Goal: Task Accomplishment & Management: Complete application form

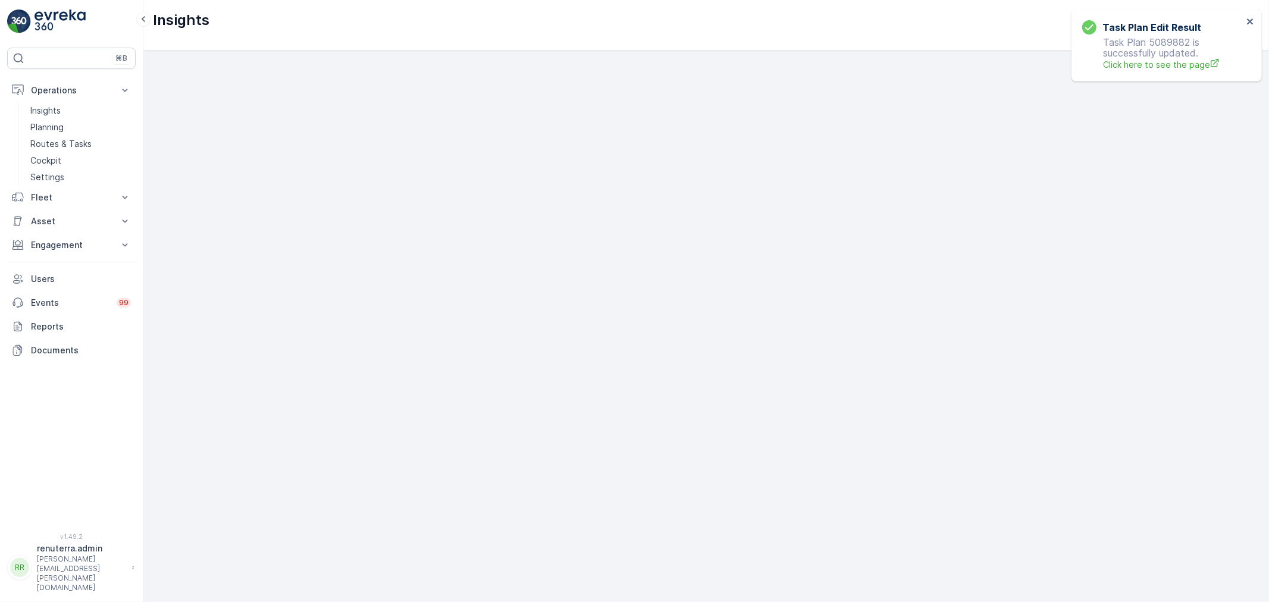
scroll to position [15, 0]
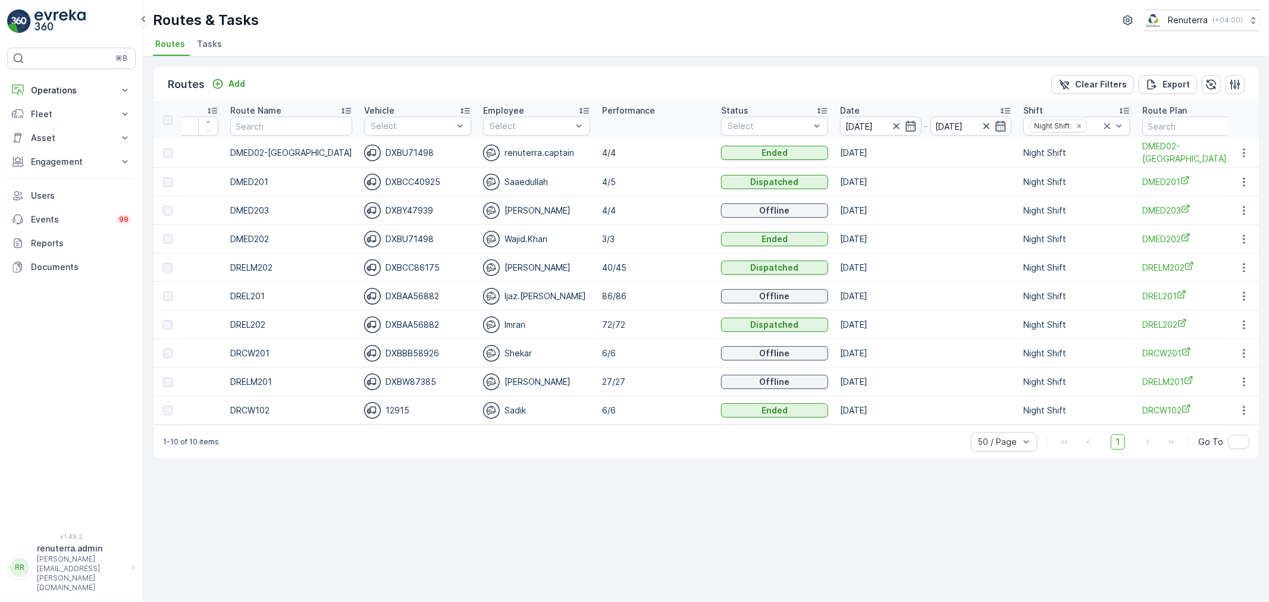
scroll to position [0, 89]
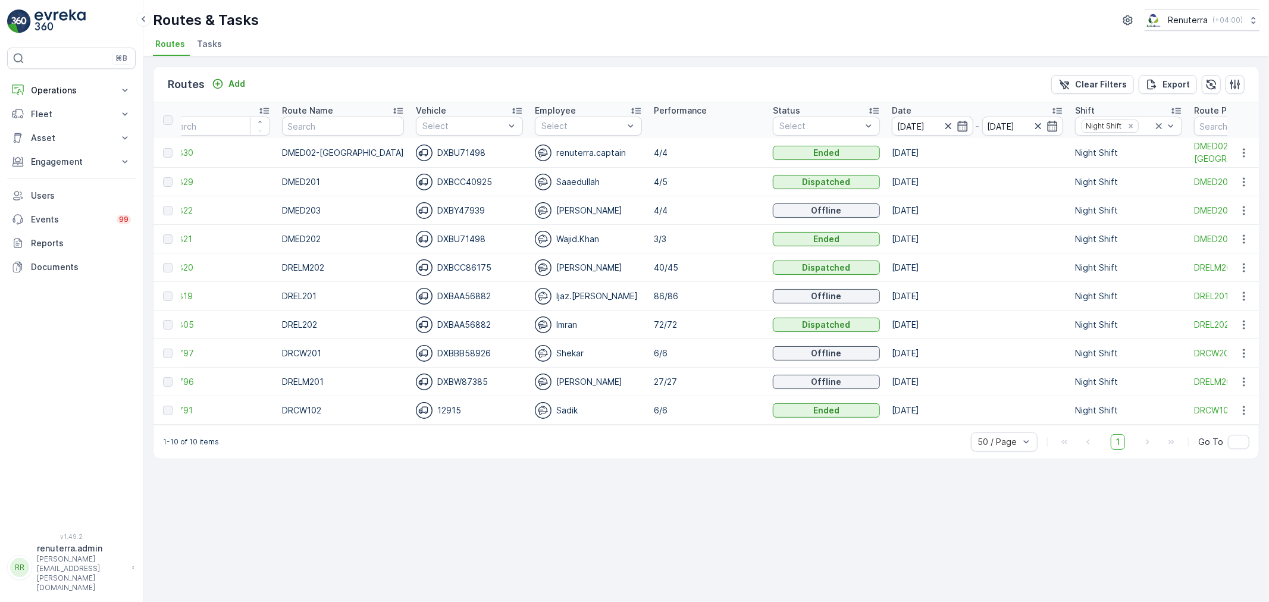
scroll to position [0, 26]
click at [556, 423] on td "Sadik" at bounding box center [587, 410] width 119 height 29
drag, startPoint x: 587, startPoint y: 431, endPoint x: 620, endPoint y: 431, distance: 32.7
click at [626, 431] on div "1-10 of 10 items 50 / Page 1 Go To" at bounding box center [705, 442] width 1105 height 34
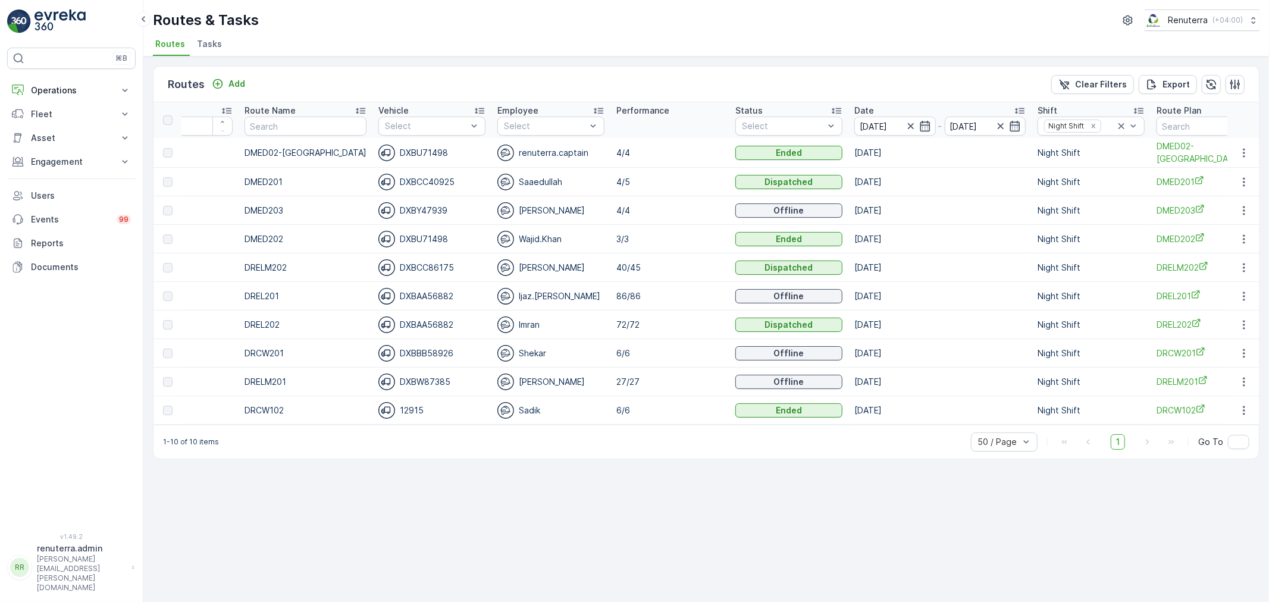
scroll to position [0, 68]
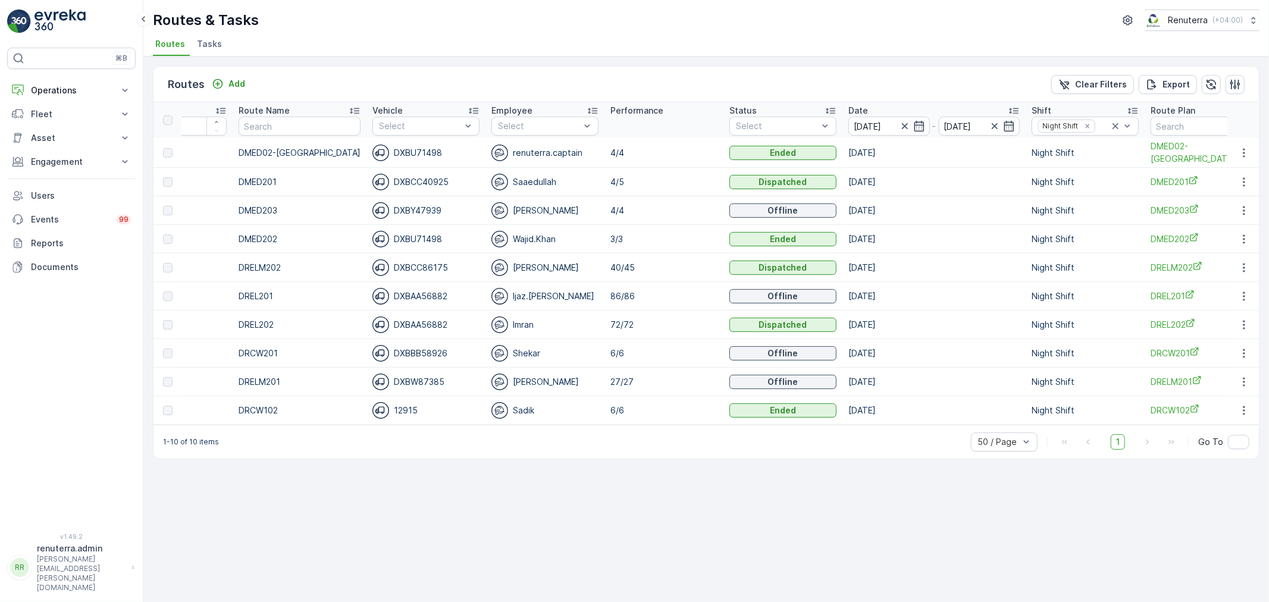
drag, startPoint x: 902, startPoint y: 421, endPoint x: 961, endPoint y: 432, distance: 59.3
click at [994, 432] on div "Routes Add Clear Filters Export ID Route Name Vehicle Select Employee Select Pe…" at bounding box center [706, 262] width 1106 height 393
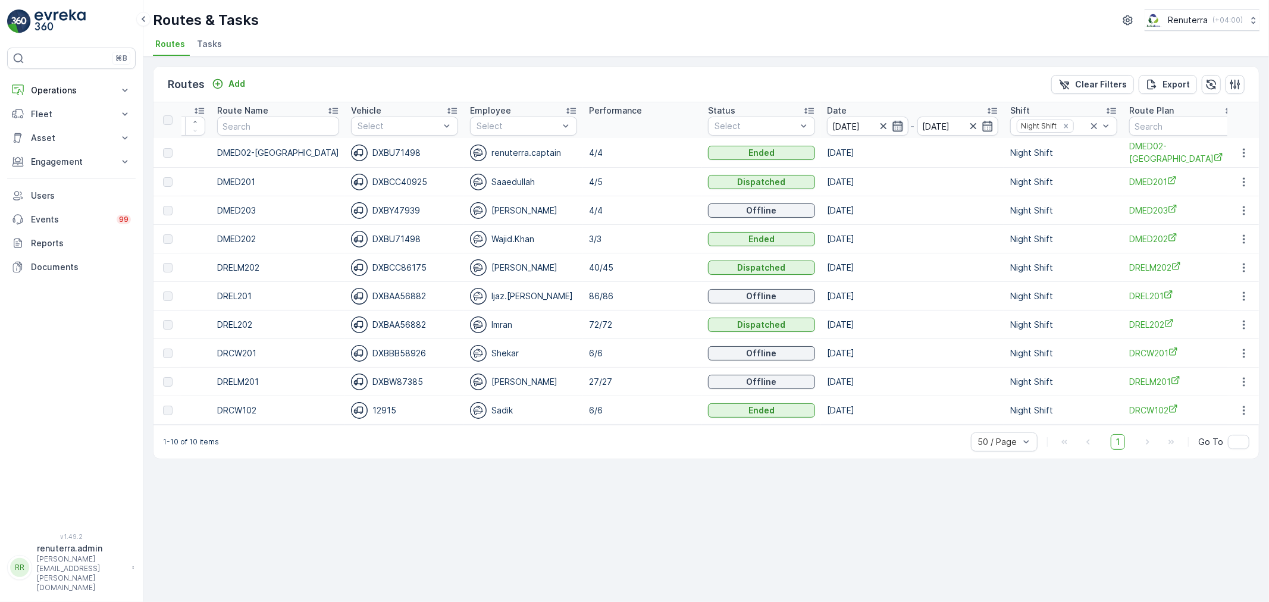
click at [892, 126] on icon "button" at bounding box center [898, 126] width 12 height 12
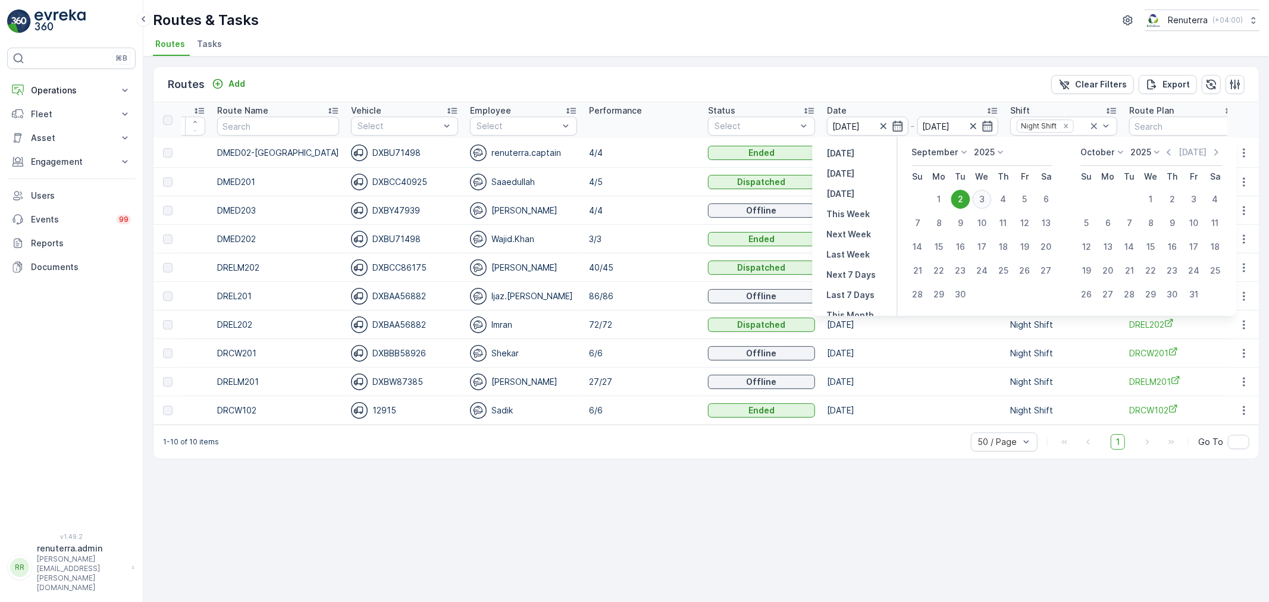
click at [977, 198] on div "3" at bounding box center [981, 199] width 19 height 19
type input "[DATE]"
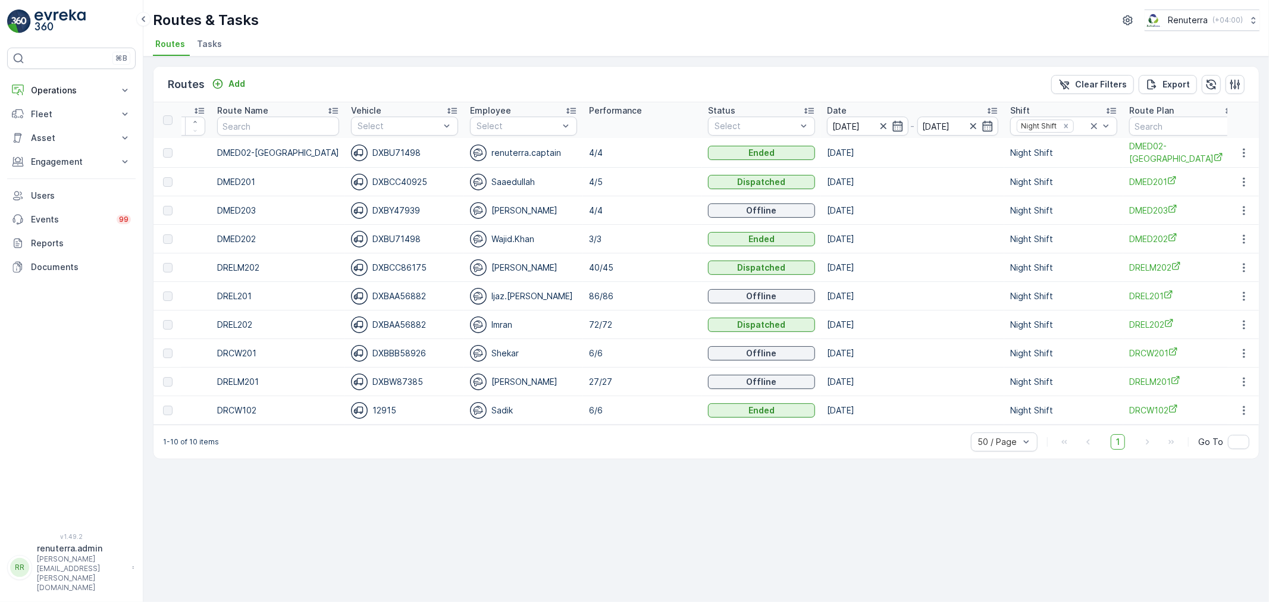
click at [977, 198] on td "[DATE]" at bounding box center [912, 210] width 183 height 29
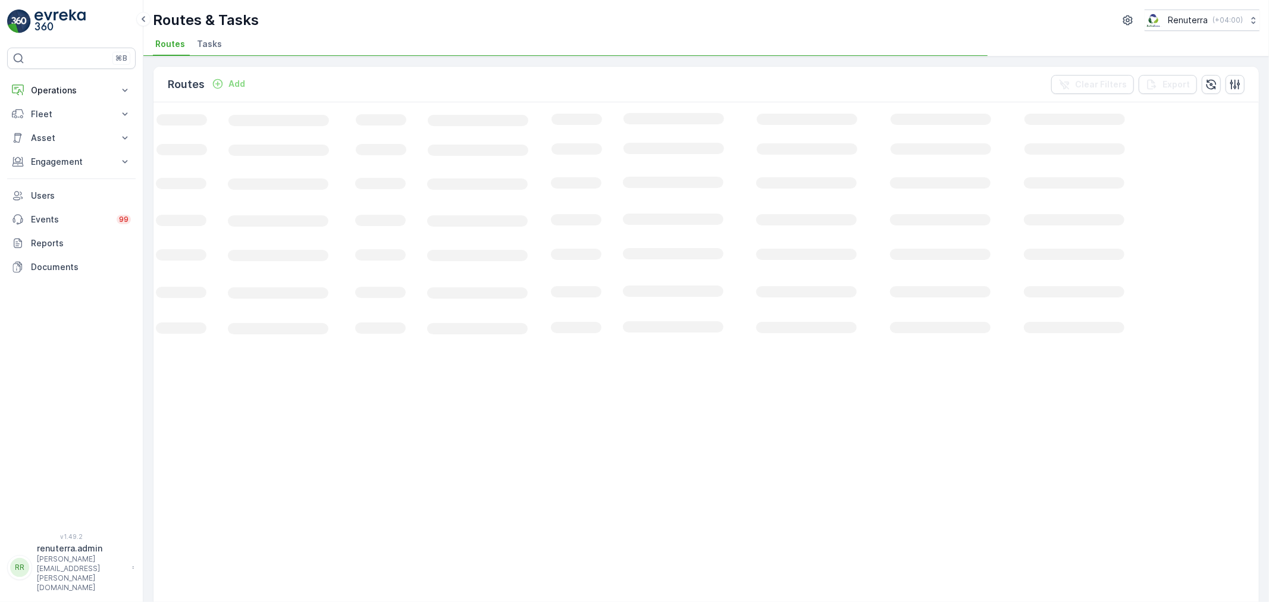
scroll to position [0, 39]
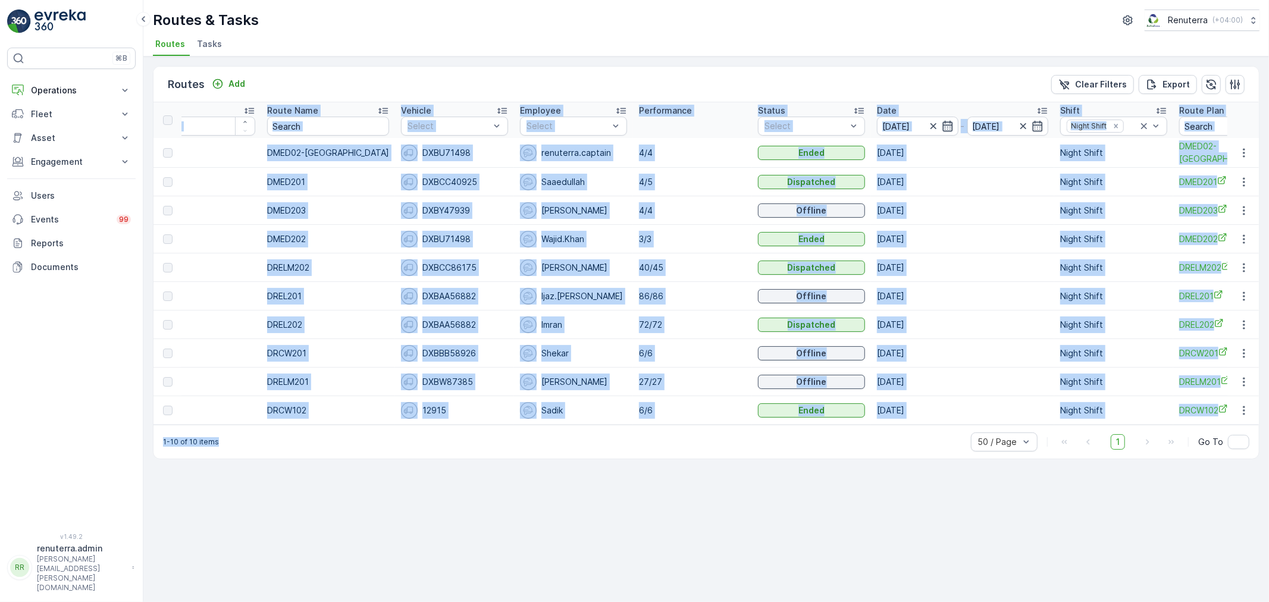
click at [942, 121] on icon "button" at bounding box center [948, 126] width 12 height 12
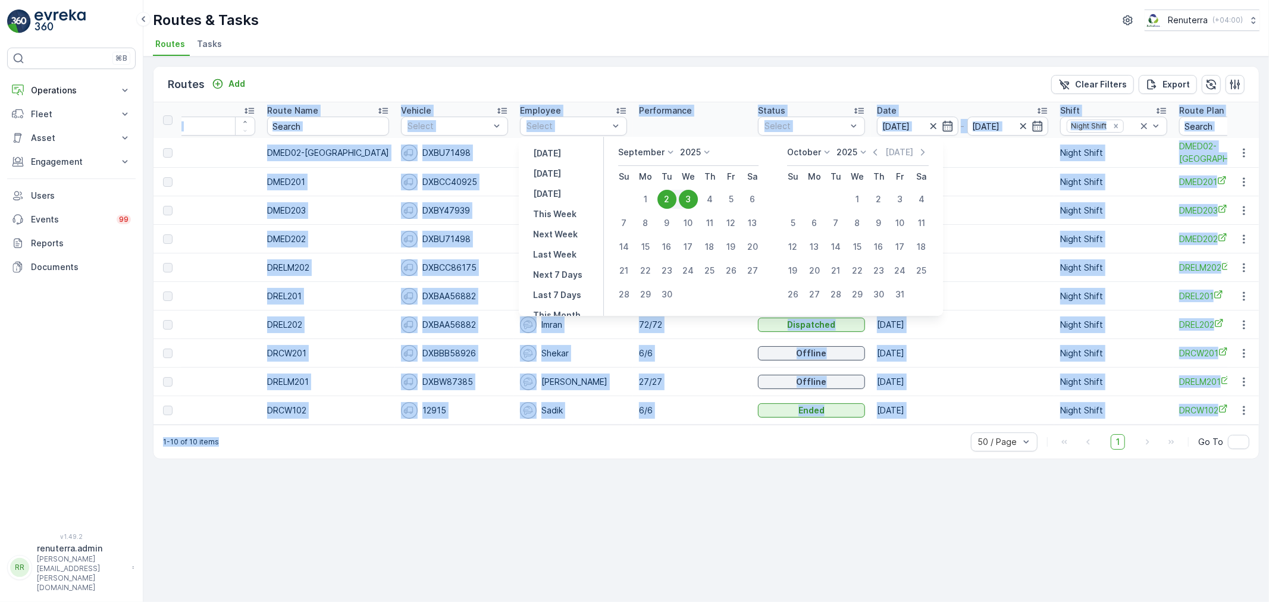
drag, startPoint x: 686, startPoint y: 198, endPoint x: 688, endPoint y: 208, distance: 10.2
click at [687, 197] on div "3" at bounding box center [688, 199] width 19 height 19
click at [692, 194] on div "3" at bounding box center [688, 199] width 19 height 19
type input "[DATE]"
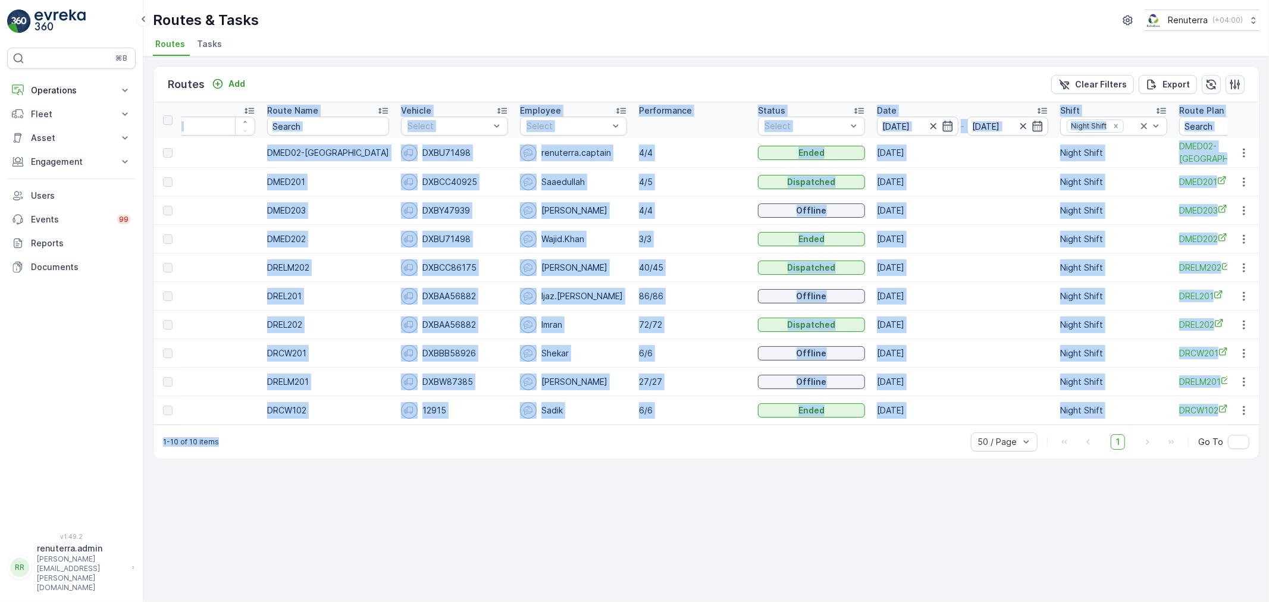
click at [692, 194] on td "4/5" at bounding box center [692, 182] width 119 height 29
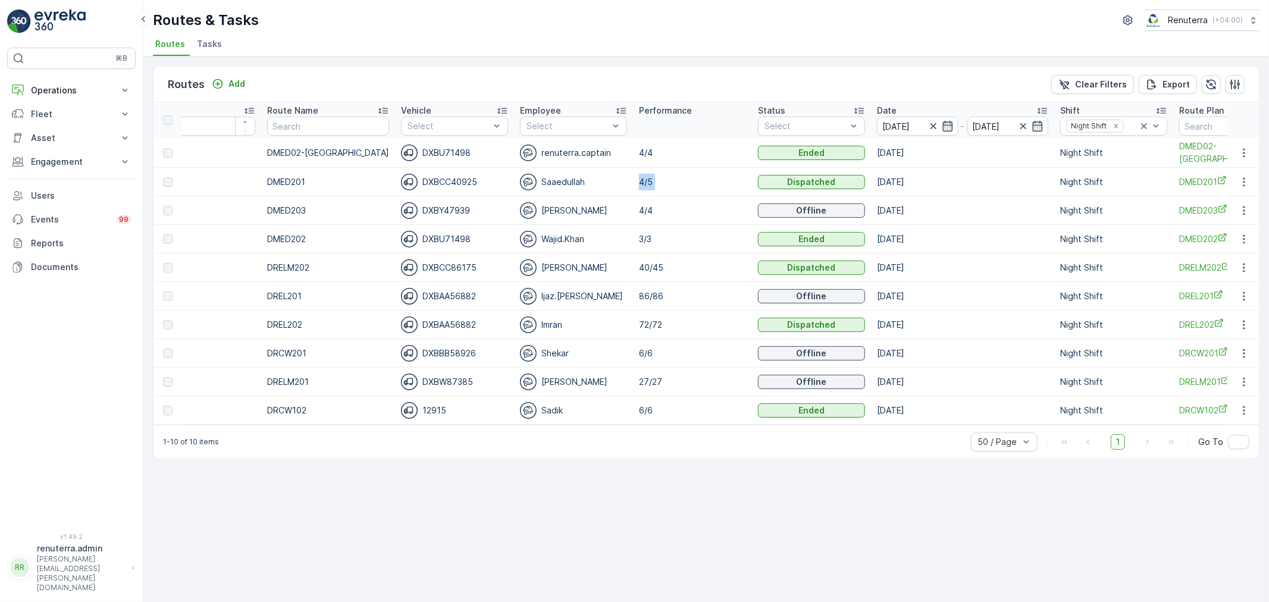
click at [692, 194] on td "4/5" at bounding box center [692, 182] width 119 height 29
click at [927, 125] on icon "button" at bounding box center [933, 126] width 12 height 12
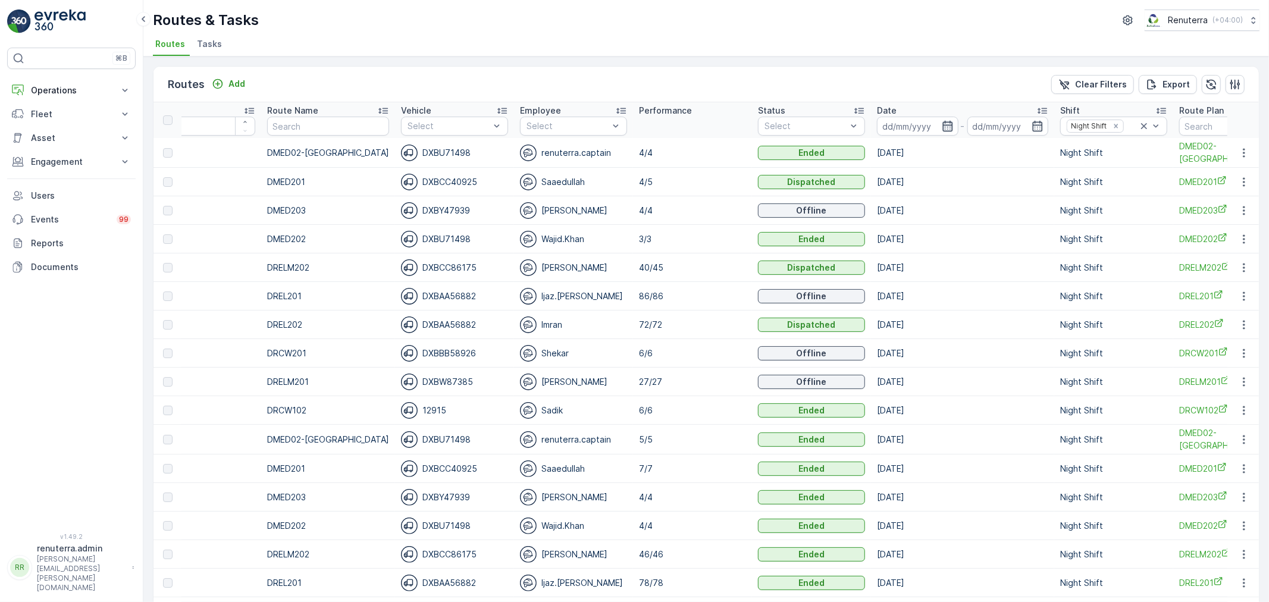
click at [942, 128] on icon "button" at bounding box center [948, 126] width 12 height 12
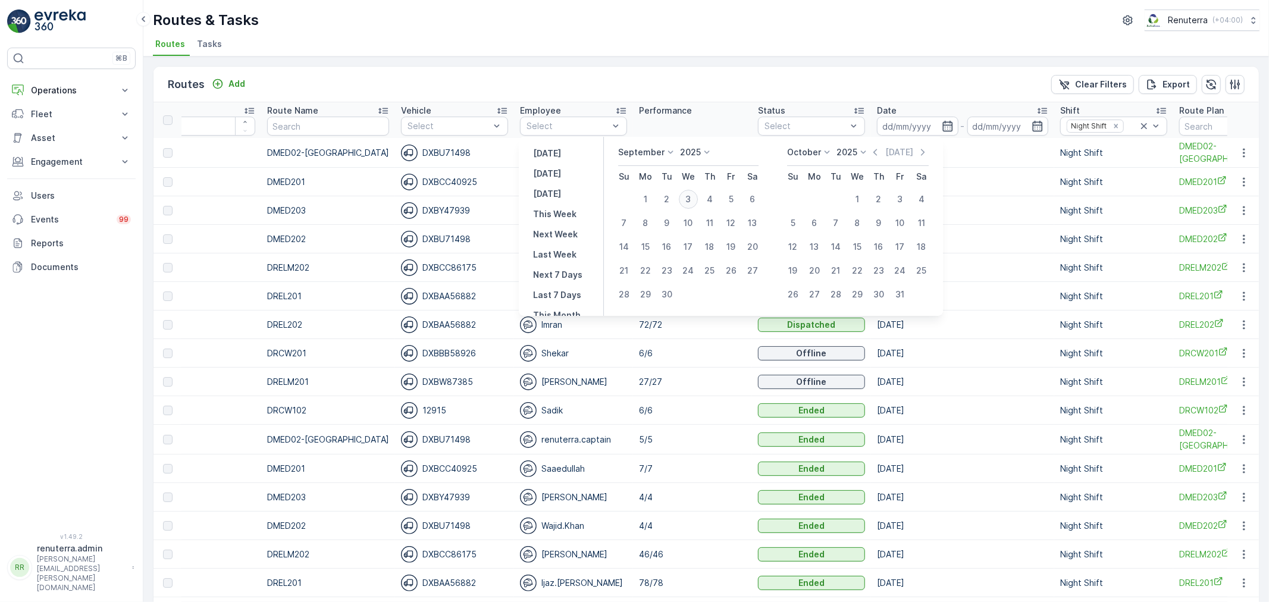
click at [687, 194] on div "3" at bounding box center [688, 199] width 19 height 19
type input "[DATE]"
click at [687, 194] on div "3" at bounding box center [688, 199] width 19 height 19
type input "[DATE]"
click at [687, 194] on div "3" at bounding box center [688, 199] width 19 height 19
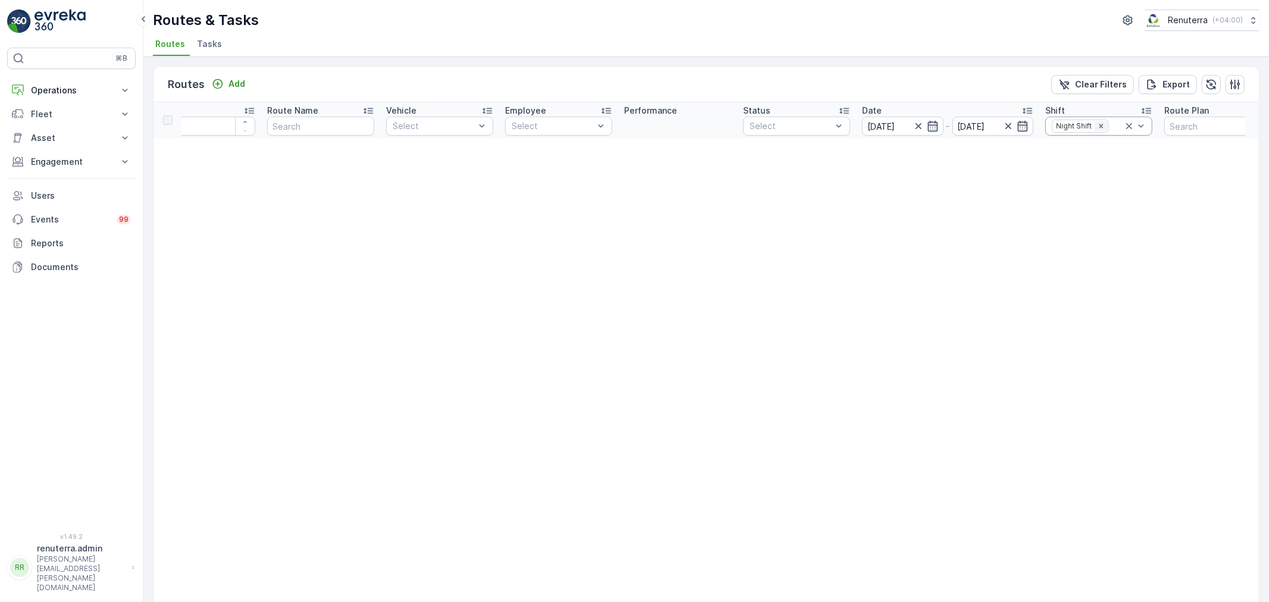
click at [1099, 129] on icon "Remove Night Shift" at bounding box center [1101, 126] width 8 height 8
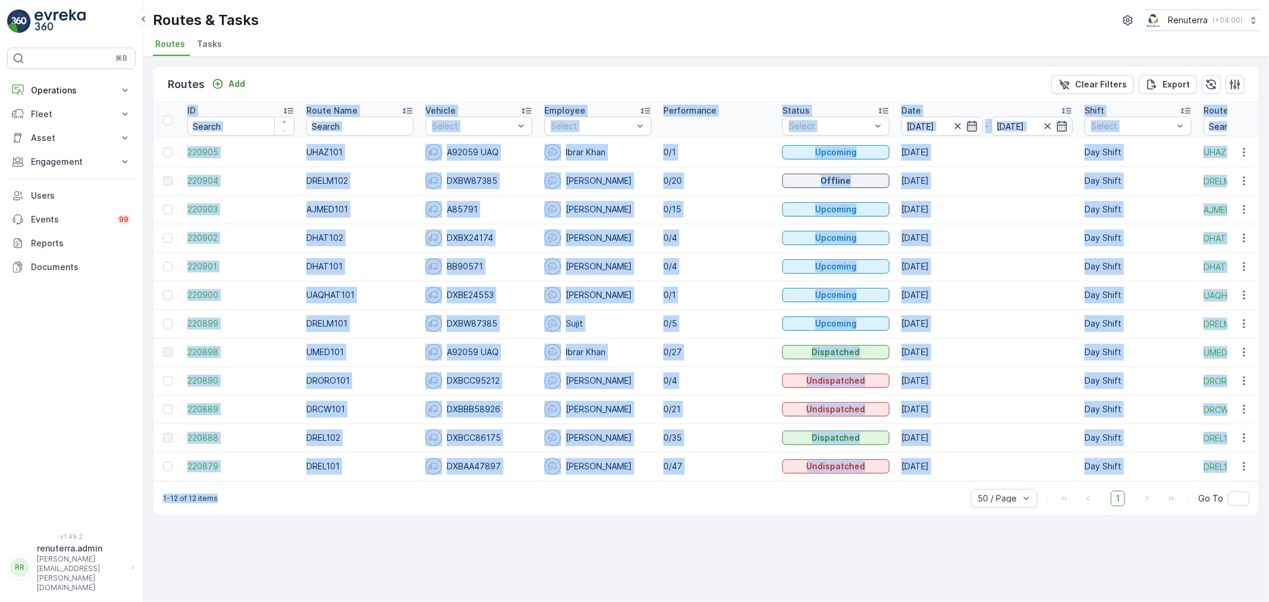
click at [651, 484] on div "Routes Add Clear Filters Export ID Route Name Vehicle Select Employee Select Pe…" at bounding box center [706, 291] width 1106 height 450
drag, startPoint x: 591, startPoint y: 503, endPoint x: 580, endPoint y: 497, distance: 12.0
click at [591, 503] on div "1-12 of 12 items 50 / Page 1 Go To" at bounding box center [705, 498] width 1105 height 34
click at [510, 541] on div "Routes Add Clear Filters Export ID Route Name Vehicle Select Employee Select Pe…" at bounding box center [705, 329] width 1125 height 545
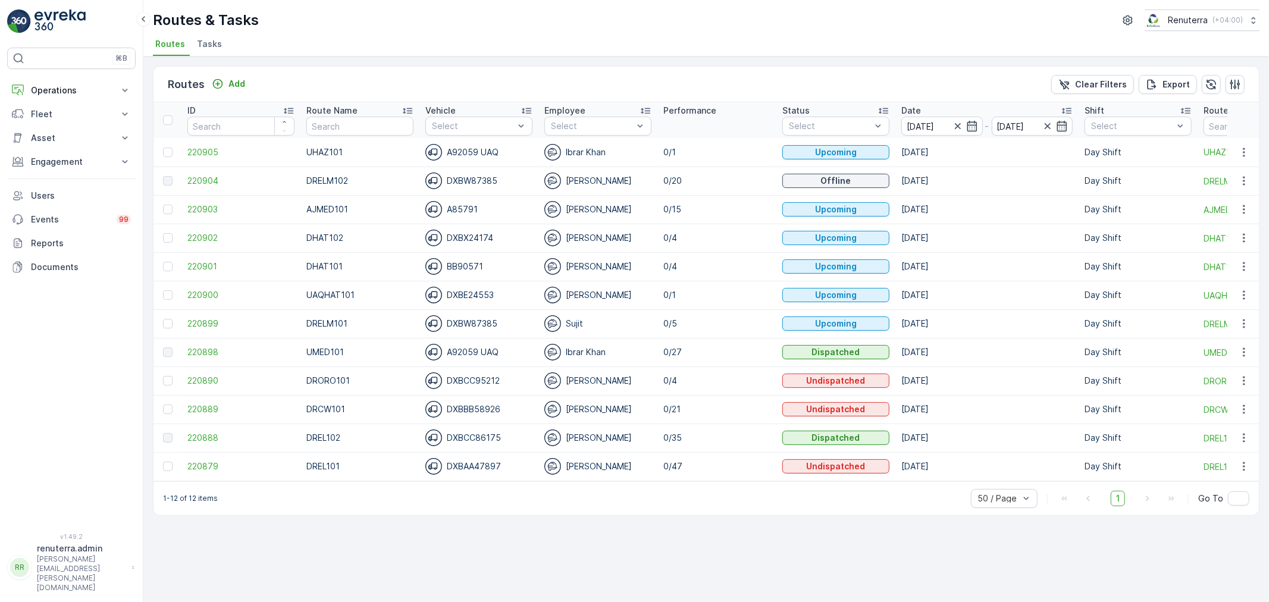
click at [587, 32] on div "Routes & Tasks Renuterra ( +04:00 ) Routes Tasks" at bounding box center [705, 28] width 1125 height 57
click at [342, 121] on input "text" at bounding box center [359, 126] width 107 height 19
click at [343, 123] on input "text" at bounding box center [359, 126] width 107 height 19
click at [64, 87] on p "Operations" at bounding box center [71, 90] width 81 height 12
click at [64, 138] on p "Routes & Tasks" at bounding box center [60, 144] width 61 height 12
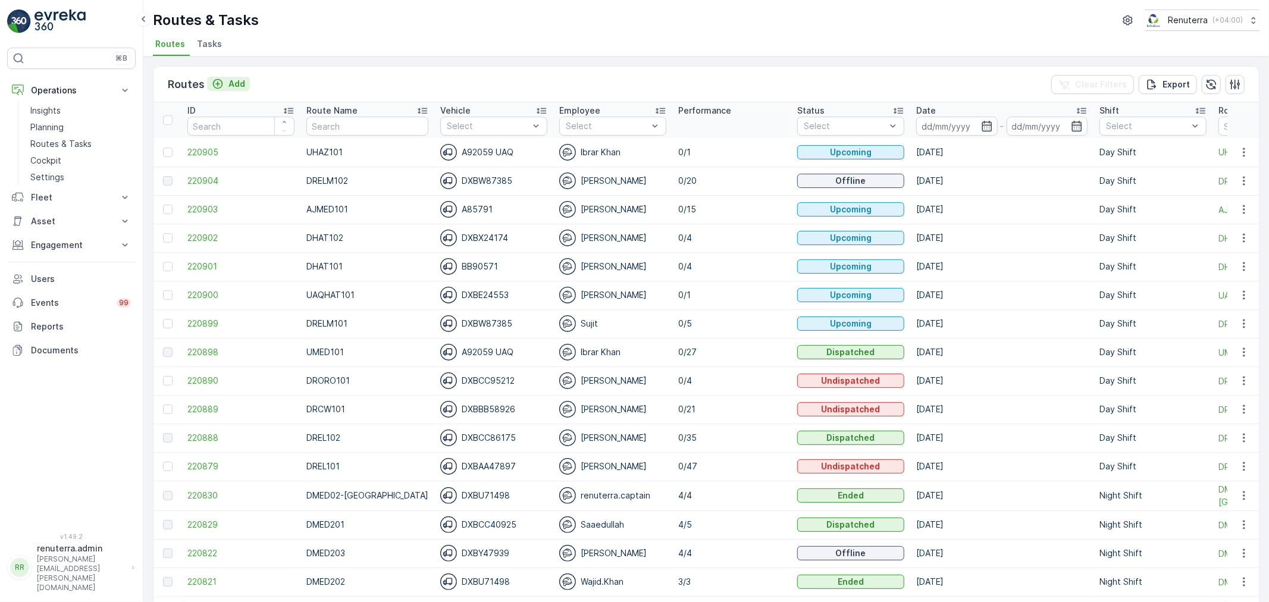
click at [237, 81] on p "Add" at bounding box center [236, 84] width 17 height 12
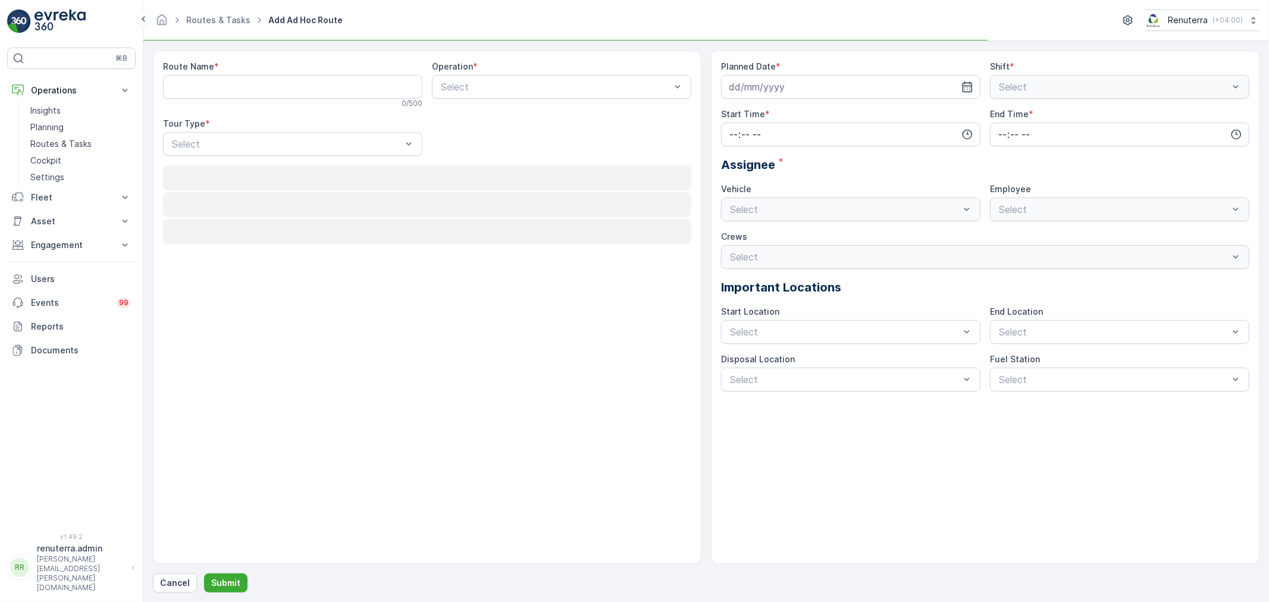
click at [330, 96] on Name "Route Name" at bounding box center [292, 87] width 259 height 24
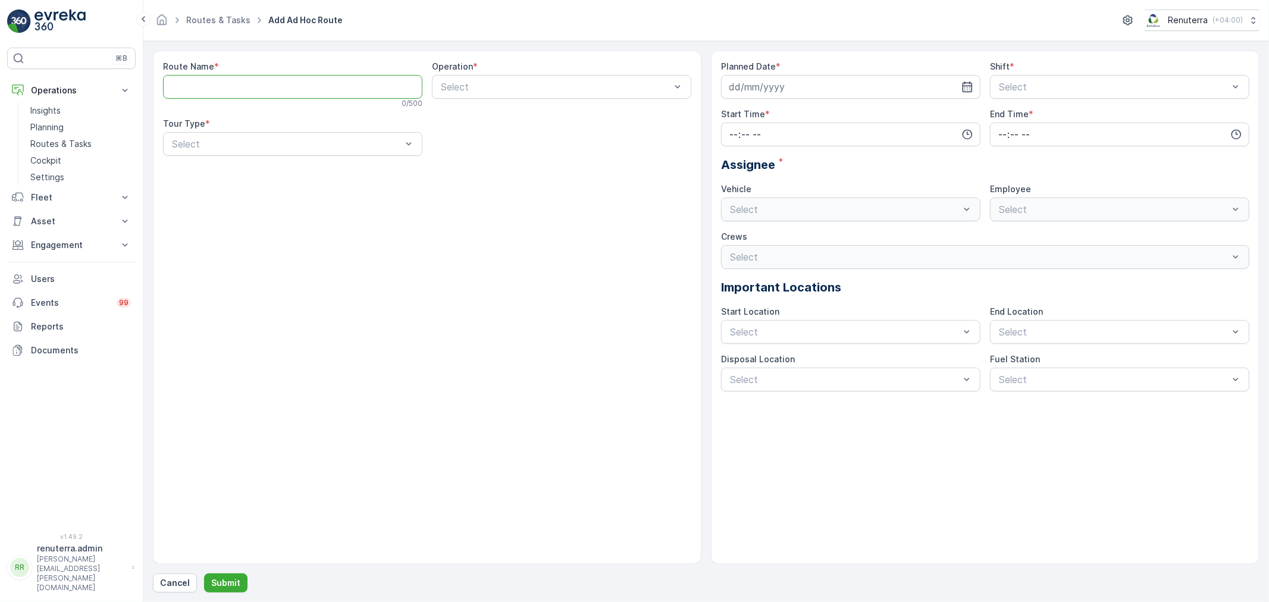
type Name "R"
type Name "DRORO103"
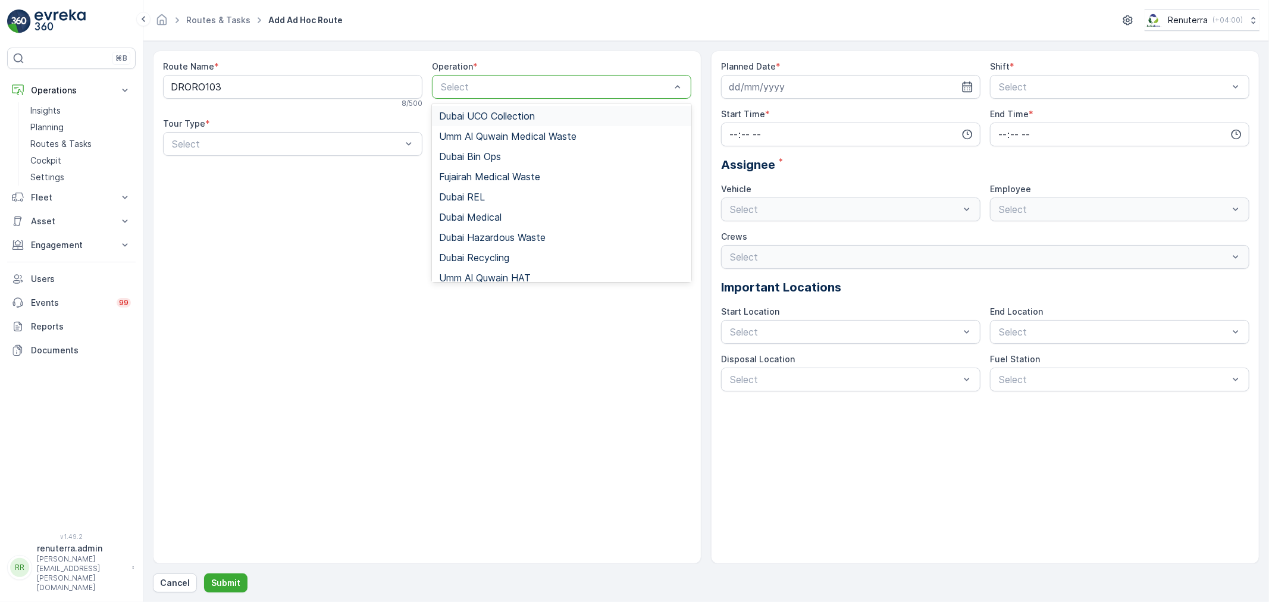
drag, startPoint x: 460, startPoint y: 75, endPoint x: 468, endPoint y: 70, distance: 9.4
click at [464, 75] on div "Select" at bounding box center [561, 87] width 259 height 24
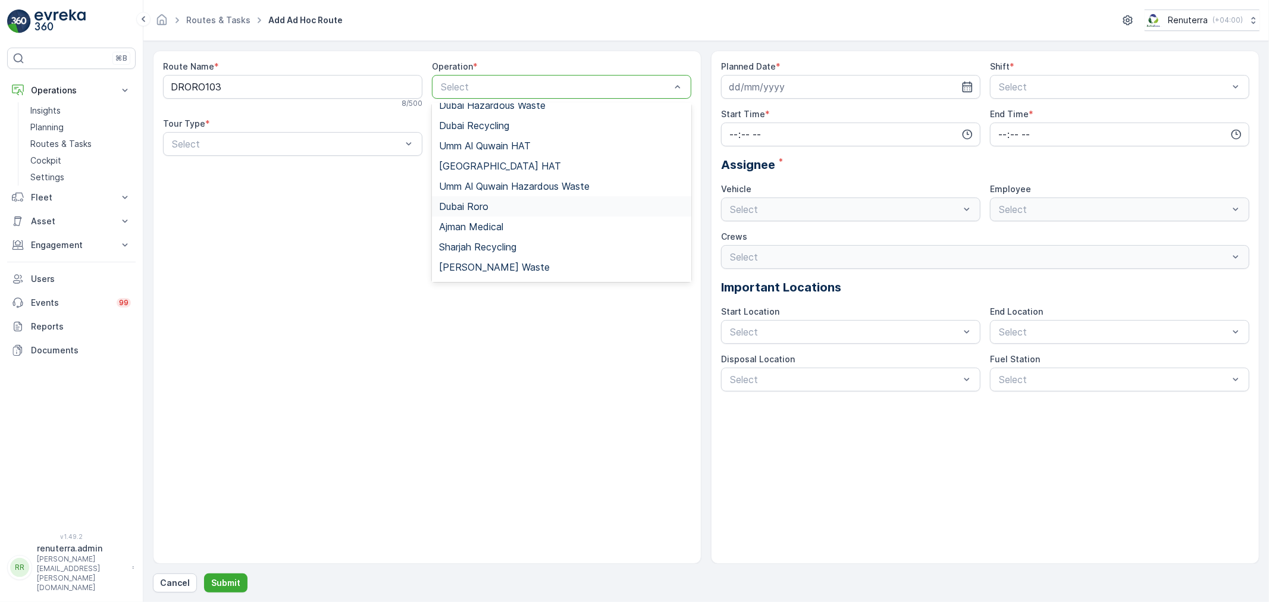
click at [513, 204] on div "Dubai Roro" at bounding box center [561, 206] width 245 height 11
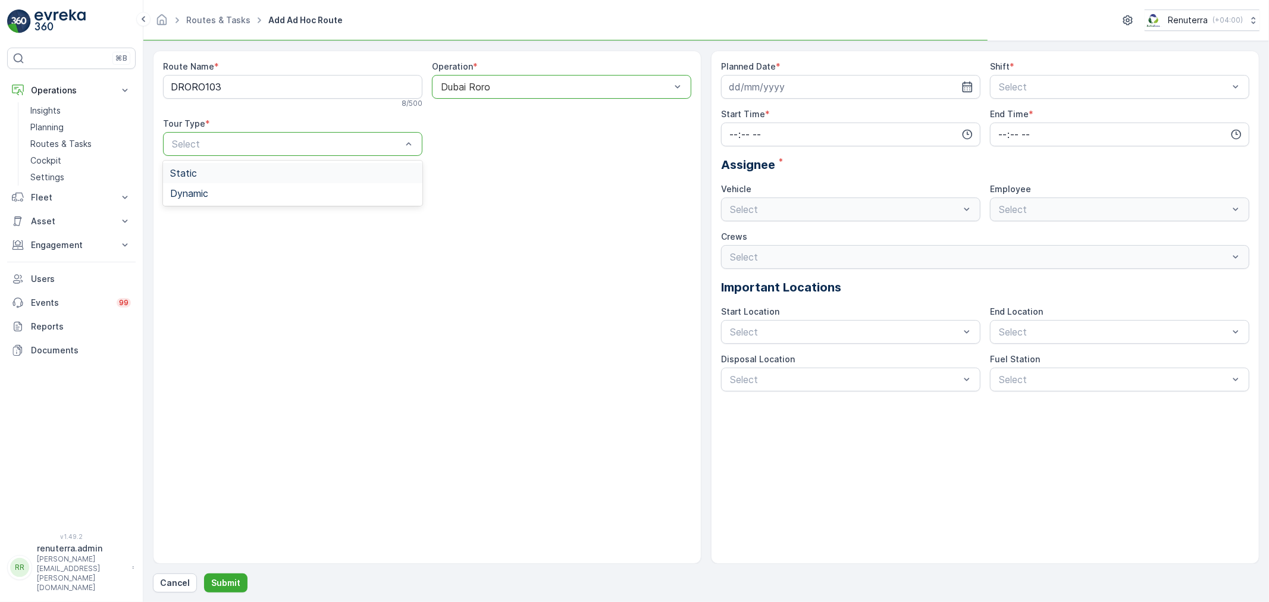
click at [316, 156] on div "Select" at bounding box center [292, 144] width 259 height 24
click at [251, 203] on div "Dynamic" at bounding box center [292, 193] width 259 height 20
click at [964, 87] on icon "button" at bounding box center [967, 87] width 12 height 12
click at [807, 165] on div "3" at bounding box center [805, 162] width 19 height 19
type input "[DATE]"
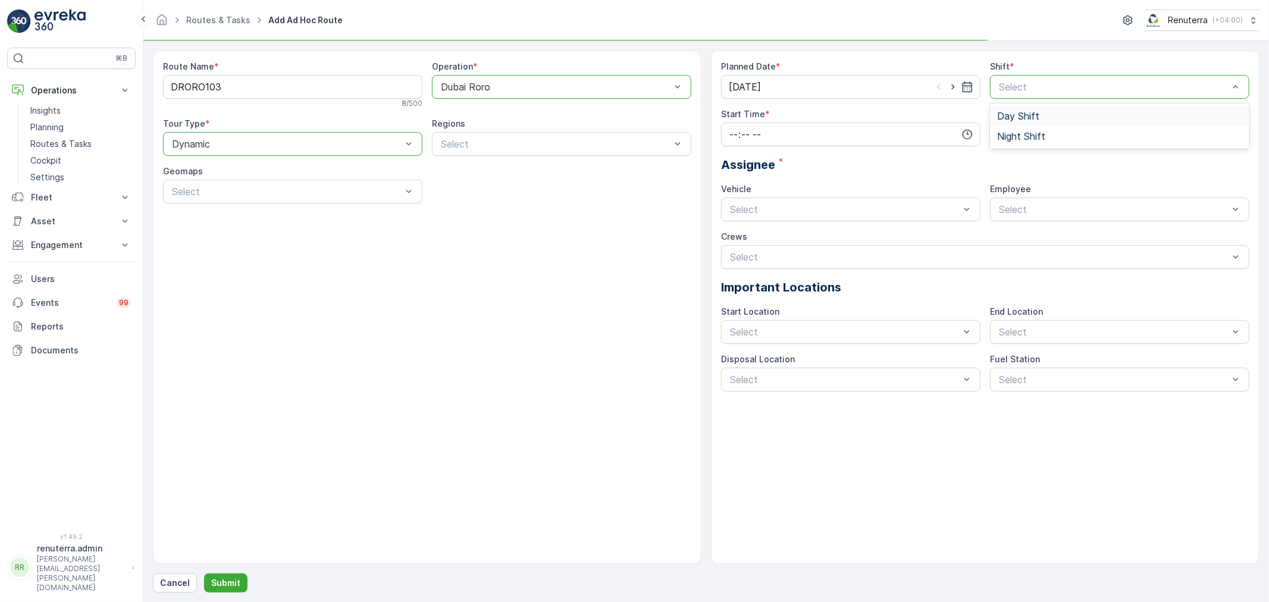
click at [1075, 98] on div "Select" at bounding box center [1119, 87] width 259 height 24
drag, startPoint x: 1048, startPoint y: 133, endPoint x: 1050, endPoint y: 109, distance: 23.3
click at [1050, 109] on div "Day Shift Night Shift" at bounding box center [1119, 125] width 259 height 45
click at [1040, 114] on div "Day Shift" at bounding box center [1119, 116] width 245 height 11
click at [961, 138] on icon "button" at bounding box center [967, 134] width 12 height 12
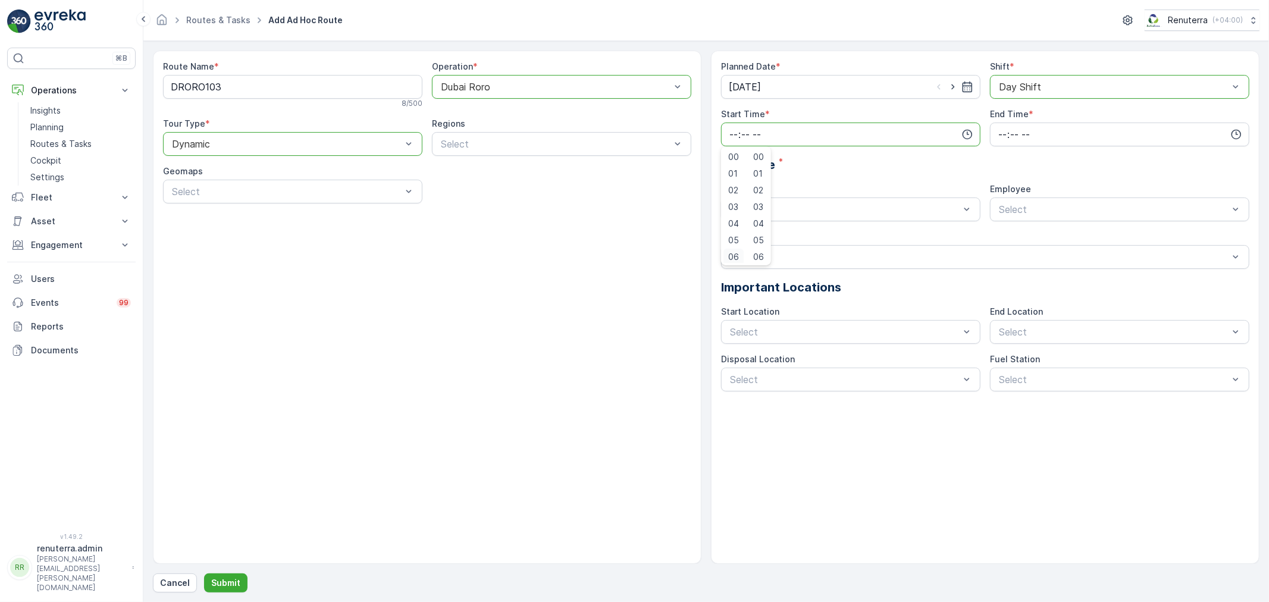
scroll to position [2, 0]
click at [732, 253] on span "06" at bounding box center [733, 255] width 11 height 12
type input "06:00"
click at [1235, 132] on icon "button" at bounding box center [1236, 134] width 12 height 12
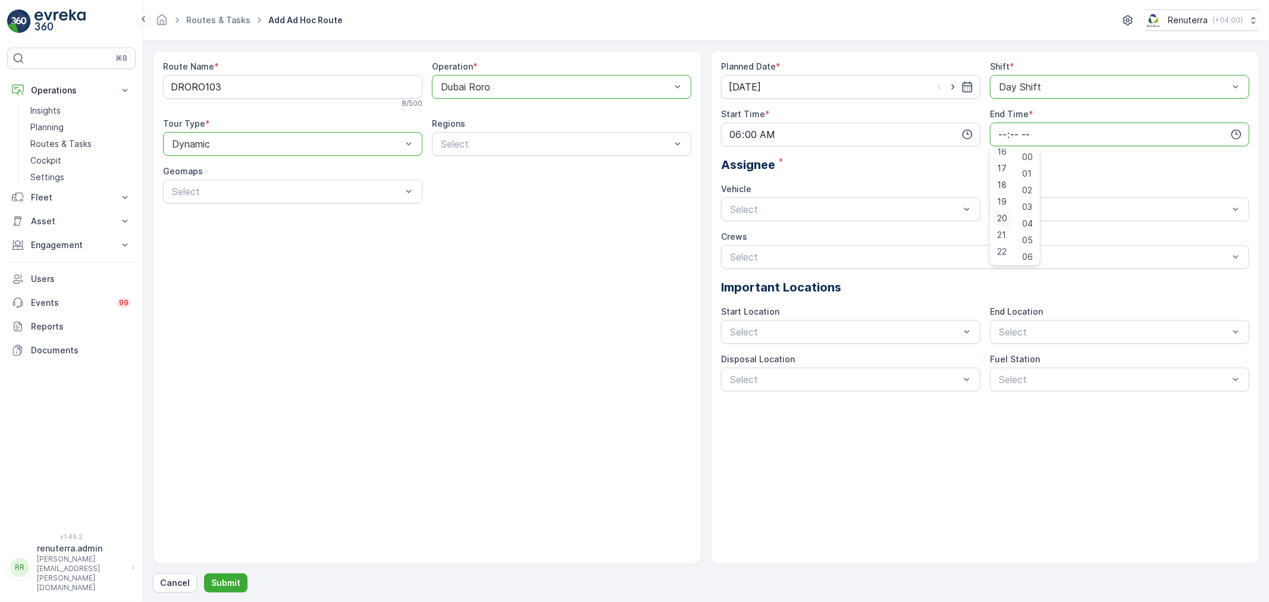
click at [1010, 216] on div "20" at bounding box center [1002, 218] width 20 height 17
type input "20:00"
drag, startPoint x: 1094, startPoint y: 159, endPoint x: 1084, endPoint y: 164, distance: 12.0
click at [1094, 159] on div "Assignee *" at bounding box center [985, 165] width 528 height 18
click at [717, 228] on div "Planned Date * [DATE] Shift * option Day Shift, selected. Day Shift Start Time …" at bounding box center [985, 307] width 548 height 513
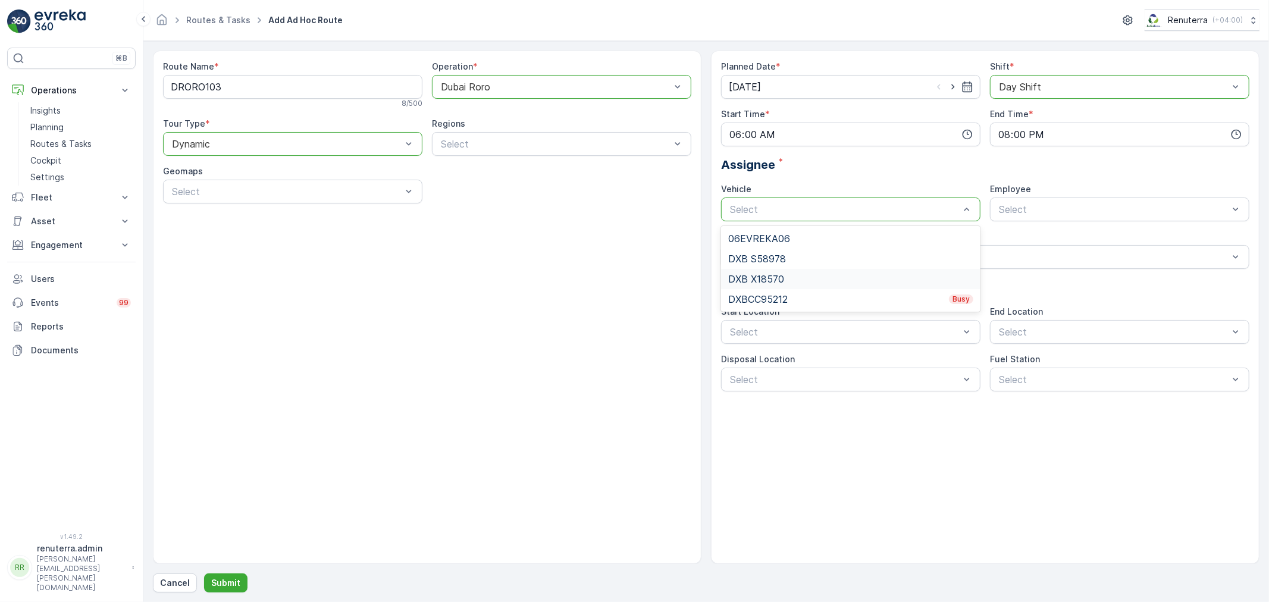
click at [795, 283] on div "DXB X18570" at bounding box center [850, 279] width 245 height 11
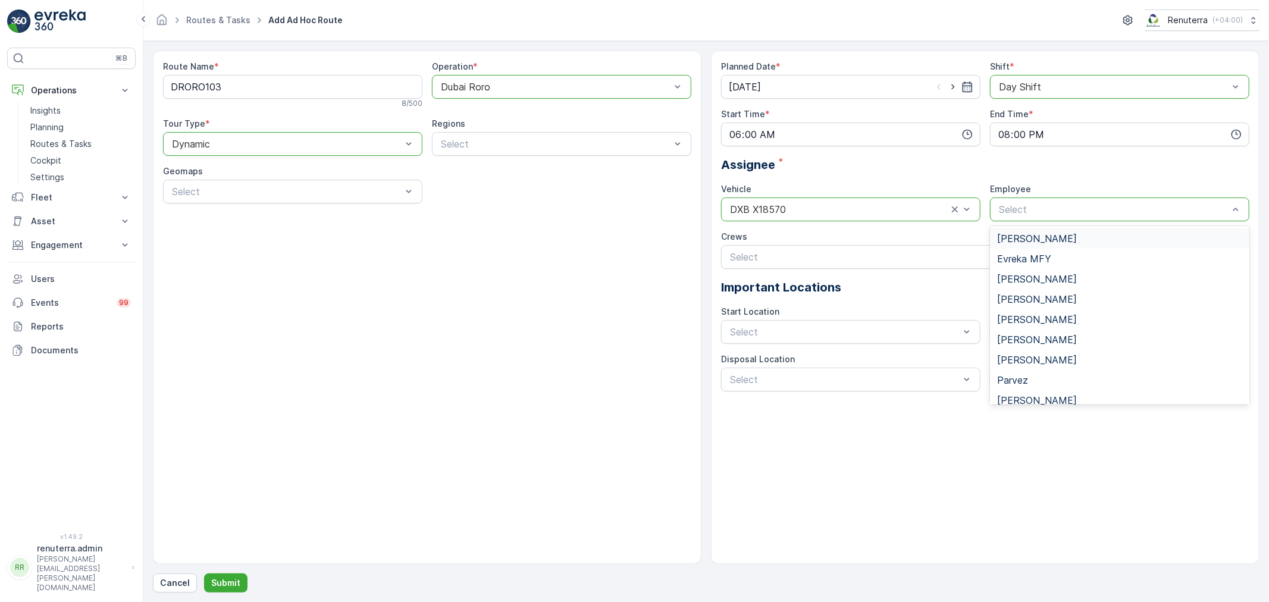
click at [1055, 218] on div "Select" at bounding box center [1119, 209] width 259 height 24
type input "jag"
click at [1012, 236] on span "[PERSON_NAME]" at bounding box center [1037, 238] width 80 height 11
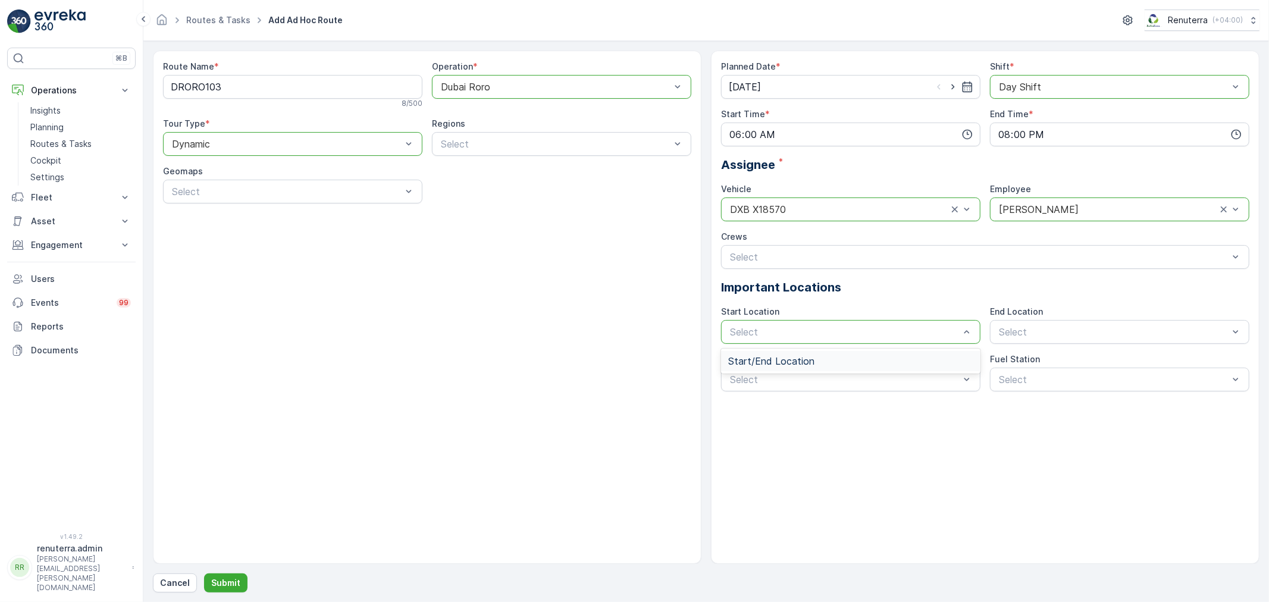
click at [780, 351] on div "Start/End Location" at bounding box center [850, 361] width 259 height 20
drag, startPoint x: 1085, startPoint y: 337, endPoint x: 1084, endPoint y: 347, distance: 10.8
drag, startPoint x: 1081, startPoint y: 359, endPoint x: 982, endPoint y: 376, distance: 100.9
click at [1077, 360] on div "Start/End Location" at bounding box center [1119, 361] width 245 height 11
drag, startPoint x: 858, startPoint y: 409, endPoint x: 1002, endPoint y: 376, distance: 147.6
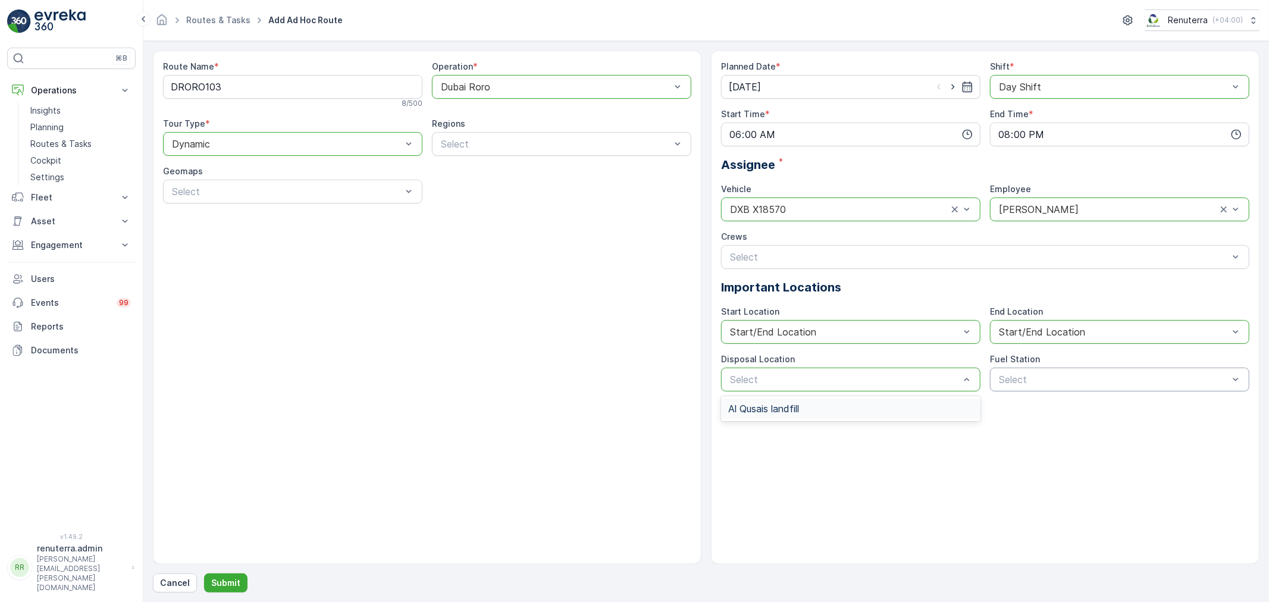
click at [858, 409] on div "Al Qusais landfill" at bounding box center [850, 408] width 245 height 11
drag, startPoint x: 1049, startPoint y: 366, endPoint x: 1034, endPoint y: 407, distance: 43.1
click at [1043, 387] on div "Fuel Station Select" at bounding box center [1119, 372] width 259 height 38
click at [1035, 402] on div "Planned Date * [DATE] Shift * option Day Shift, selected. Day Shift Start Time …" at bounding box center [985, 307] width 548 height 513
click at [1038, 391] on div "Select" at bounding box center [1119, 380] width 259 height 24
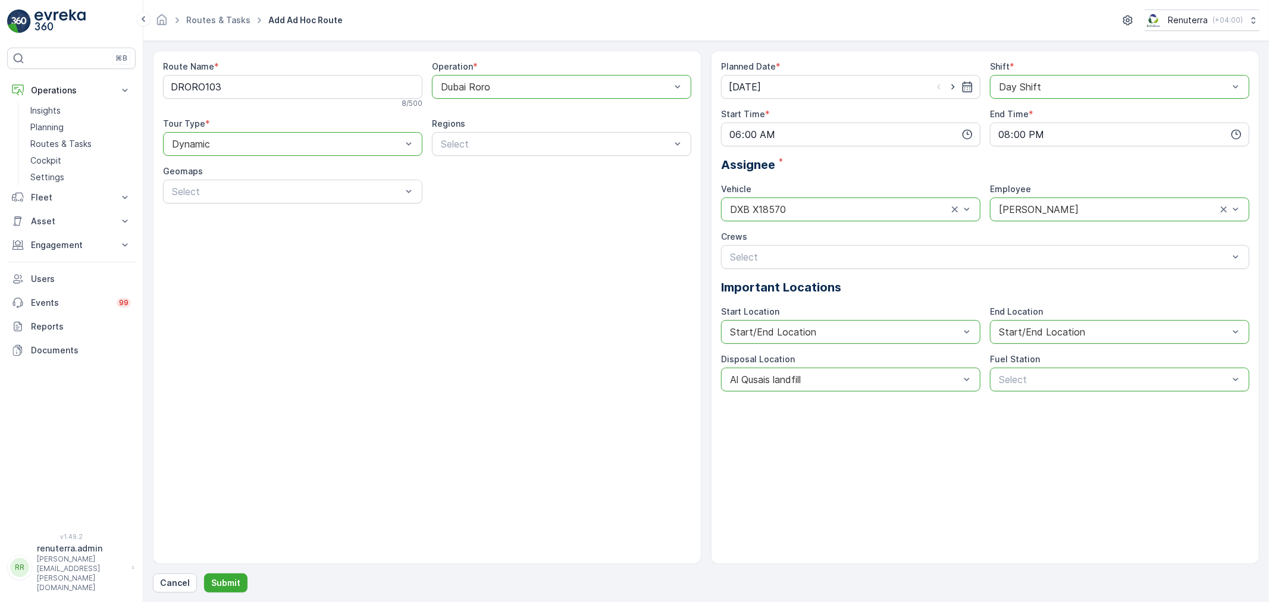
click at [1038, 391] on div "Select" at bounding box center [1119, 380] width 259 height 24
drag, startPoint x: 1049, startPoint y: 381, endPoint x: 1043, endPoint y: 396, distance: 15.8
click at [1046, 390] on div "Select" at bounding box center [1119, 380] width 259 height 24
drag, startPoint x: 1043, startPoint y: 396, endPoint x: 1038, endPoint y: 402, distance: 8.5
click at [1042, 395] on div "Planned Date * [DATE] Shift * option Day Shift, selected. Day Shift Start Time …" at bounding box center [985, 307] width 548 height 513
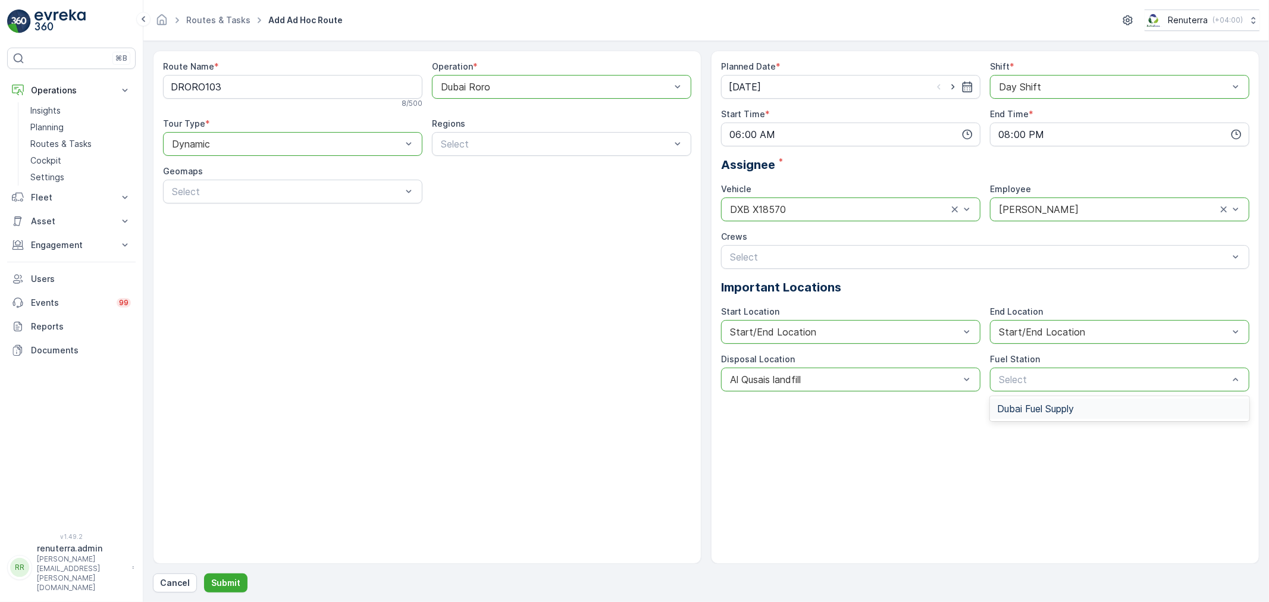
click at [1037, 406] on span "Dubai Fuel Supply" at bounding box center [1035, 408] width 77 height 11
click at [223, 582] on p "Submit" at bounding box center [225, 583] width 29 height 12
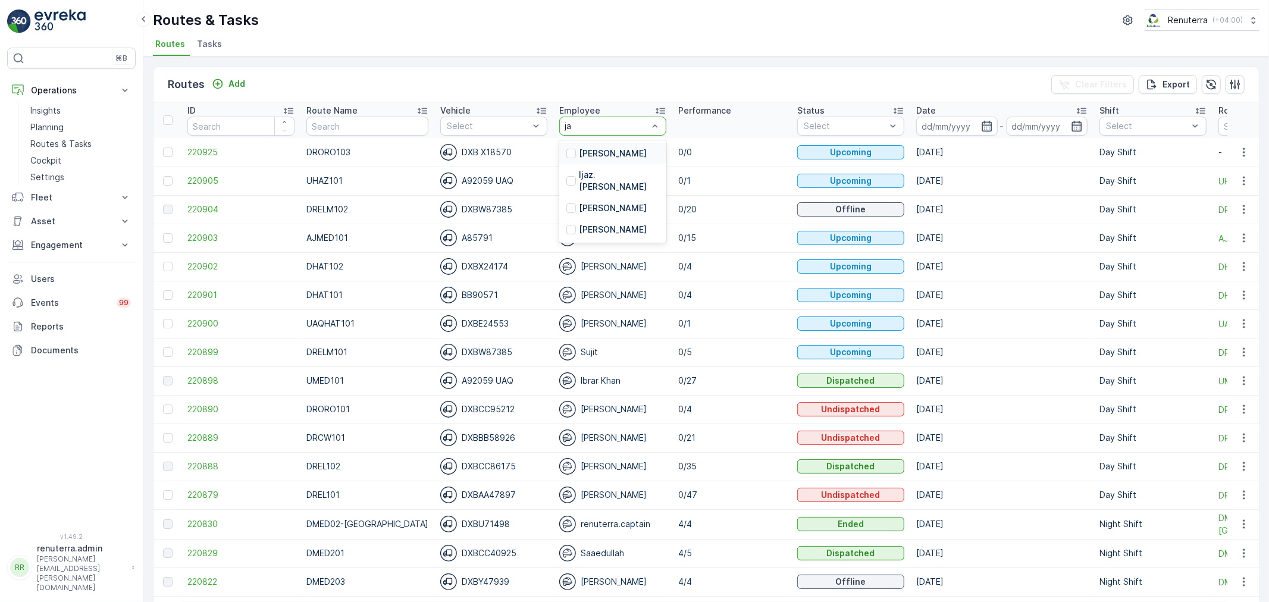
type input "jag"
click at [617, 151] on div "[PERSON_NAME]" at bounding box center [612, 153] width 107 height 21
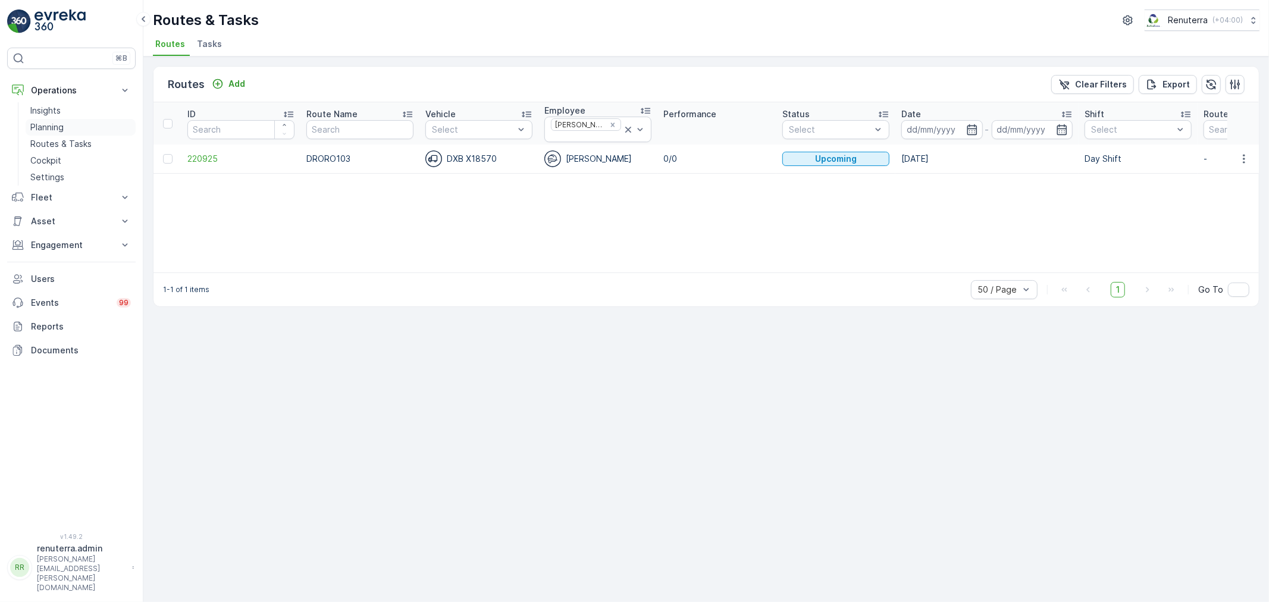
click at [55, 120] on link "Planning" at bounding box center [81, 127] width 110 height 17
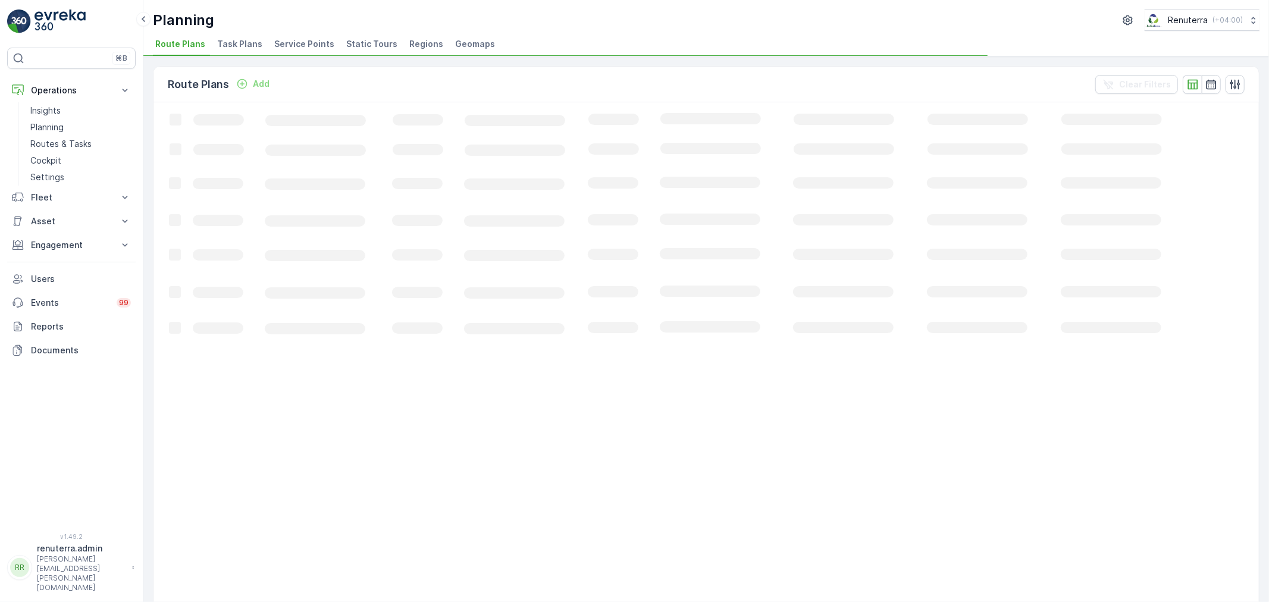
click at [293, 44] on span "Service Points" at bounding box center [304, 44] width 60 height 12
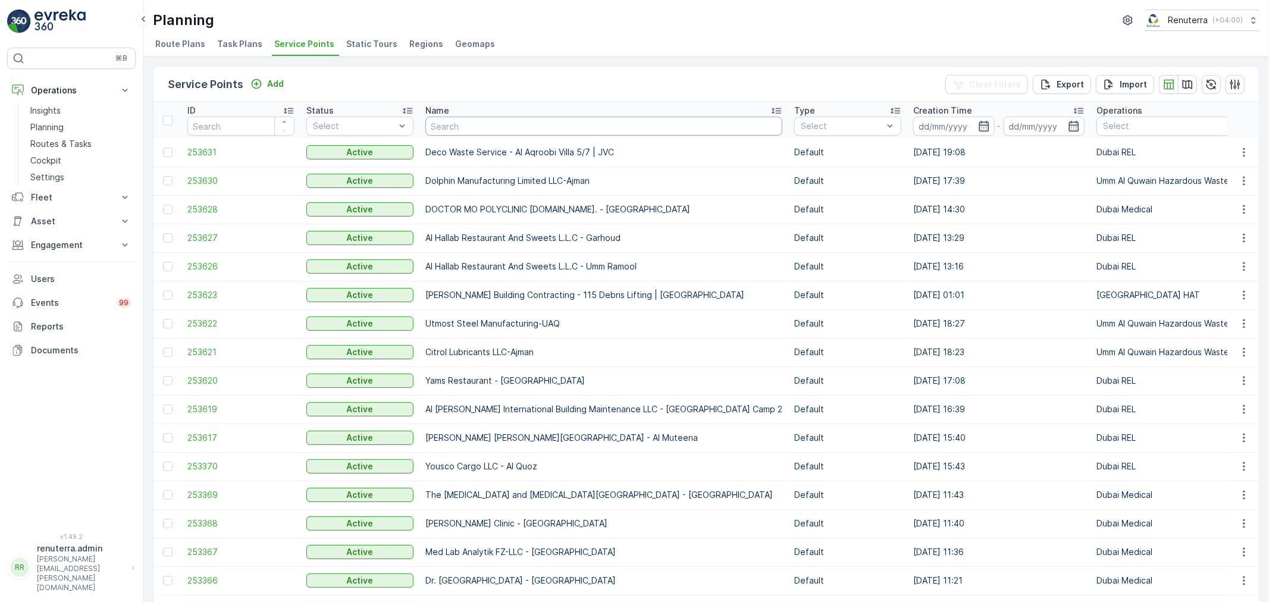
click at [444, 133] on input "text" at bounding box center [603, 126] width 357 height 19
type input "[PERSON_NAME]"
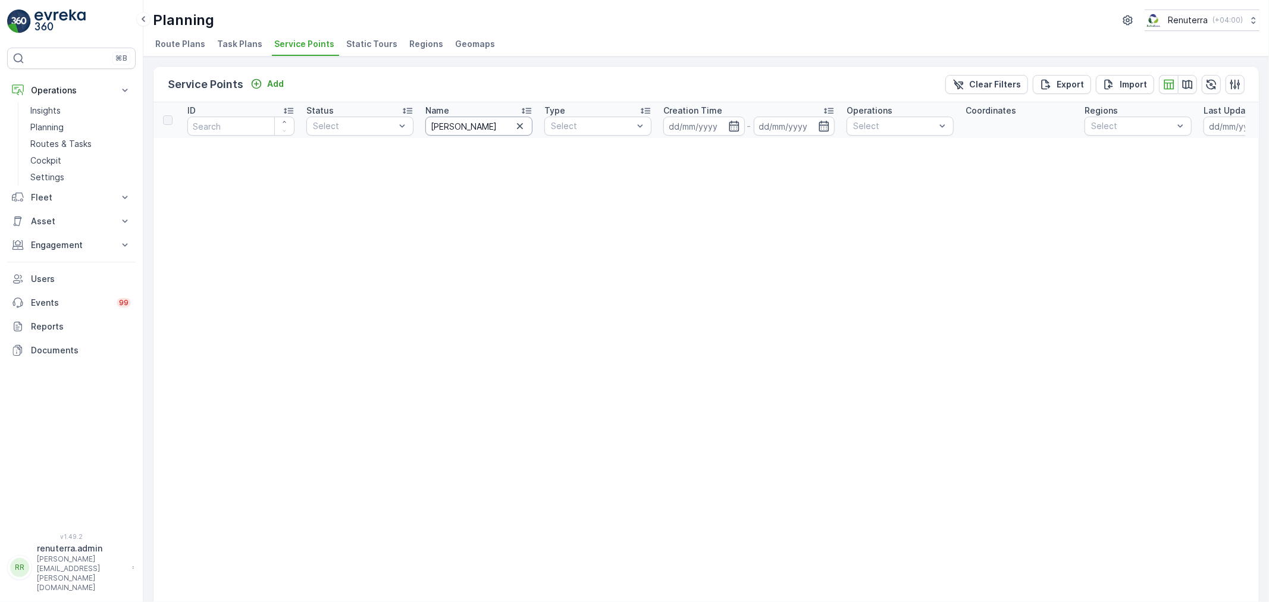
click at [462, 130] on input "[PERSON_NAME]" at bounding box center [478, 126] width 107 height 19
type input "mo"
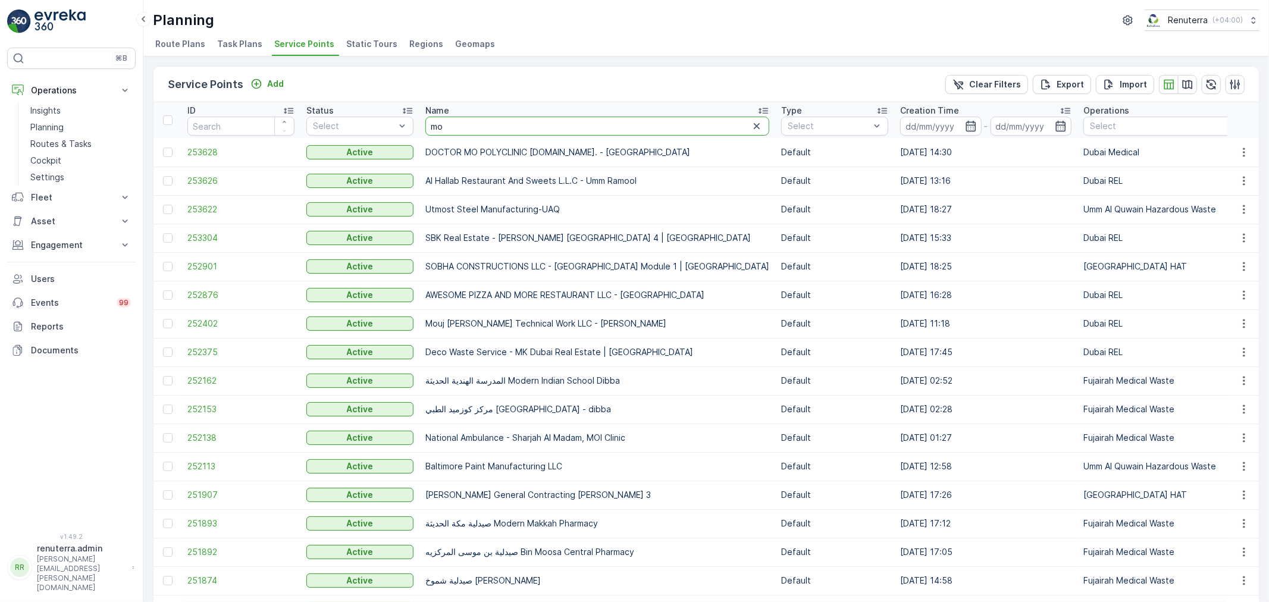
click at [459, 123] on input "mo" at bounding box center [597, 126] width 344 height 19
type input "motor"
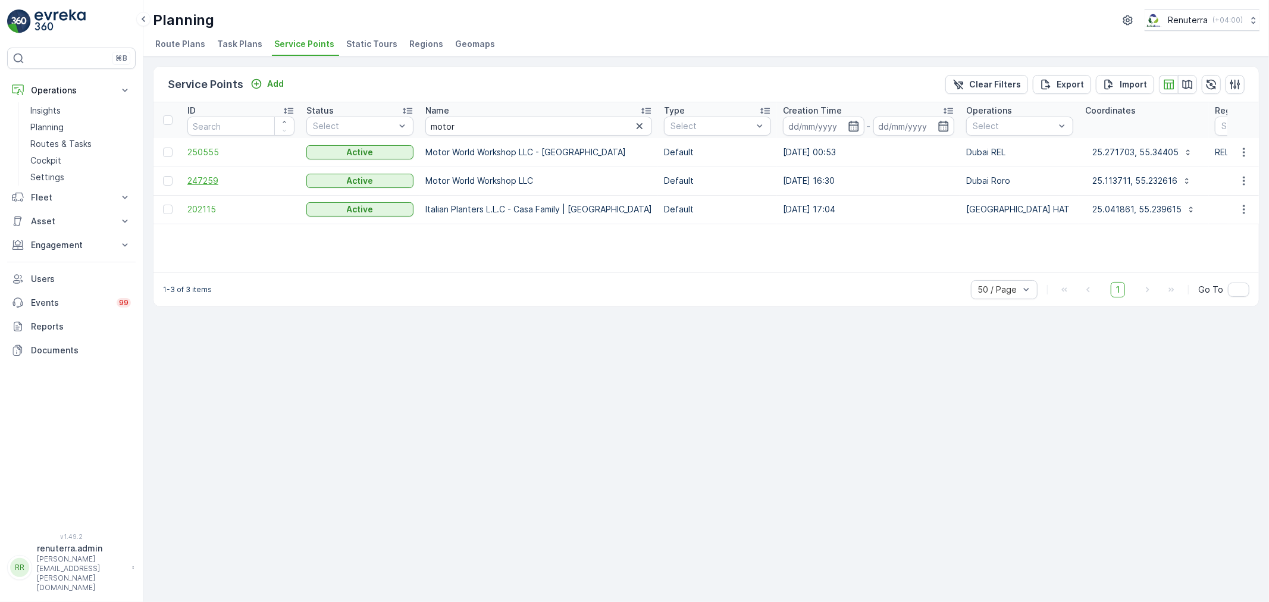
click at [207, 183] on span "247259" at bounding box center [240, 181] width 107 height 12
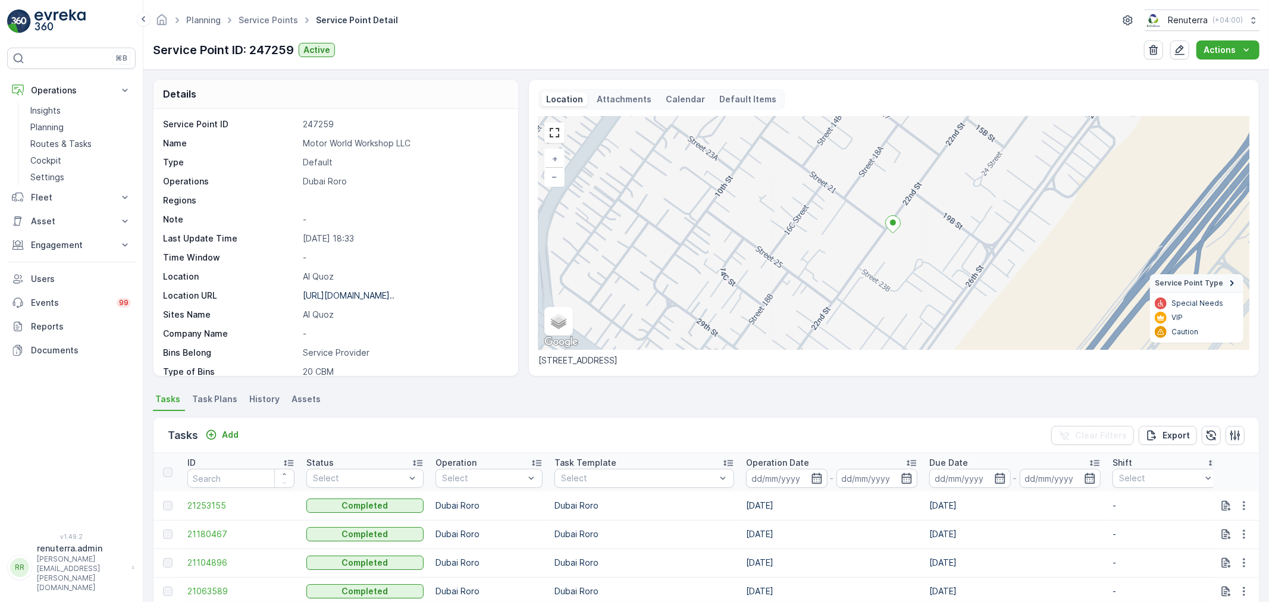
scroll to position [132, 0]
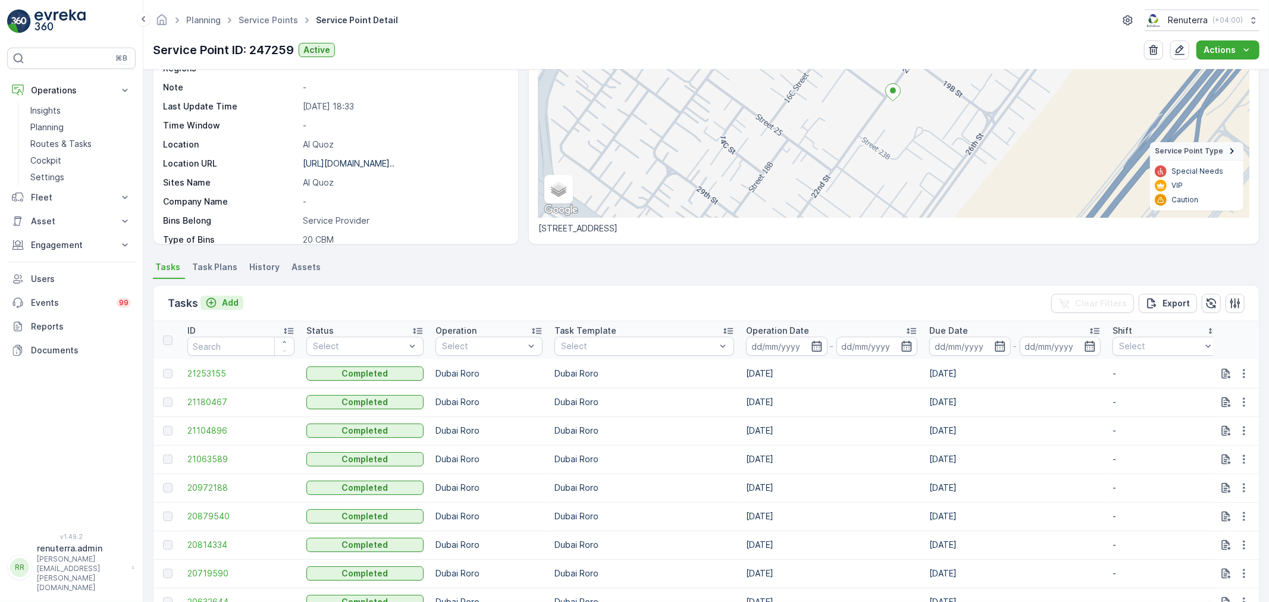
click at [222, 299] on p "Add" at bounding box center [230, 303] width 17 height 12
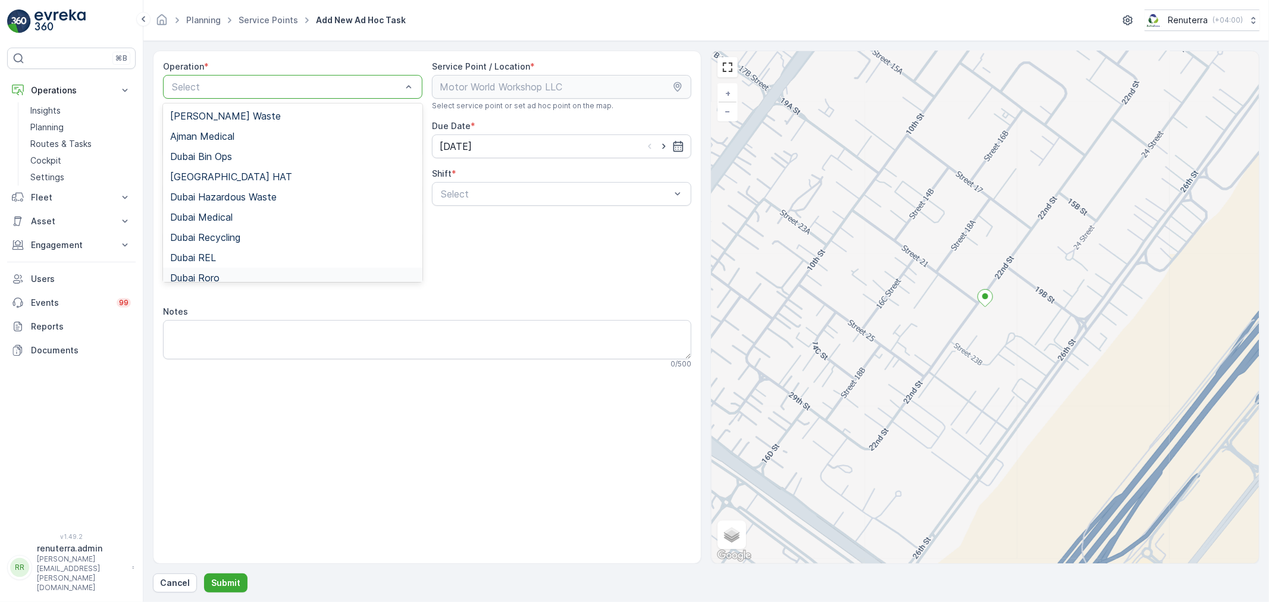
drag, startPoint x: 214, startPoint y: 276, endPoint x: 275, endPoint y: 259, distance: 63.1
click at [218, 276] on span "Dubai Roro" at bounding box center [194, 277] width 49 height 11
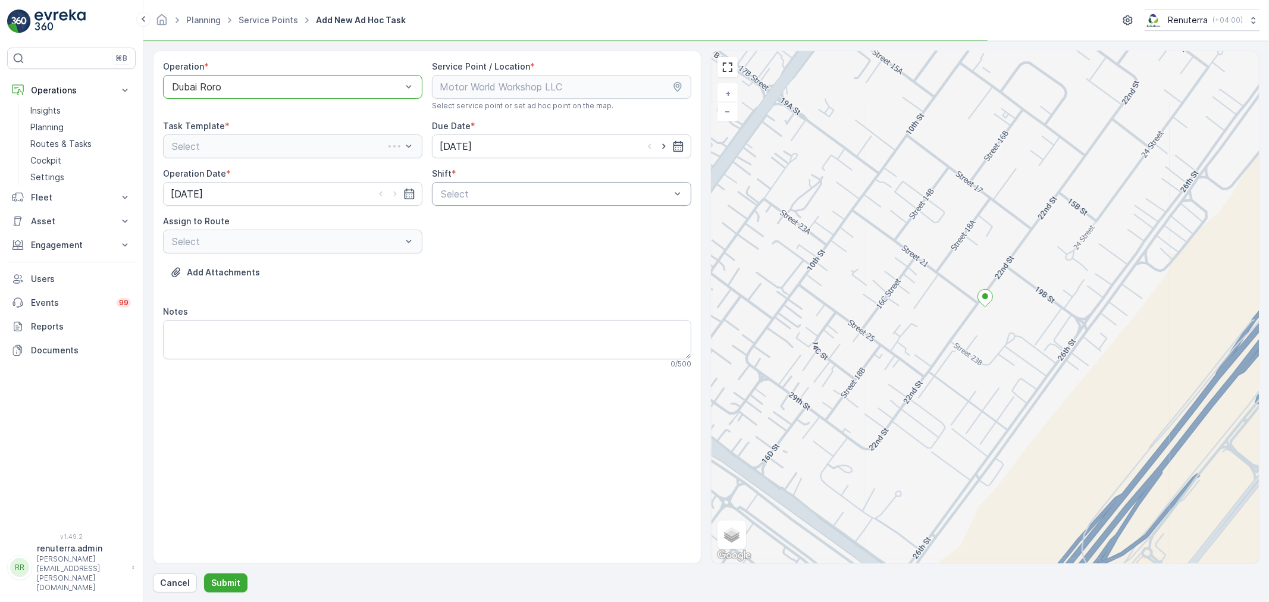
drag, startPoint x: 554, startPoint y: 212, endPoint x: 554, endPoint y: 201, distance: 11.3
click at [554, 212] on div "Operation * option Dubai Roro, selected. [GEOGRAPHIC_DATA] Roro Service Point /…" at bounding box center [427, 220] width 528 height 318
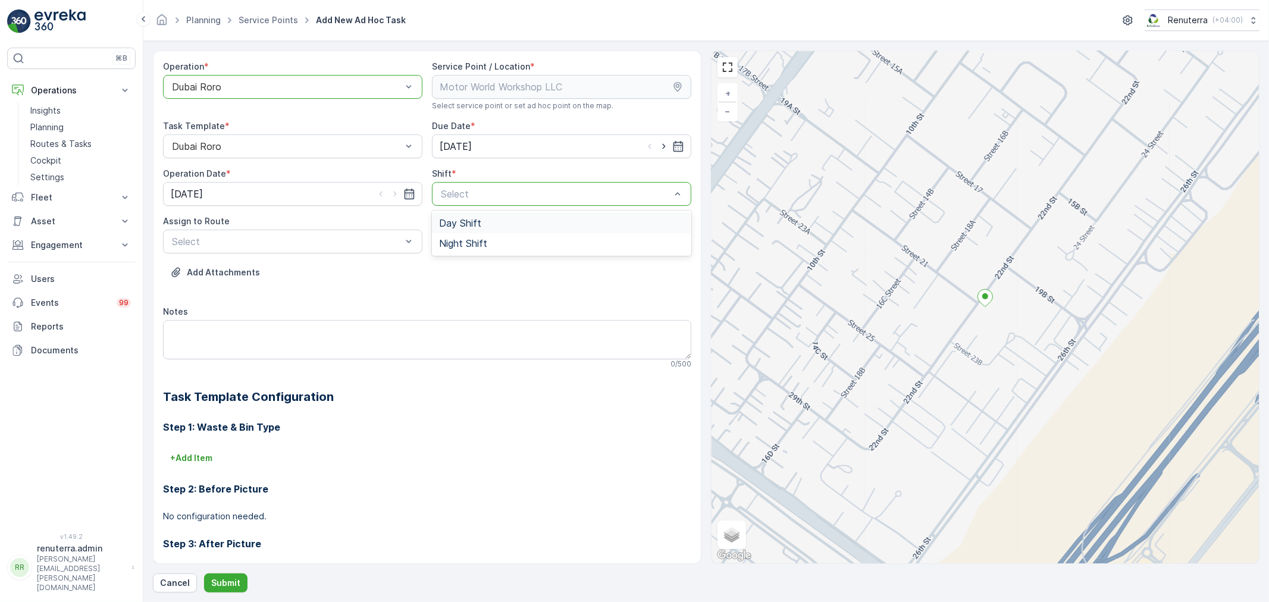
click at [495, 227] on div "Day Shift" at bounding box center [561, 223] width 245 height 11
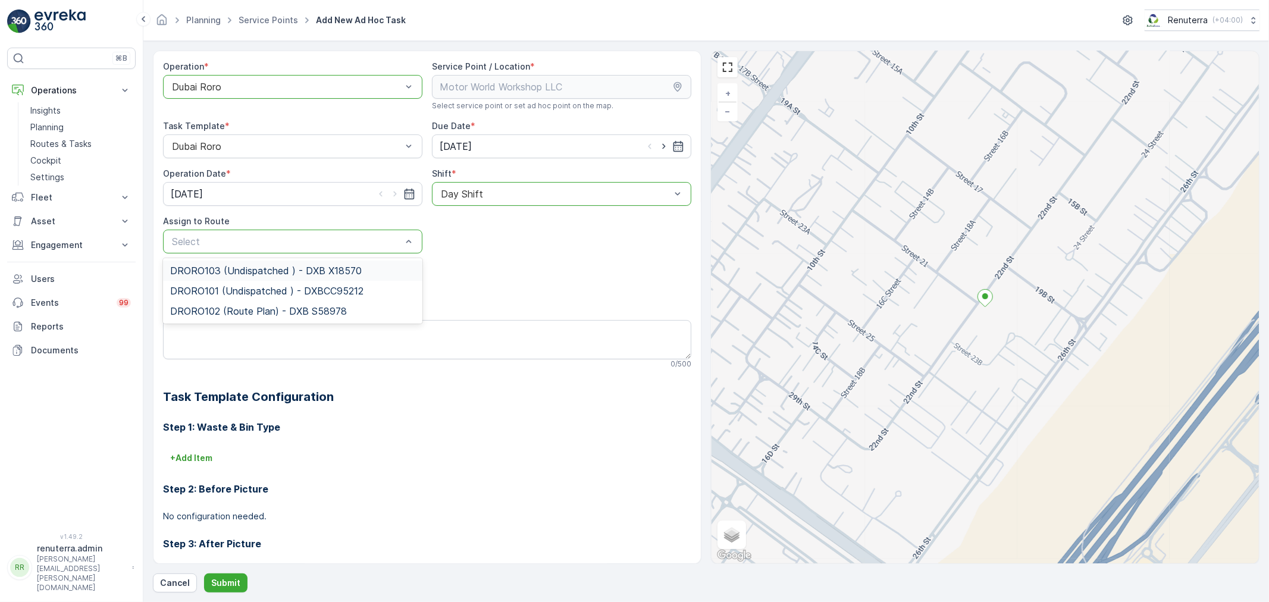
click at [247, 230] on div "Select" at bounding box center [292, 242] width 259 height 24
drag, startPoint x: 236, startPoint y: 262, endPoint x: 234, endPoint y: 281, distance: 19.7
click at [235, 262] on div "DRORO103 (Undispatched ) - DXB X18570" at bounding box center [292, 271] width 259 height 20
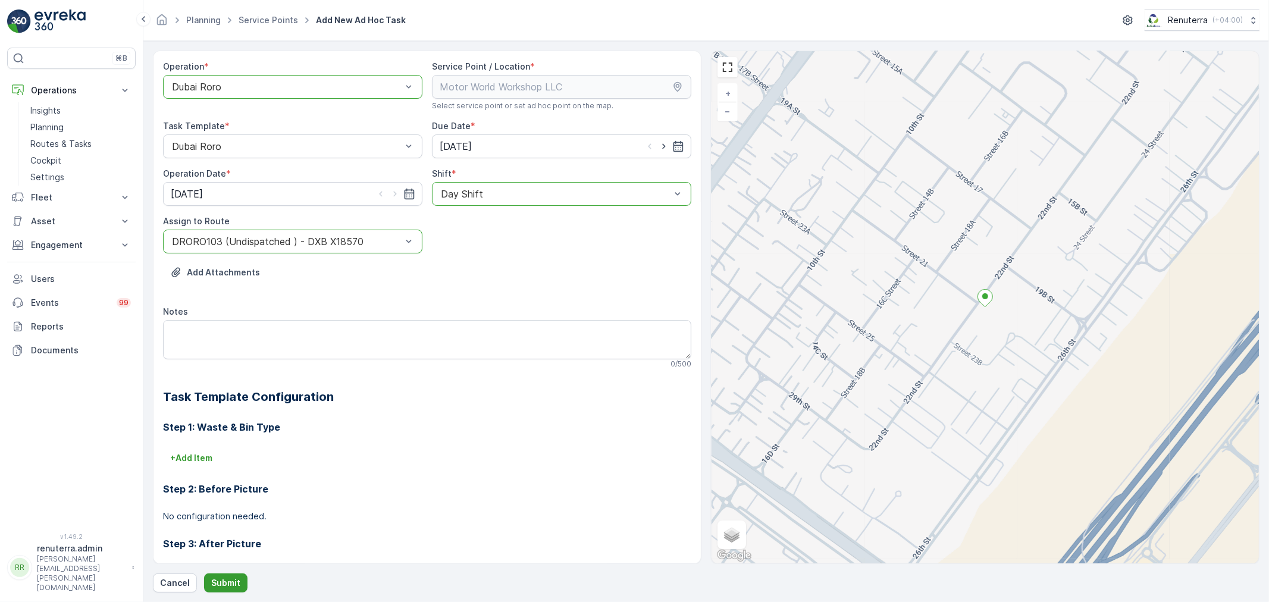
click at [233, 584] on p "Submit" at bounding box center [225, 583] width 29 height 12
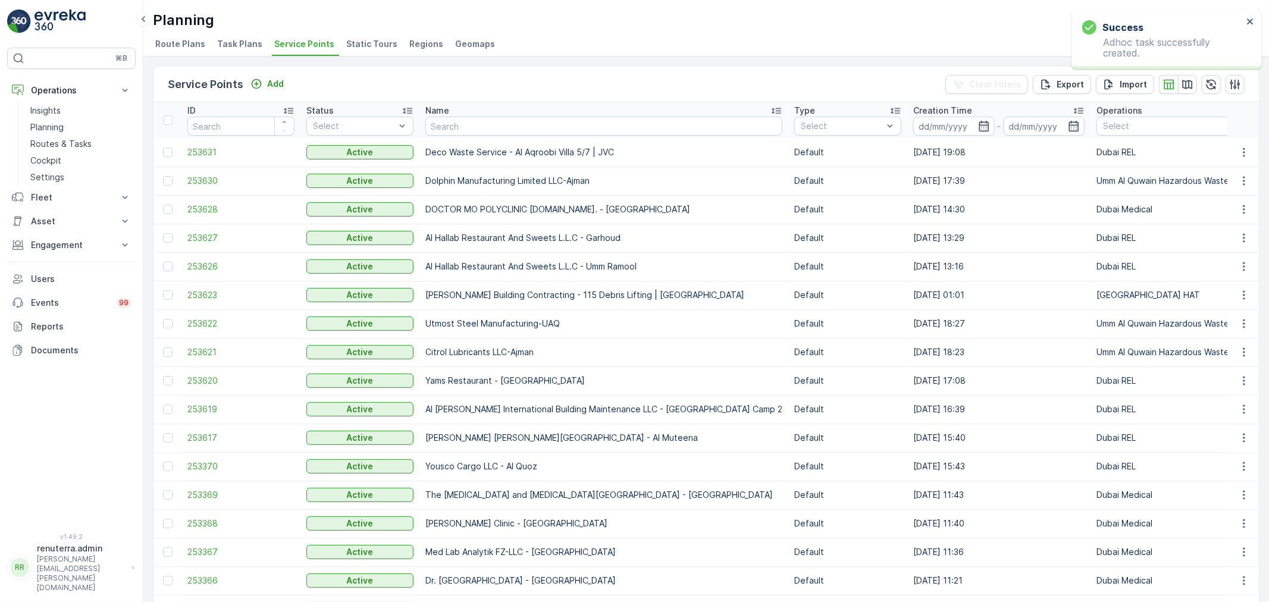
click at [459, 128] on input "text" at bounding box center [603, 126] width 357 height 19
type input "ktc"
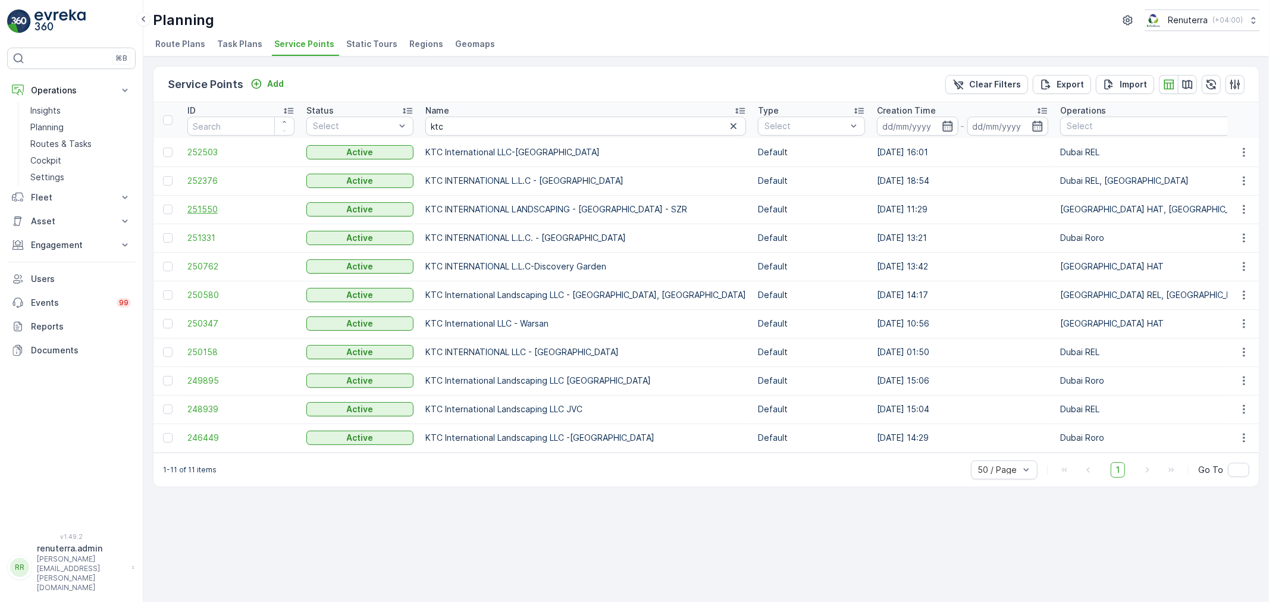
click at [202, 209] on span "251550" at bounding box center [240, 209] width 107 height 12
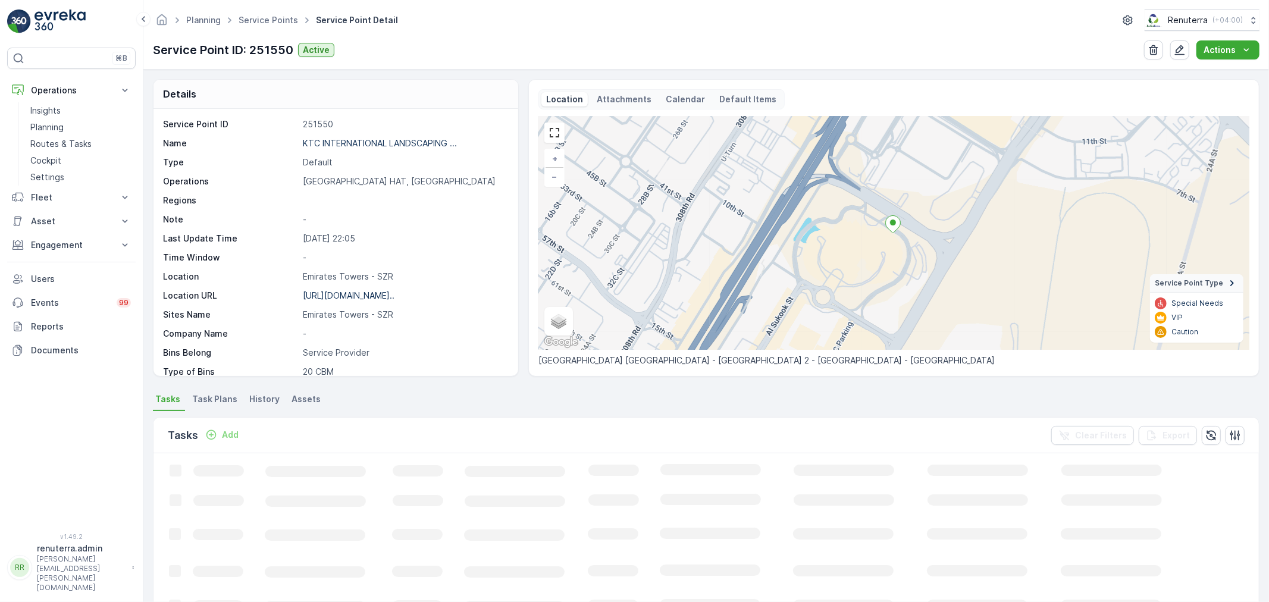
click at [230, 431] on p "Add" at bounding box center [230, 435] width 17 height 12
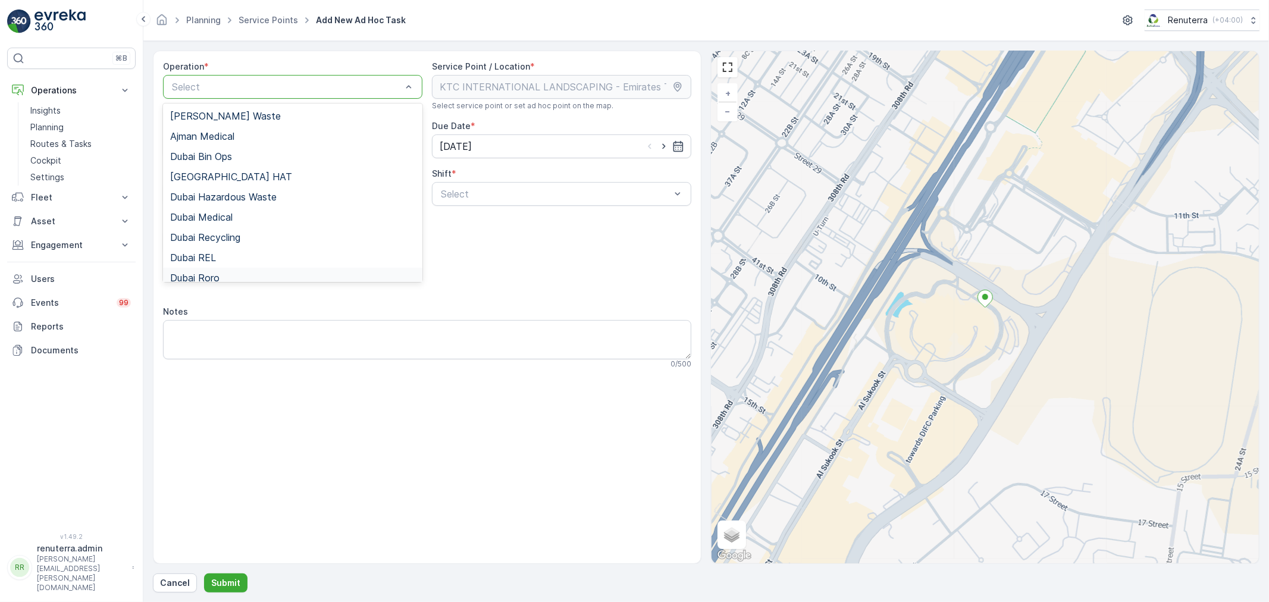
click at [248, 278] on div "Dubai Roro" at bounding box center [292, 277] width 245 height 11
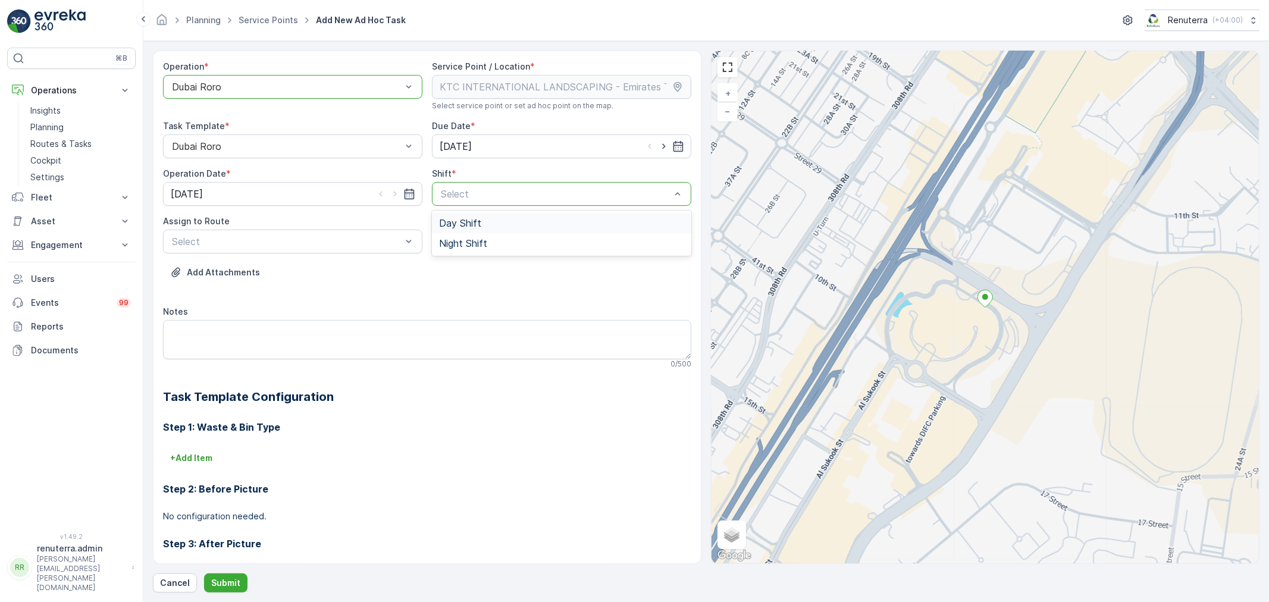
click at [482, 221] on div "Day Shift" at bounding box center [561, 223] width 245 height 11
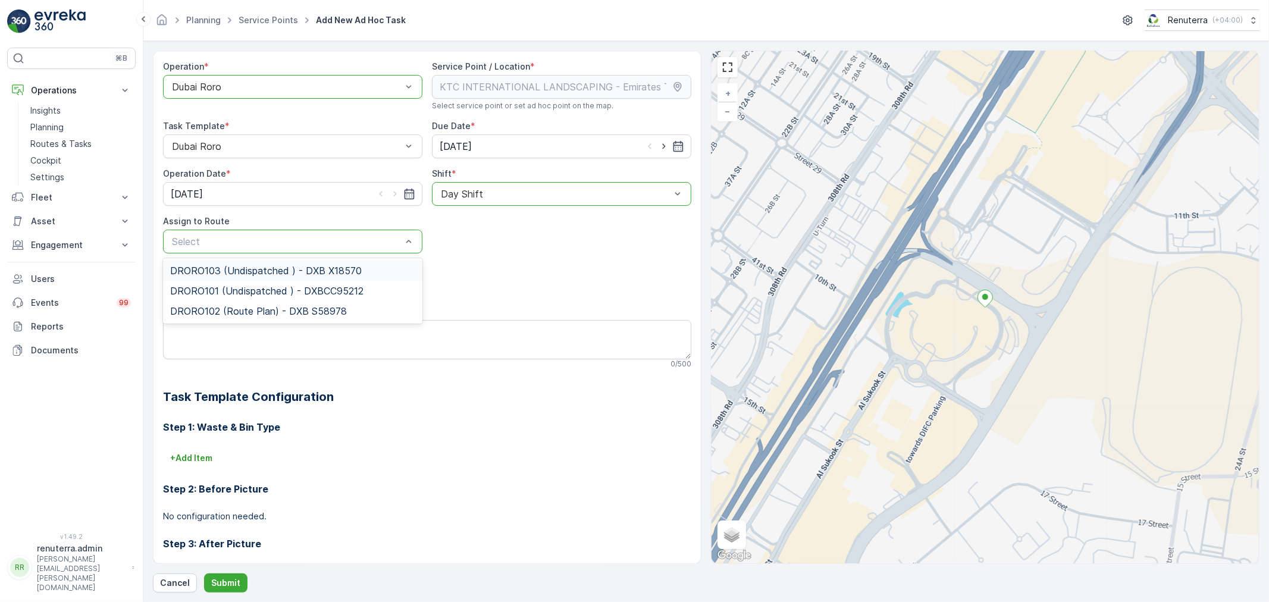
click at [259, 268] on span "DRORO103 (Undispatched ) - DXB X18570" at bounding box center [266, 270] width 192 height 11
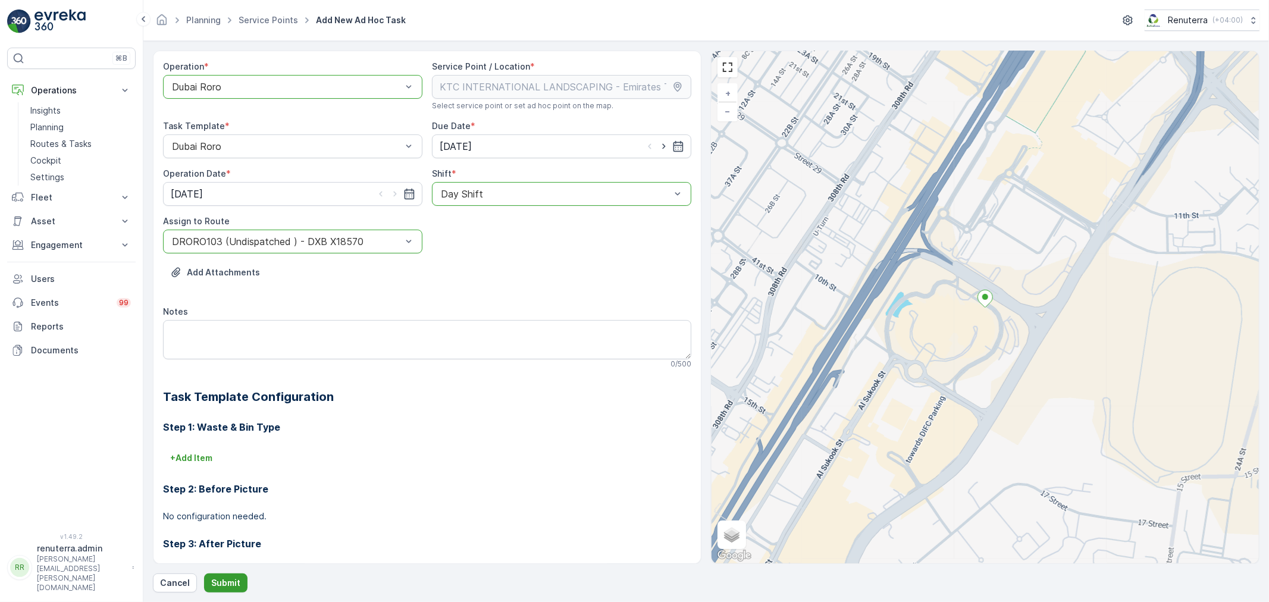
click at [232, 585] on p "Submit" at bounding box center [225, 583] width 29 height 12
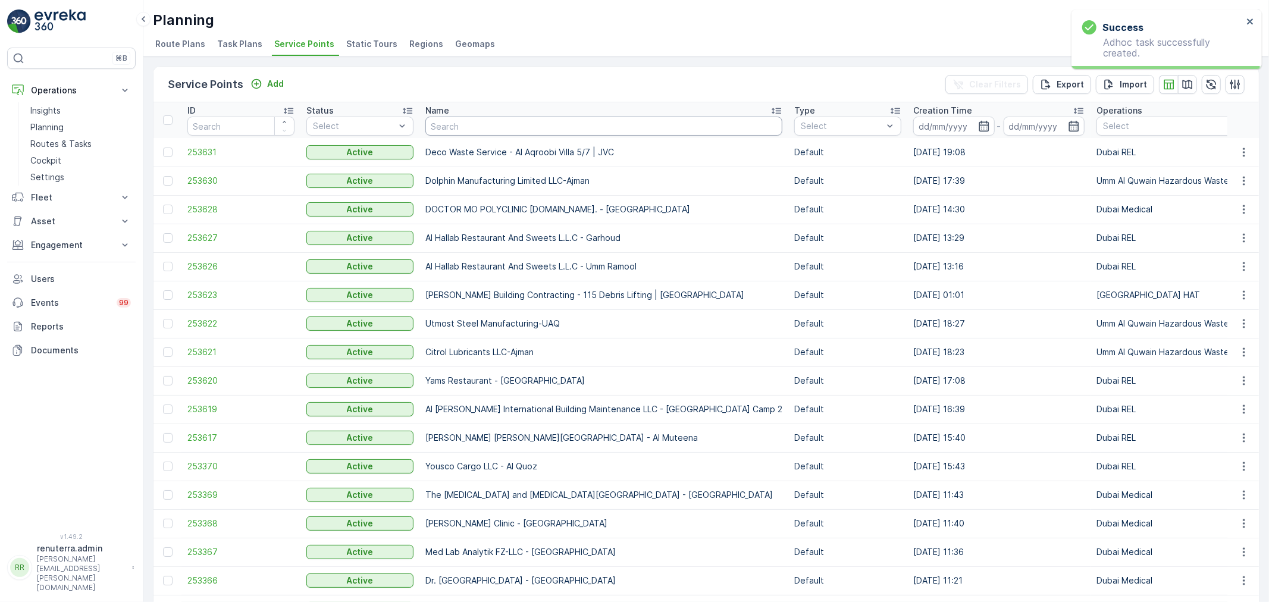
click at [497, 121] on input "text" at bounding box center [603, 126] width 357 height 19
type input "ktc so"
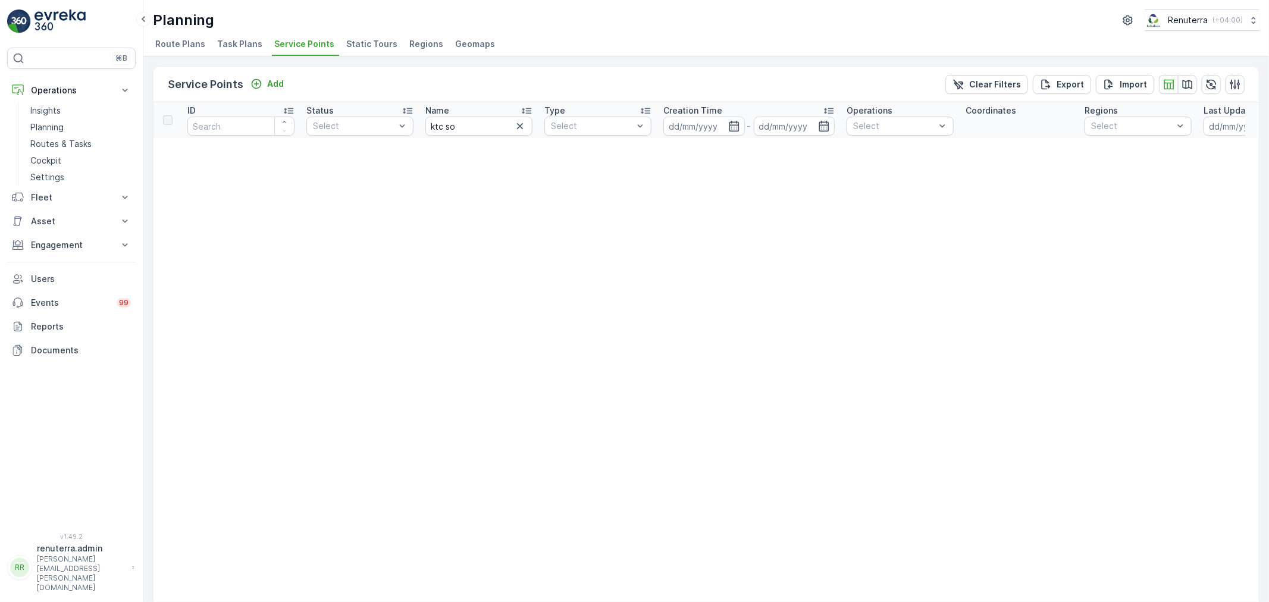
click at [464, 133] on input "ktc so" at bounding box center [478, 126] width 107 height 19
type input "ktc"
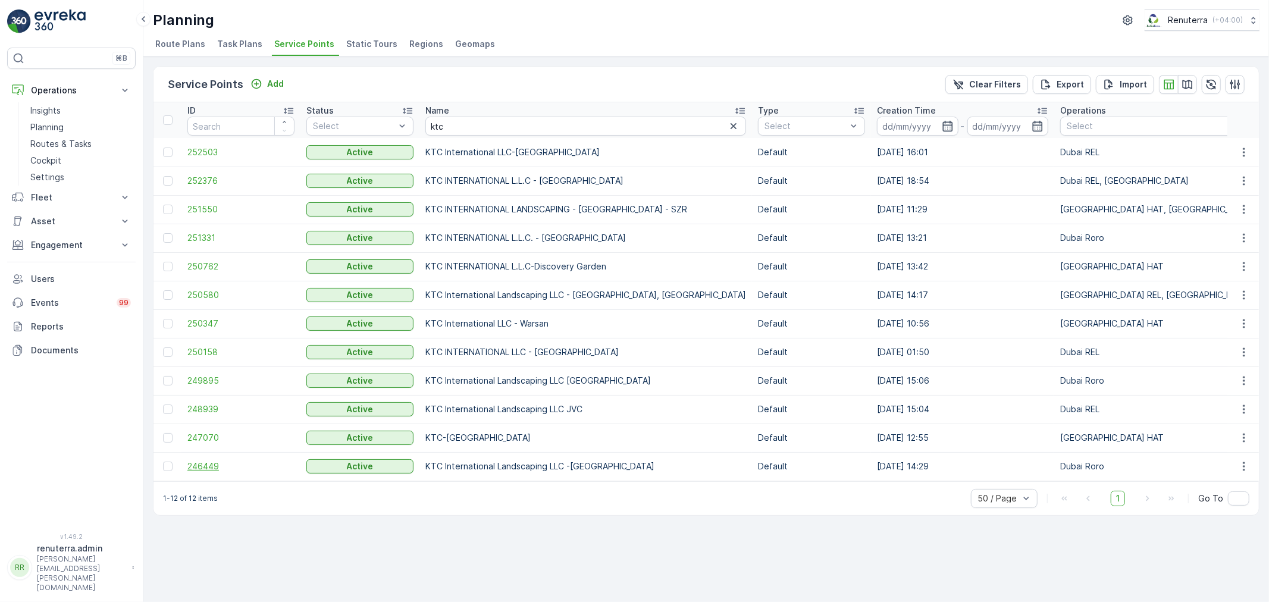
click at [196, 462] on span "246449" at bounding box center [240, 466] width 107 height 12
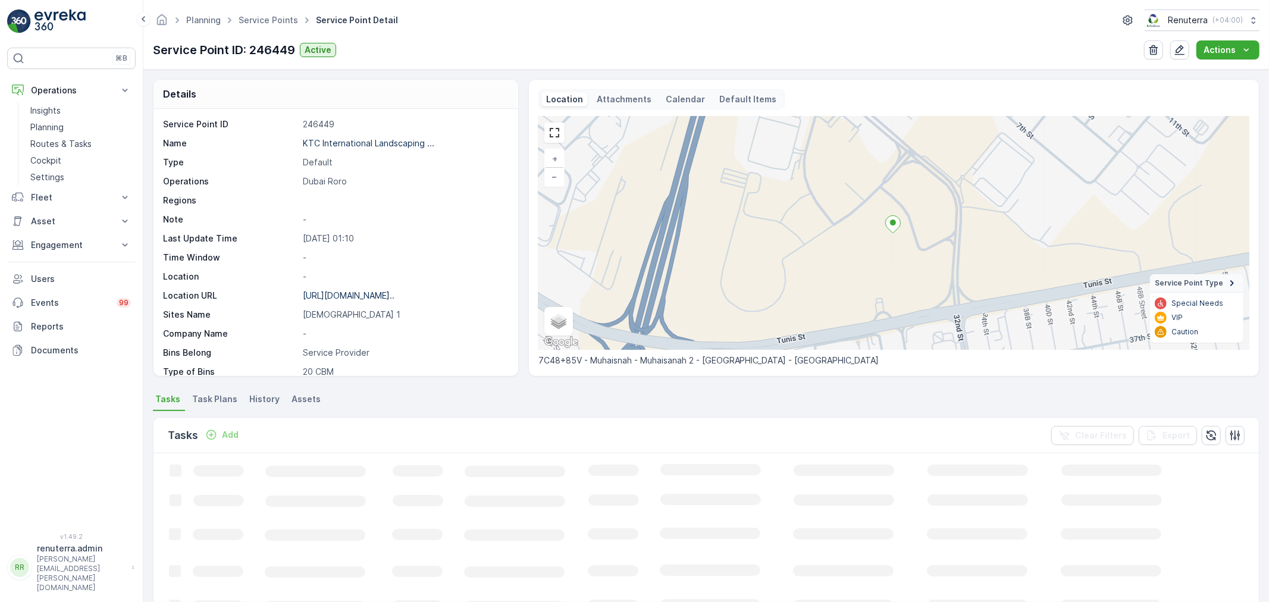
drag, startPoint x: 244, startPoint y: 430, endPoint x: 234, endPoint y: 433, distance: 10.5
click at [245, 430] on div "Tasks Add Clear Filters Export" at bounding box center [705, 436] width 1105 height 36
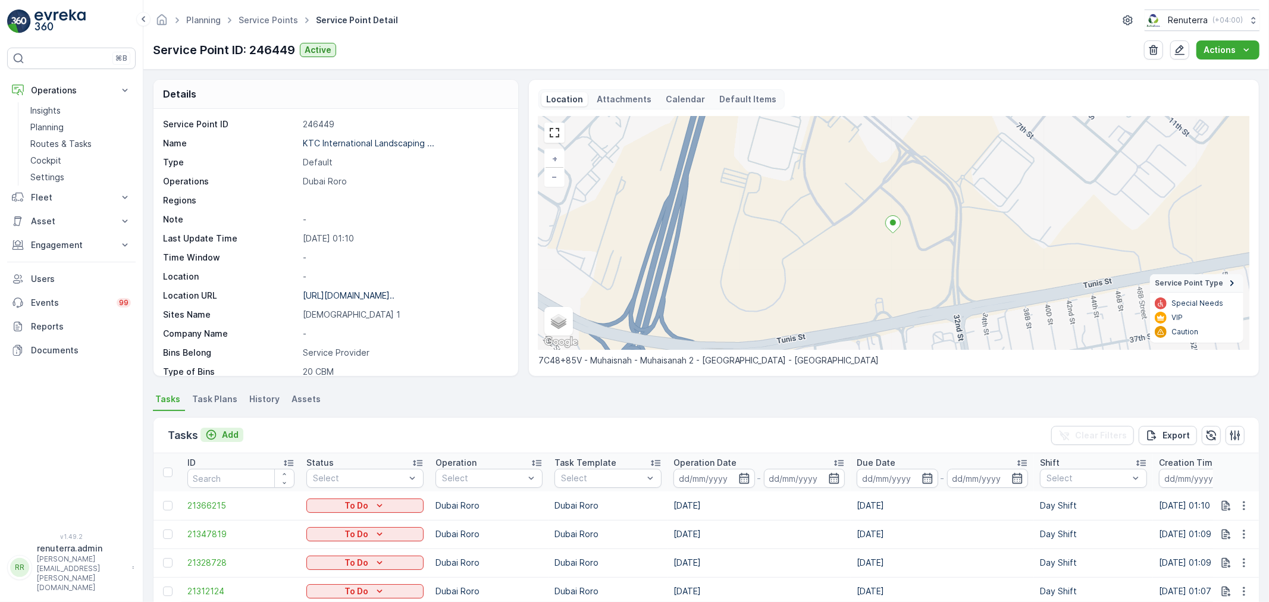
click at [227, 437] on p "Add" at bounding box center [230, 435] width 17 height 12
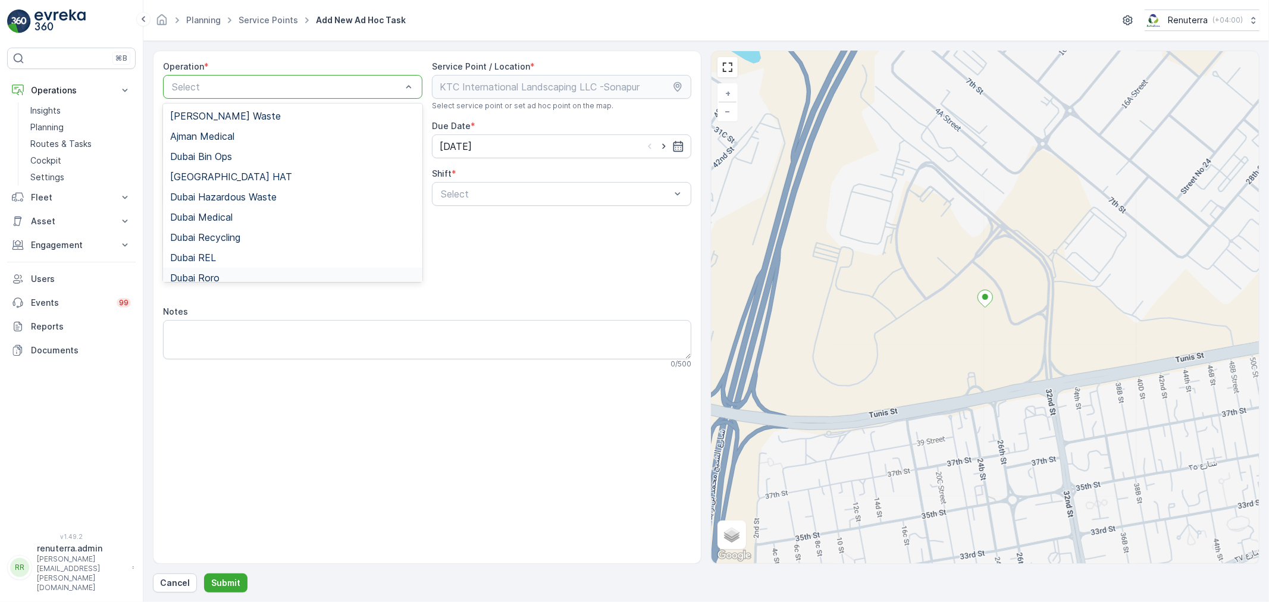
click at [224, 272] on div "Dubai Roro" at bounding box center [292, 277] width 245 height 11
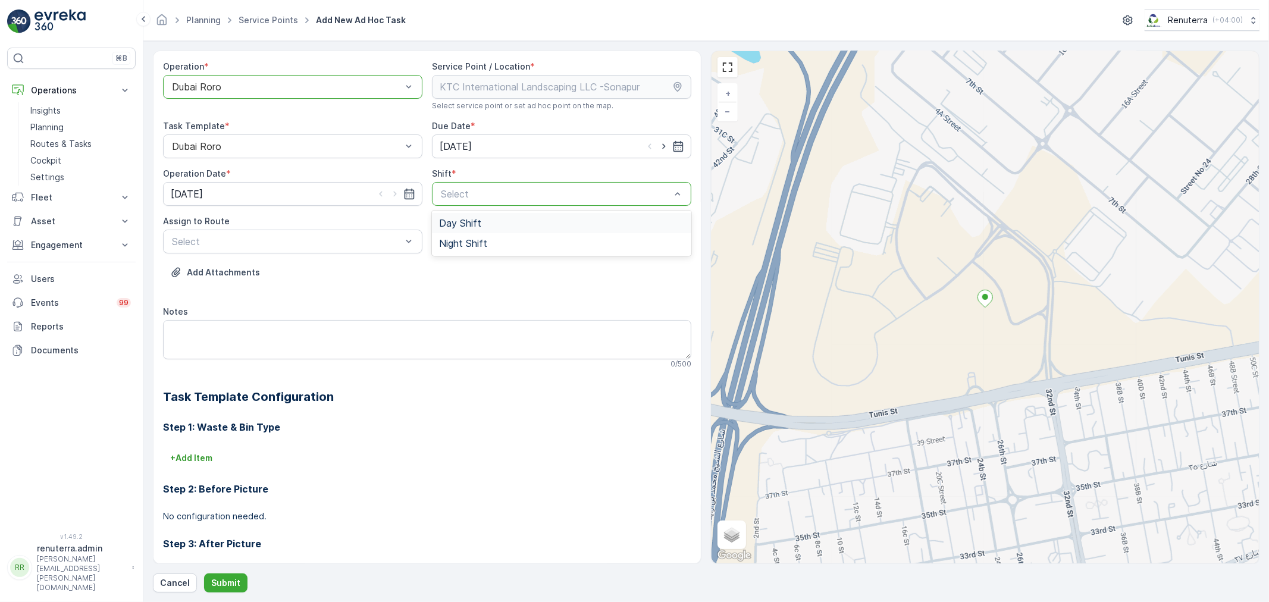
click at [475, 219] on span "Day Shift" at bounding box center [460, 223] width 42 height 11
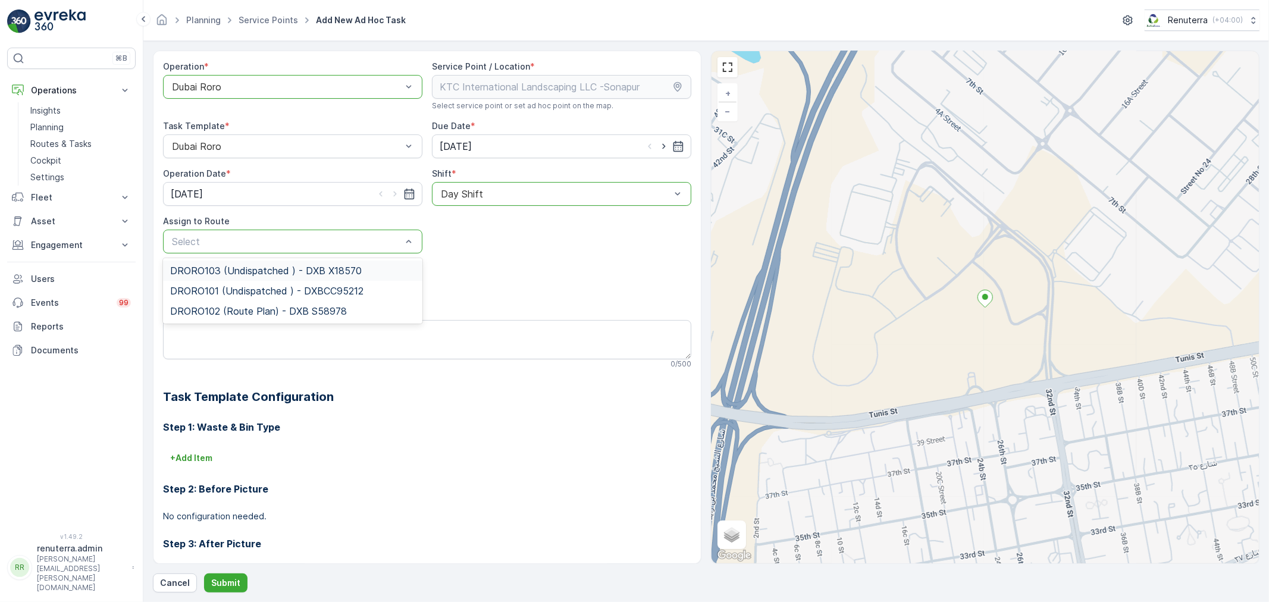
click at [228, 274] on span "DRORO103 (Undispatched ) - DXB X18570" at bounding box center [266, 270] width 192 height 11
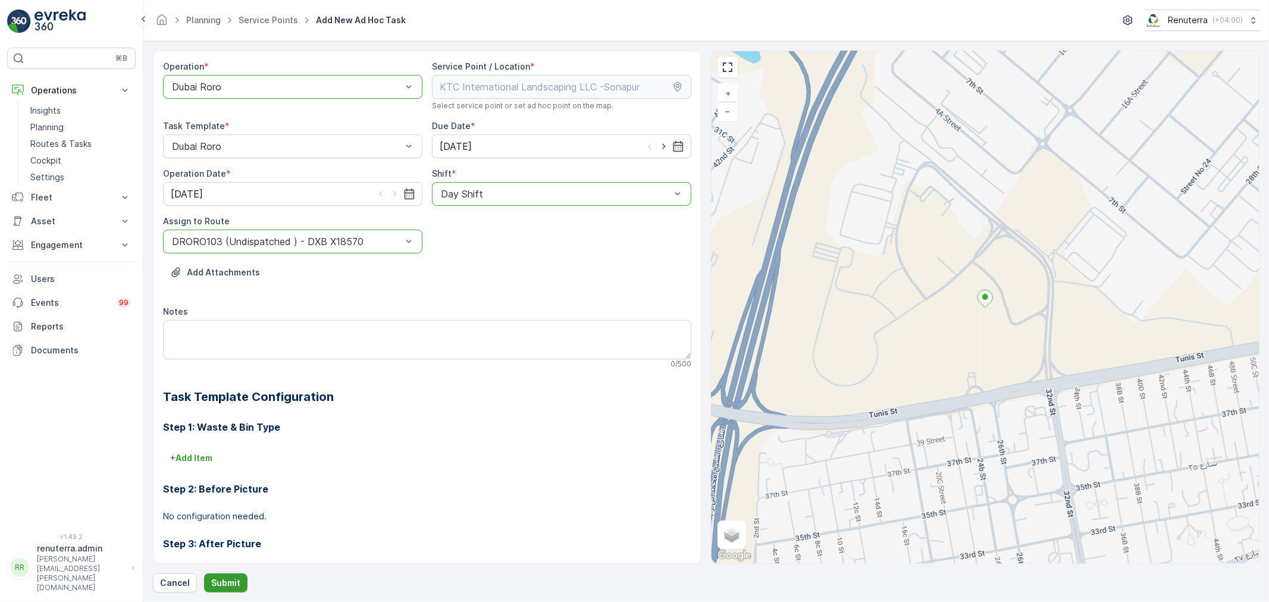
click at [228, 573] on button "Submit" at bounding box center [225, 582] width 43 height 19
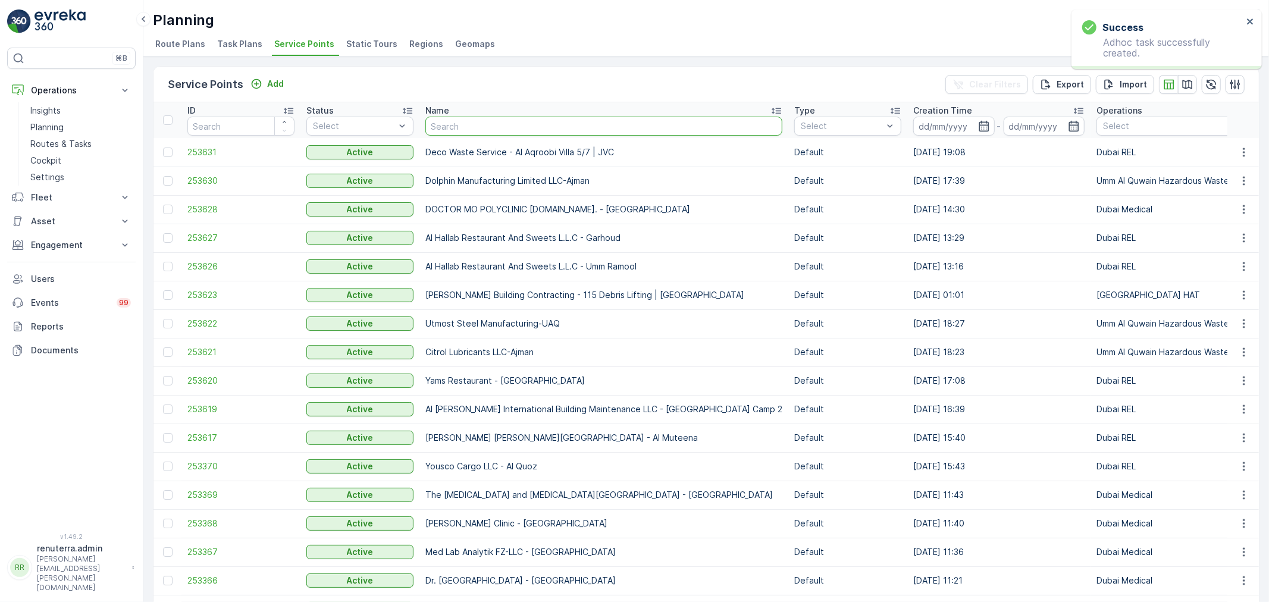
click at [473, 133] on input "text" at bounding box center [603, 126] width 357 height 19
type input "ktc em"
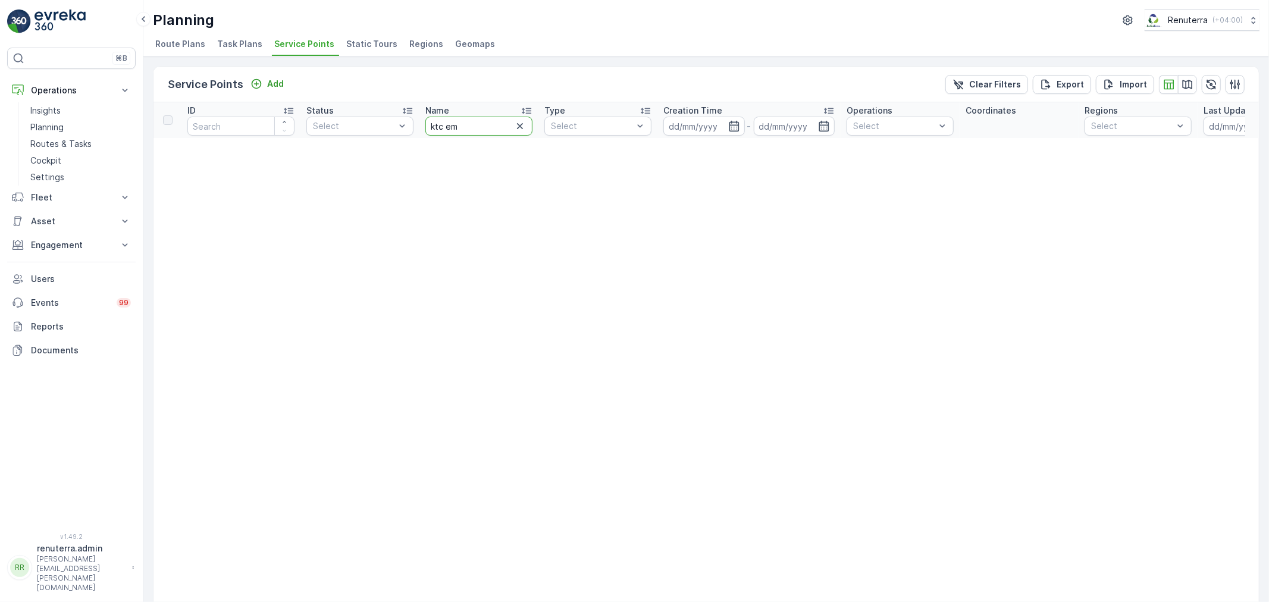
click at [486, 132] on input "ktc em" at bounding box center [478, 126] width 107 height 19
type input "ktc"
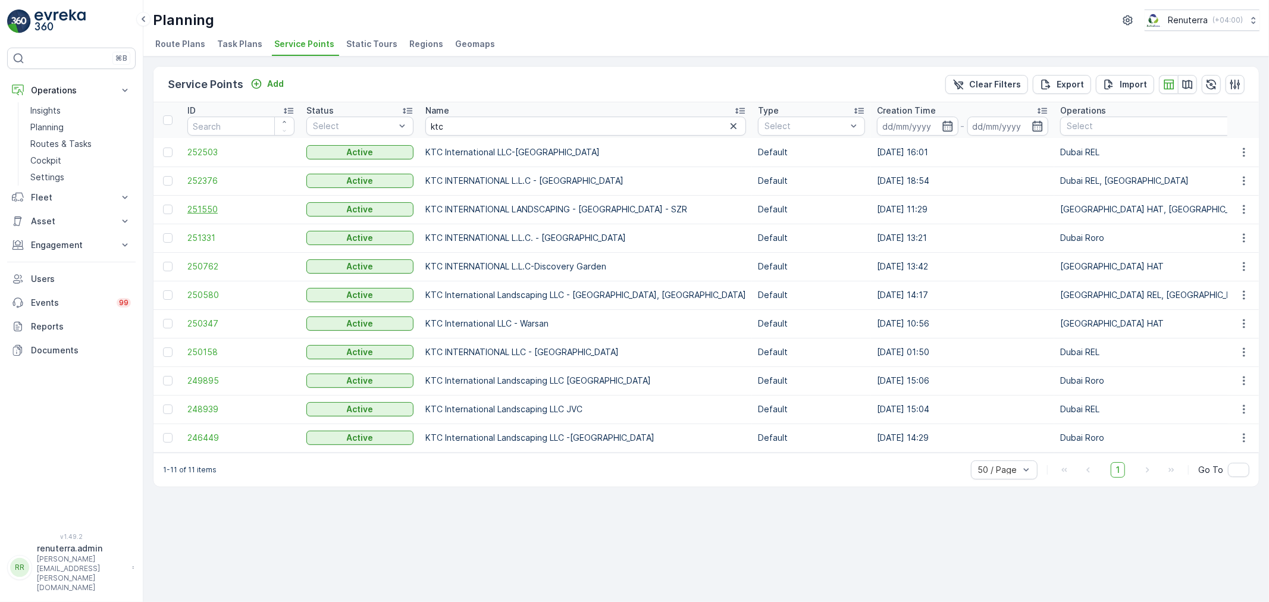
click at [203, 209] on span "251550" at bounding box center [240, 209] width 107 height 12
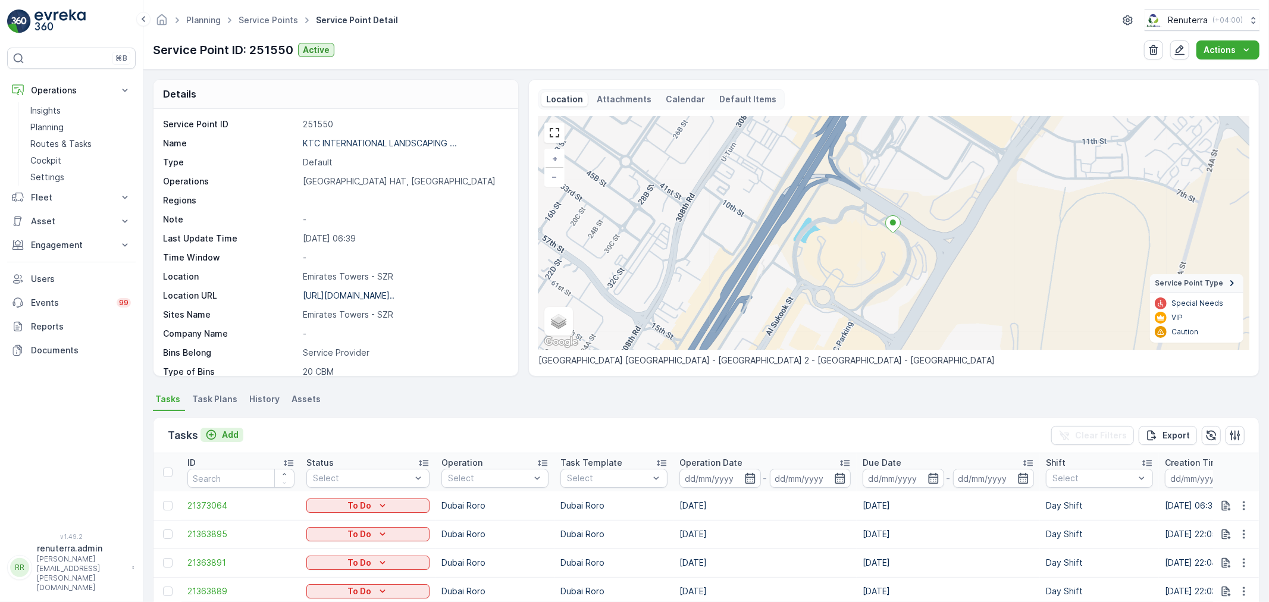
click at [219, 434] on div "Add" at bounding box center [221, 435] width 33 height 12
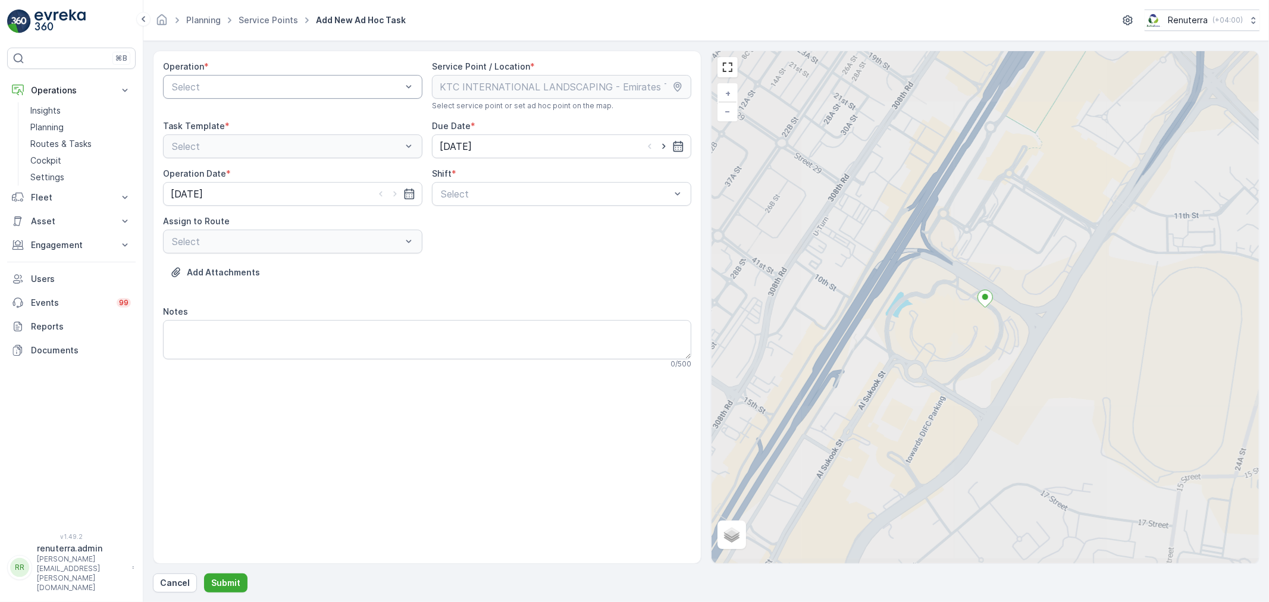
click at [296, 98] on div "Operation * Select" at bounding box center [292, 86] width 259 height 50
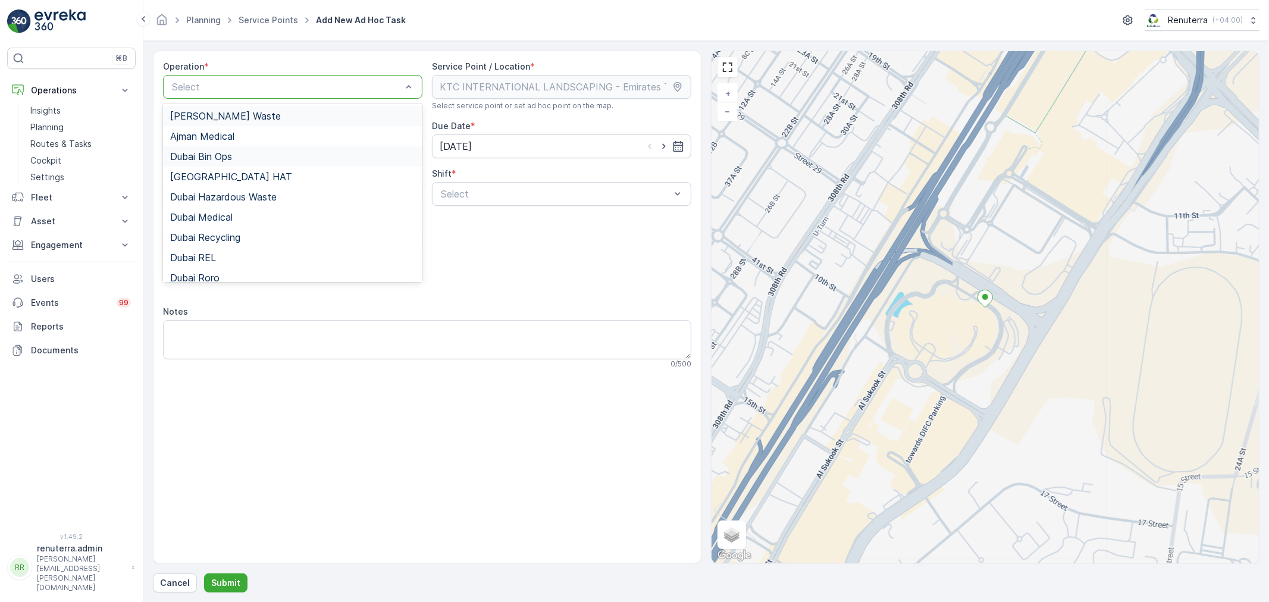
drag, startPoint x: 305, startPoint y: 92, endPoint x: 284, endPoint y: 157, distance: 68.3
click at [230, 266] on div "Dubai REL" at bounding box center [292, 257] width 259 height 20
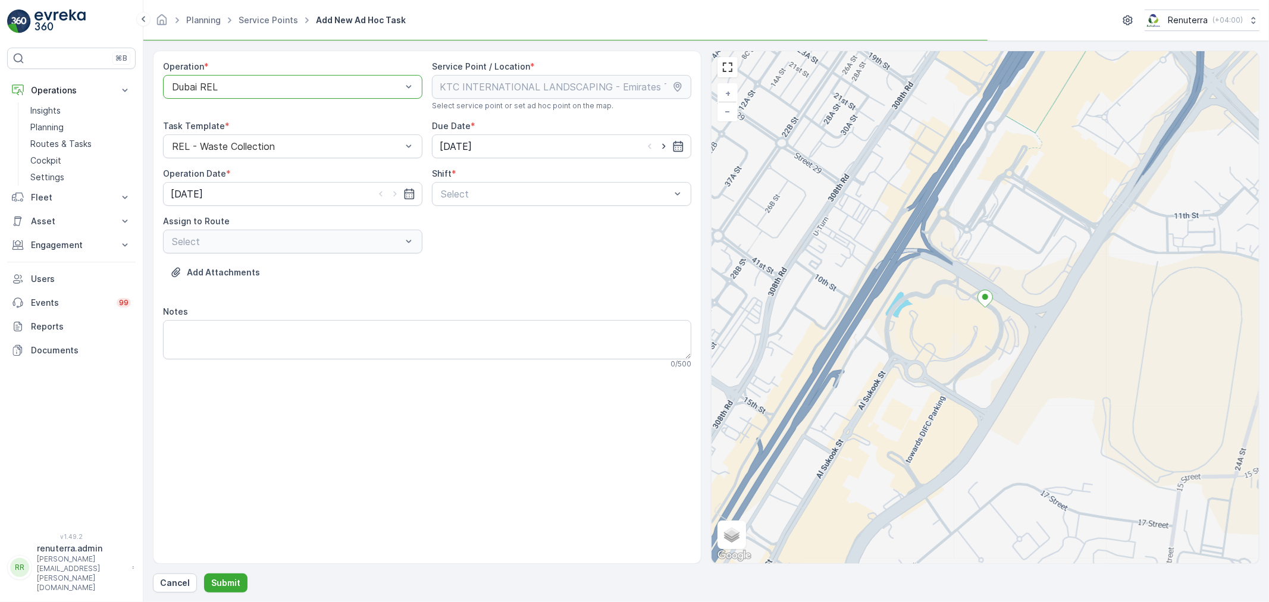
click at [316, 95] on div "Dubai REL" at bounding box center [292, 87] width 259 height 24
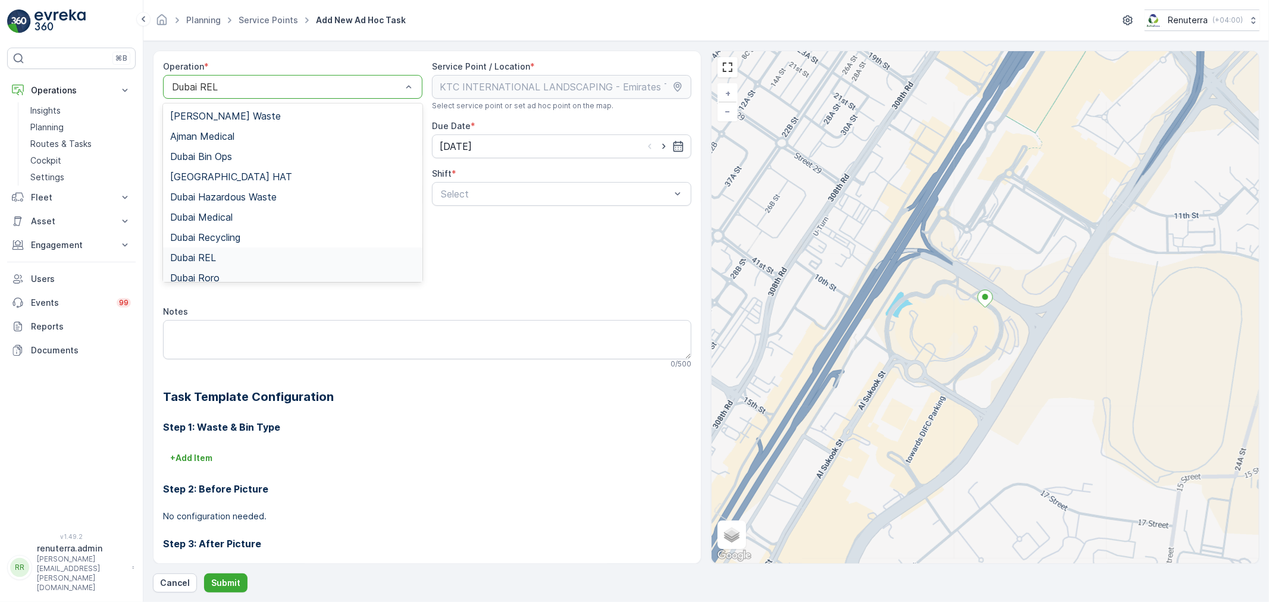
click at [248, 281] on div "Dubai Roro" at bounding box center [292, 277] width 245 height 11
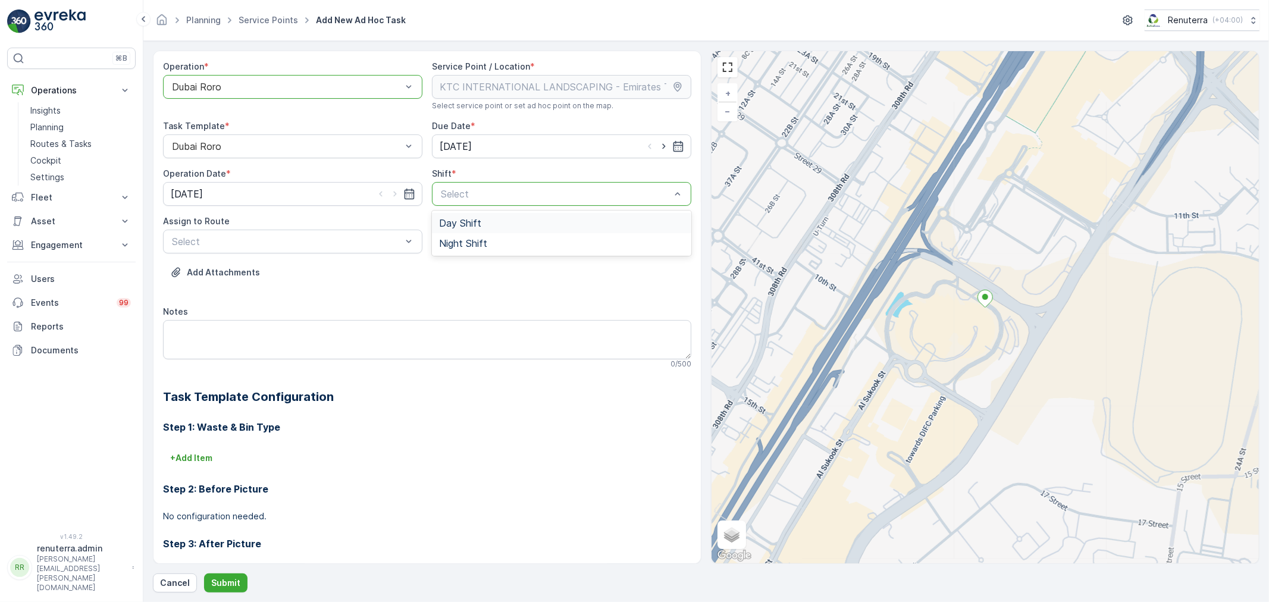
drag, startPoint x: 492, startPoint y: 220, endPoint x: 439, endPoint y: 236, distance: 55.1
click at [491, 221] on div "Day Shift" at bounding box center [561, 223] width 245 height 11
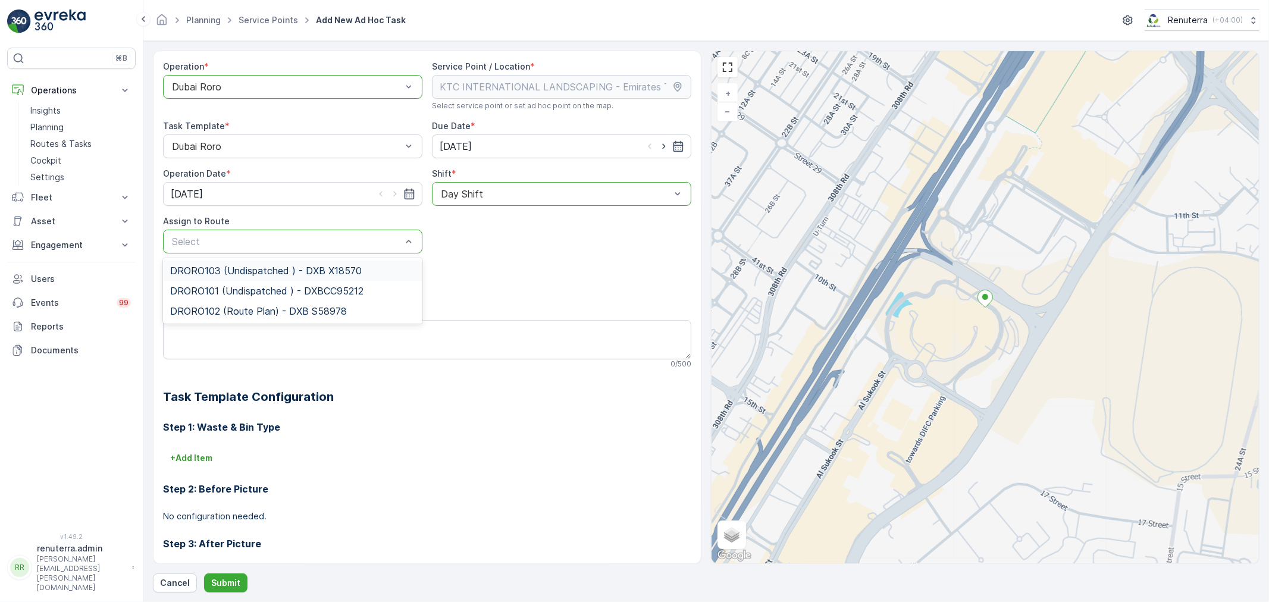
click at [264, 261] on div "DRORO103 (Undispatched ) - DXB X18570" at bounding box center [292, 271] width 259 height 20
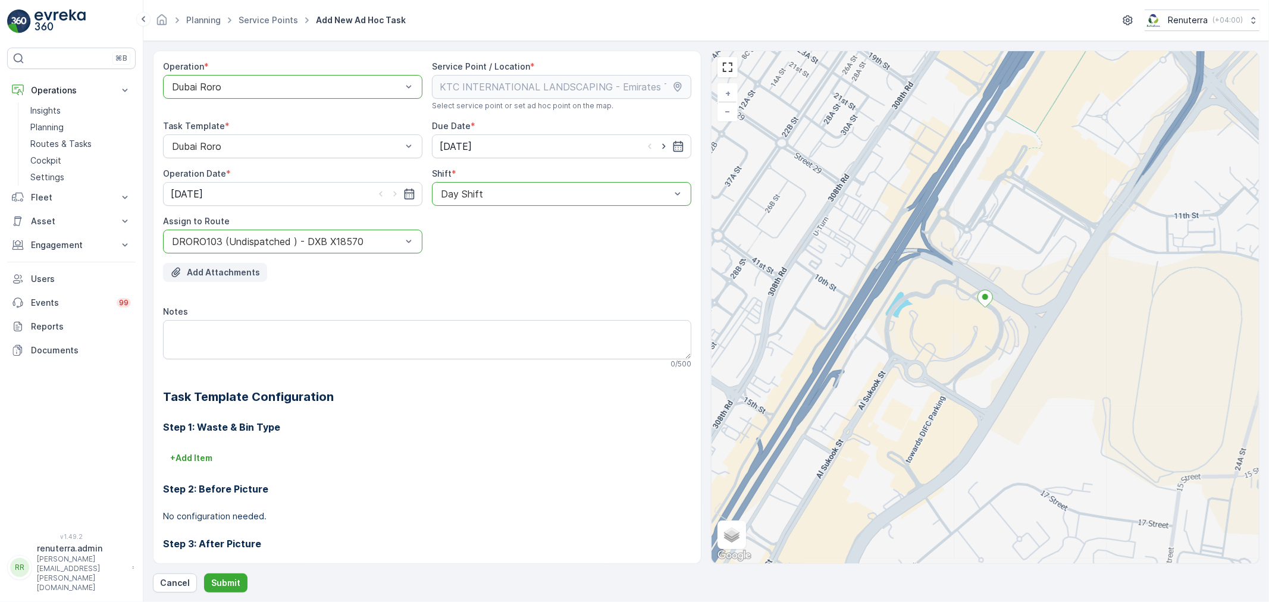
click at [262, 263] on button "Add Attachments" at bounding box center [215, 272] width 104 height 19
click at [230, 580] on p "Submit" at bounding box center [225, 583] width 29 height 12
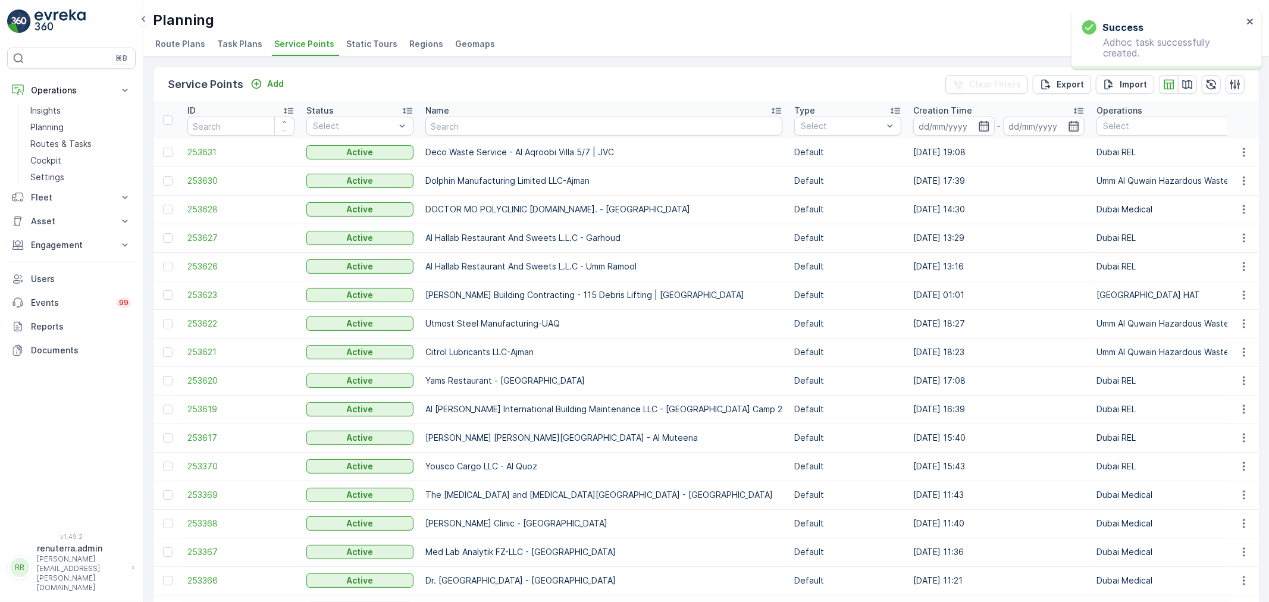
click at [473, 137] on th "Name" at bounding box center [603, 120] width 369 height 36
click at [479, 132] on input "text" at bounding box center [603, 126] width 357 height 19
type input "sbk"
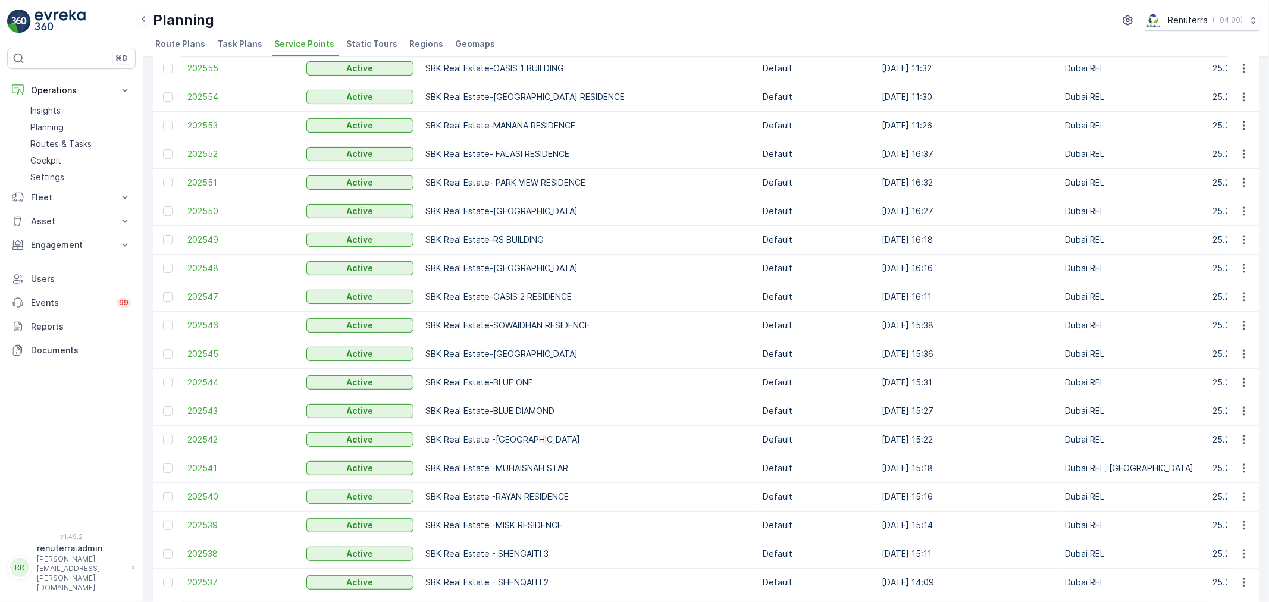
scroll to position [330, 0]
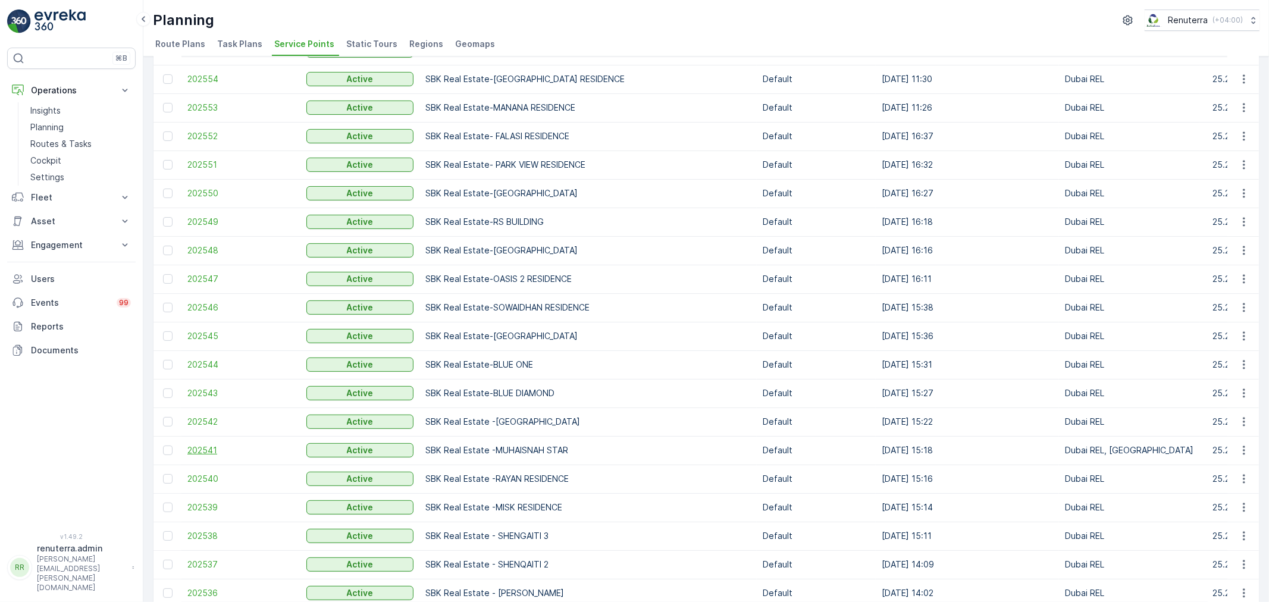
click at [193, 451] on span "202541" at bounding box center [240, 450] width 107 height 12
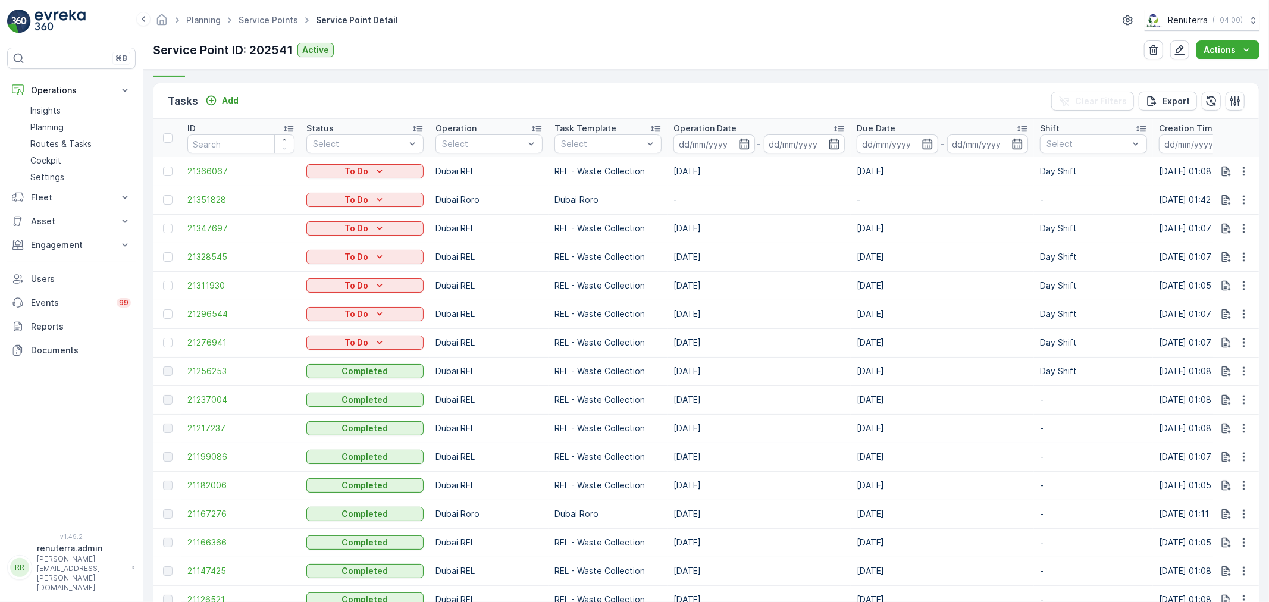
scroll to position [330, 0]
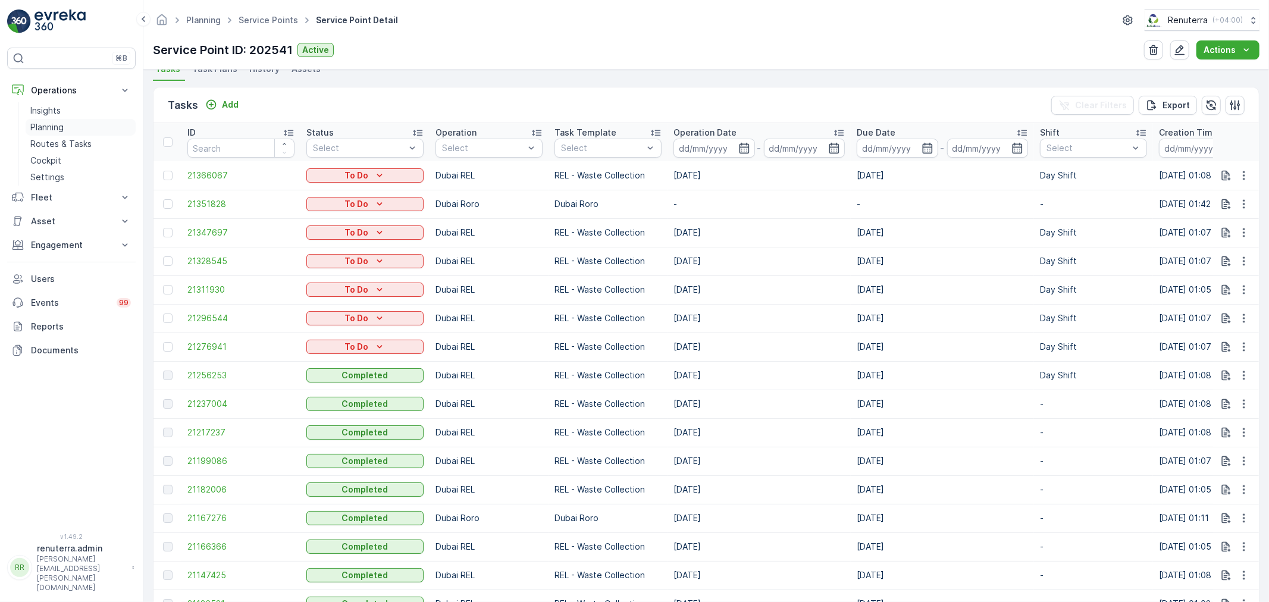
click at [68, 130] on link "Planning" at bounding box center [81, 127] width 110 height 17
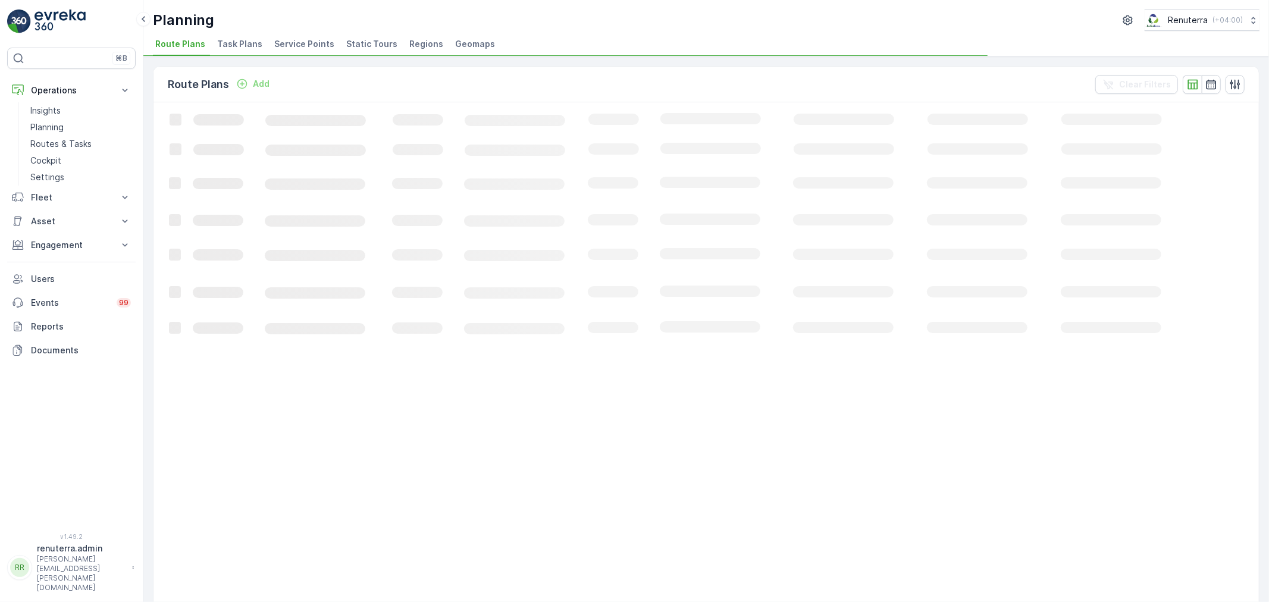
click at [289, 43] on span "Service Points" at bounding box center [304, 44] width 60 height 12
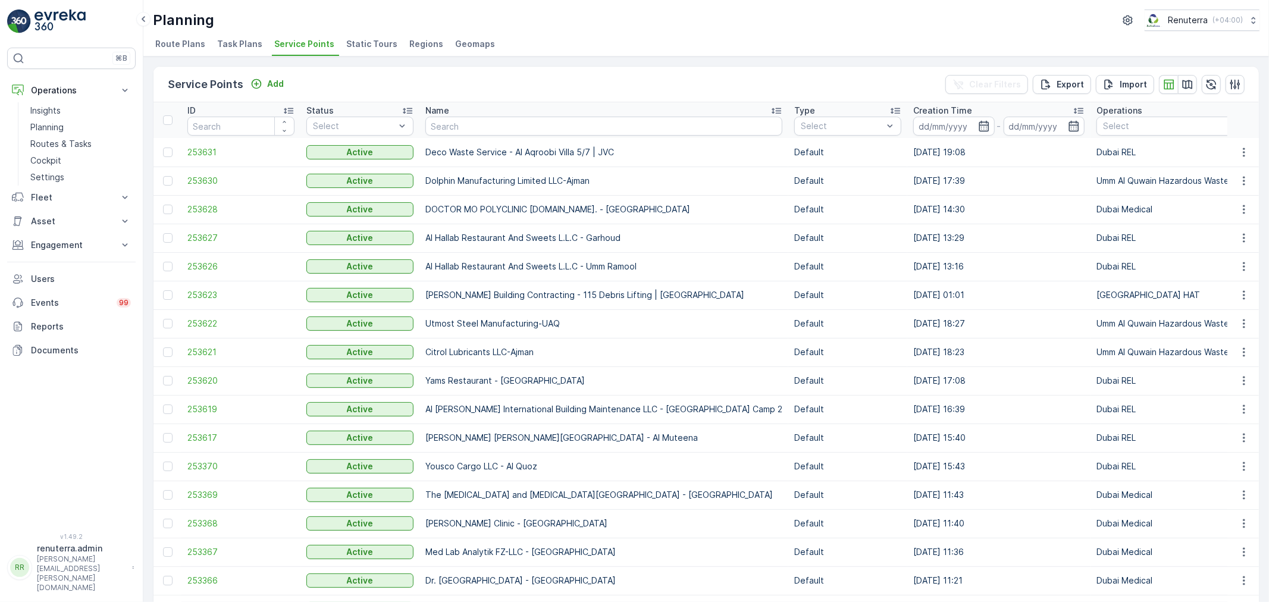
click at [459, 117] on input "text" at bounding box center [603, 126] width 357 height 19
type input "Al hu"
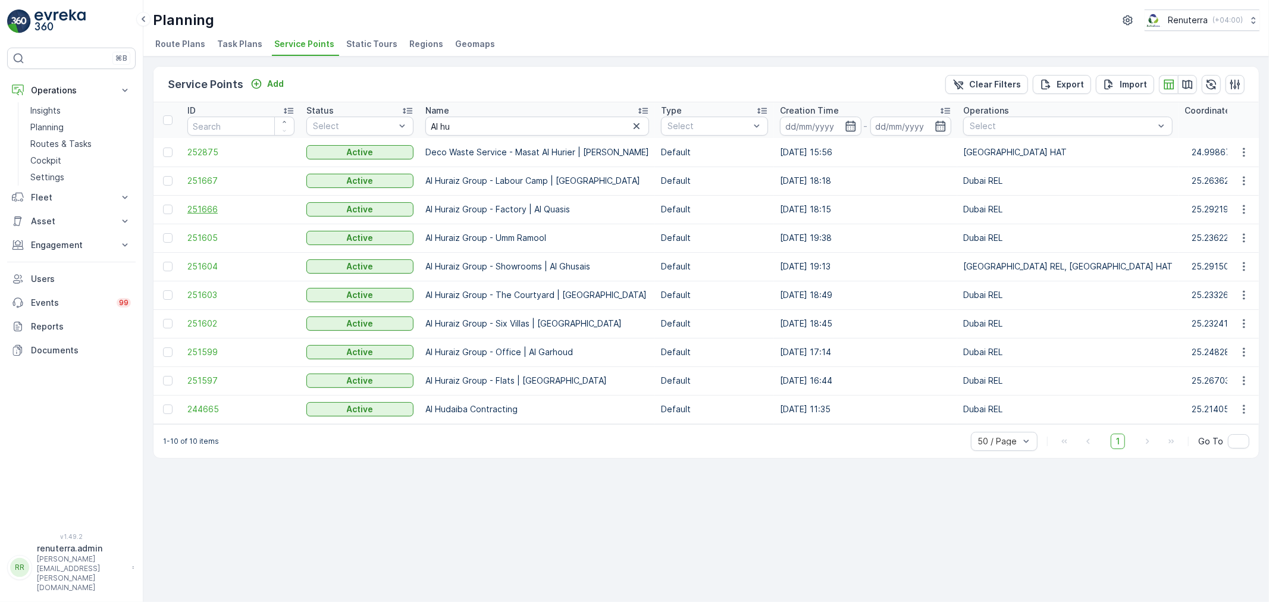
click at [215, 213] on span "251666" at bounding box center [240, 209] width 107 height 12
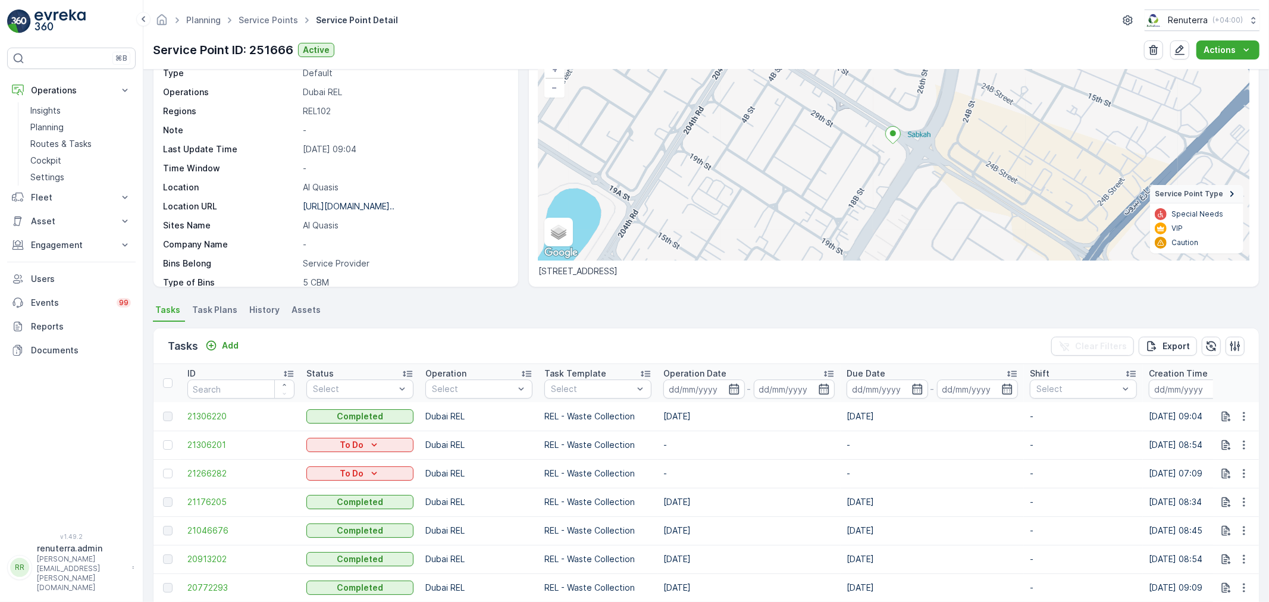
scroll to position [132, 0]
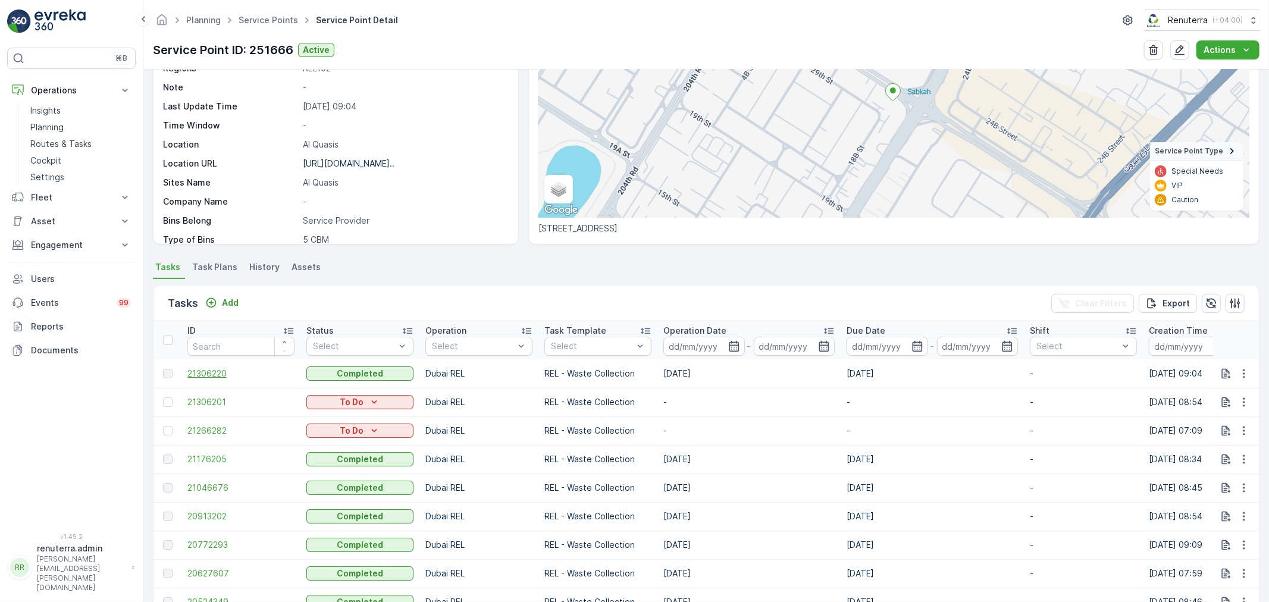
click at [216, 376] on span "21306220" at bounding box center [240, 374] width 107 height 12
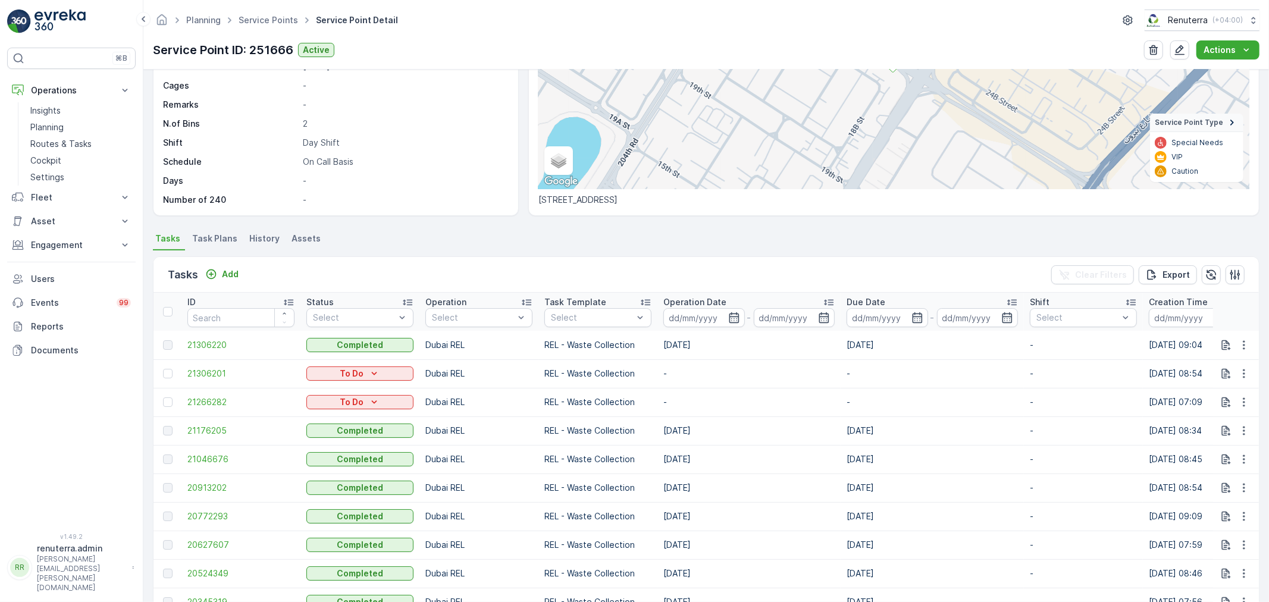
scroll to position [198, 0]
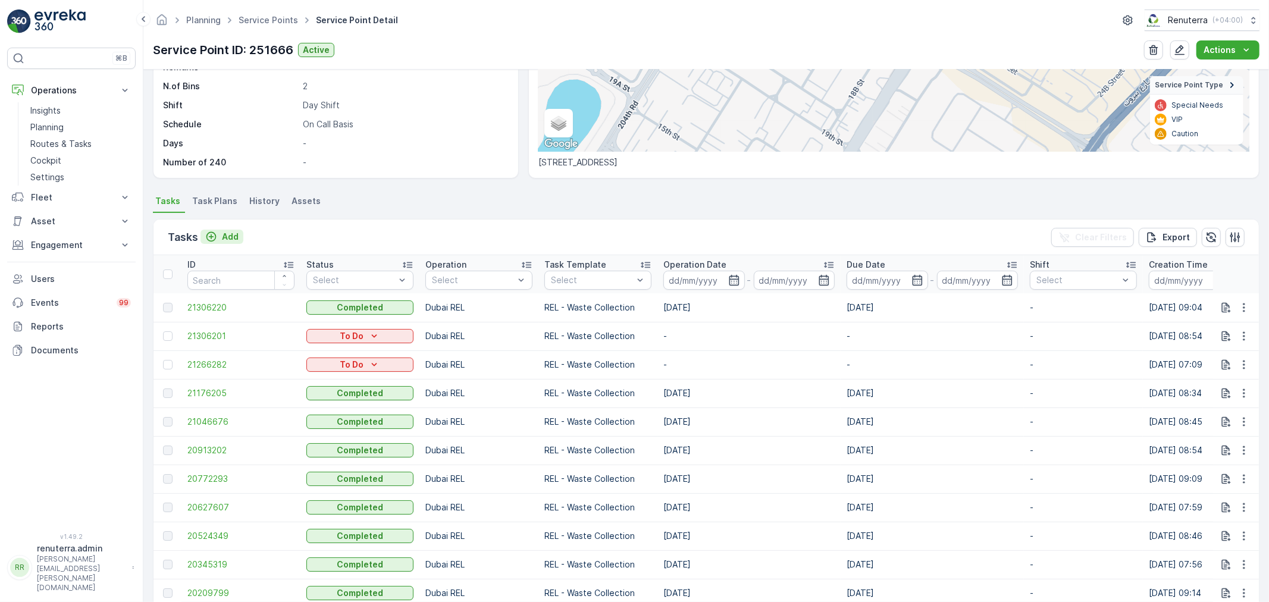
click at [233, 234] on p "Add" at bounding box center [230, 237] width 17 height 12
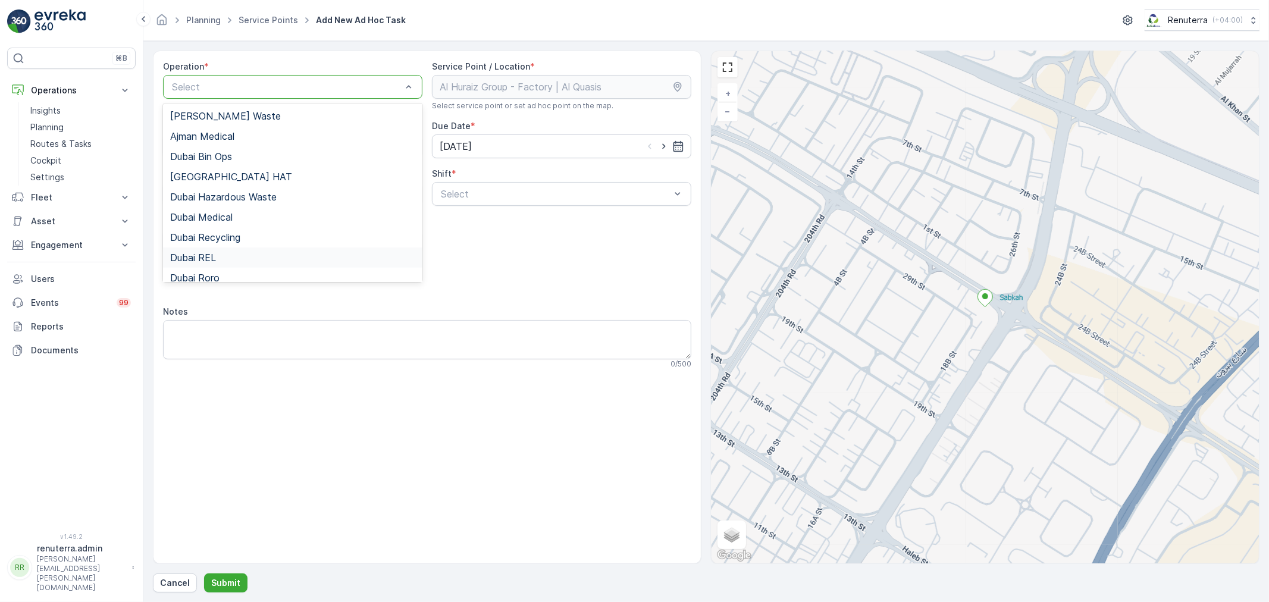
drag, startPoint x: 233, startPoint y: 258, endPoint x: 249, endPoint y: 257, distance: 16.1
click at [234, 258] on div "Dubai REL" at bounding box center [292, 257] width 245 height 11
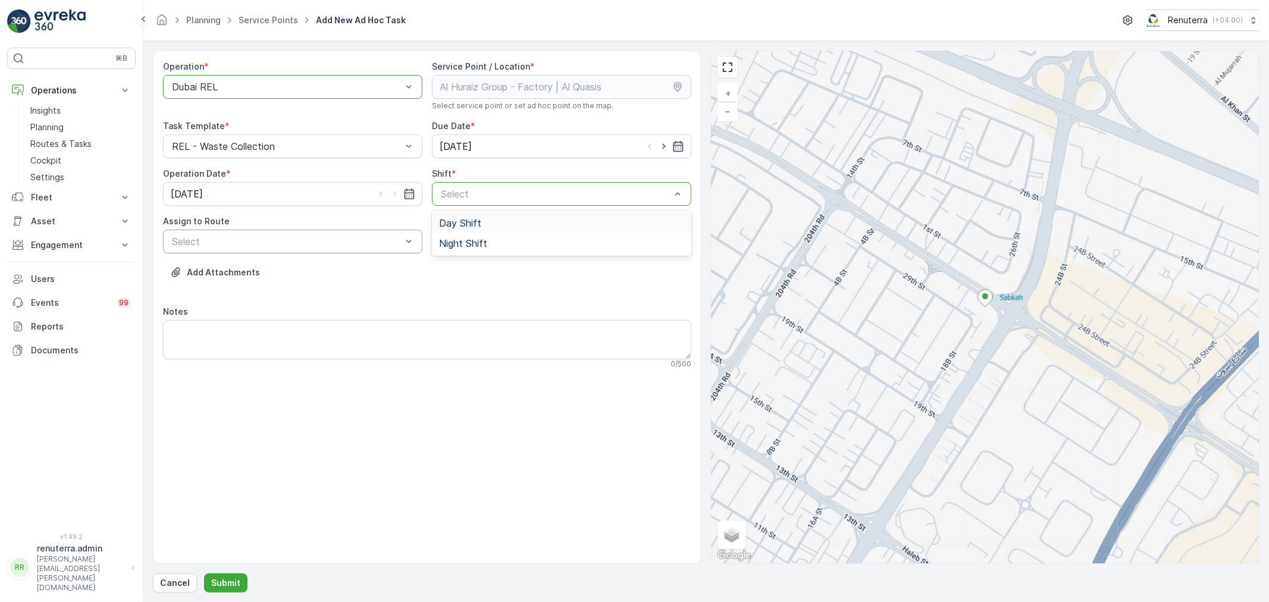
drag, startPoint x: 497, startPoint y: 222, endPoint x: 365, endPoint y: 233, distance: 132.5
click at [492, 223] on div "Day Shift" at bounding box center [561, 223] width 245 height 11
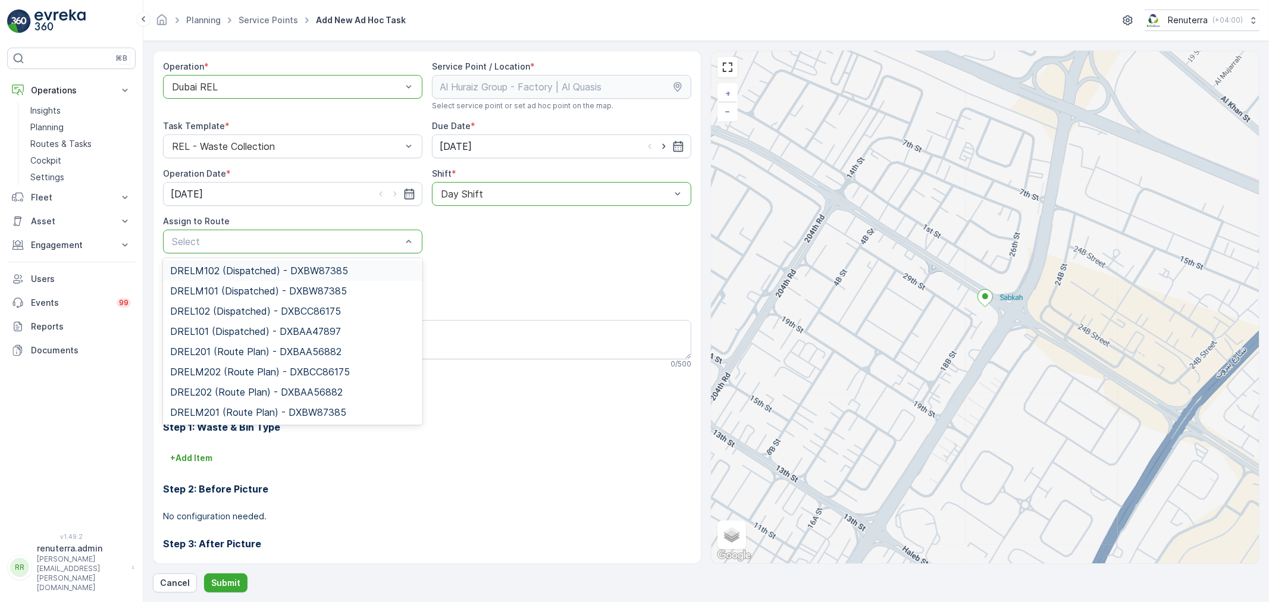
click at [262, 232] on div "Select" at bounding box center [292, 242] width 259 height 24
type input "102"
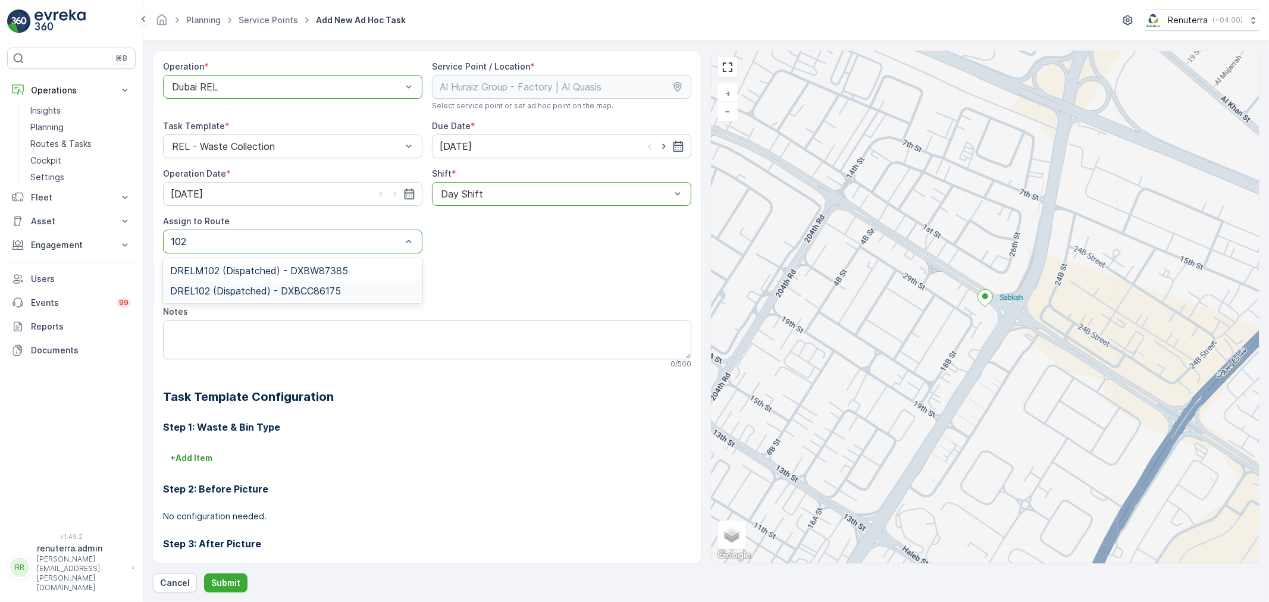
click at [259, 286] on span "DREL102 (Dispatched) - DXBCC86175" at bounding box center [255, 290] width 171 height 11
click at [230, 579] on p "Submit" at bounding box center [225, 583] width 29 height 12
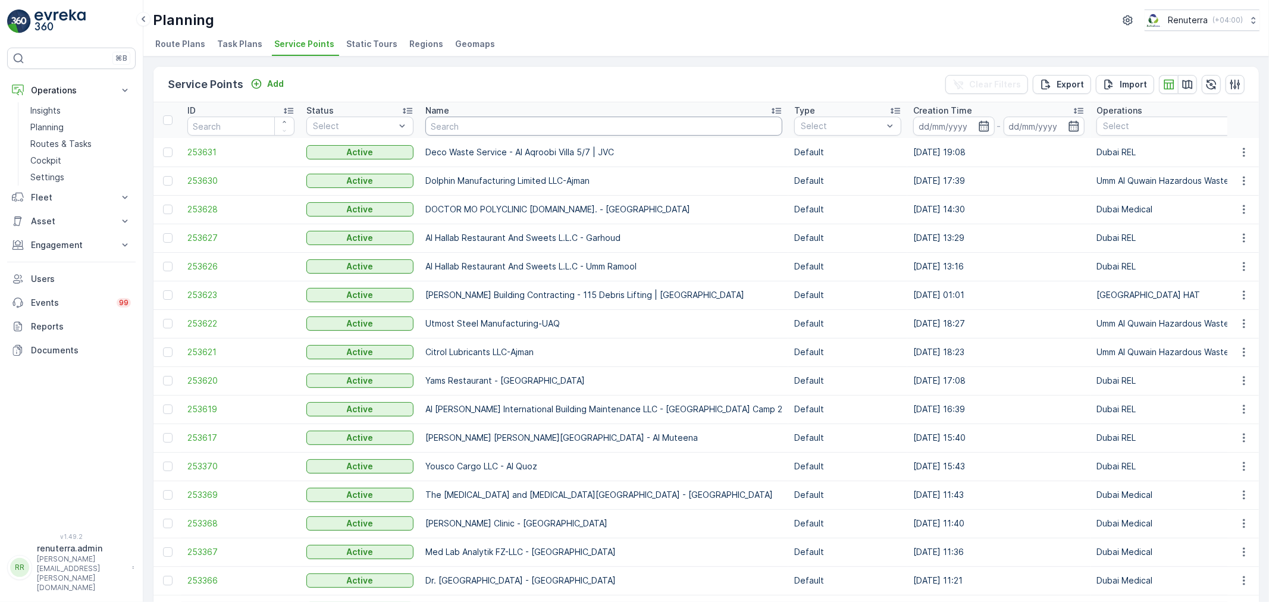
click at [506, 128] on input "text" at bounding box center [603, 126] width 357 height 19
click at [448, 128] on input "text" at bounding box center [603, 126] width 357 height 19
click at [455, 126] on input "text" at bounding box center [603, 126] width 357 height 19
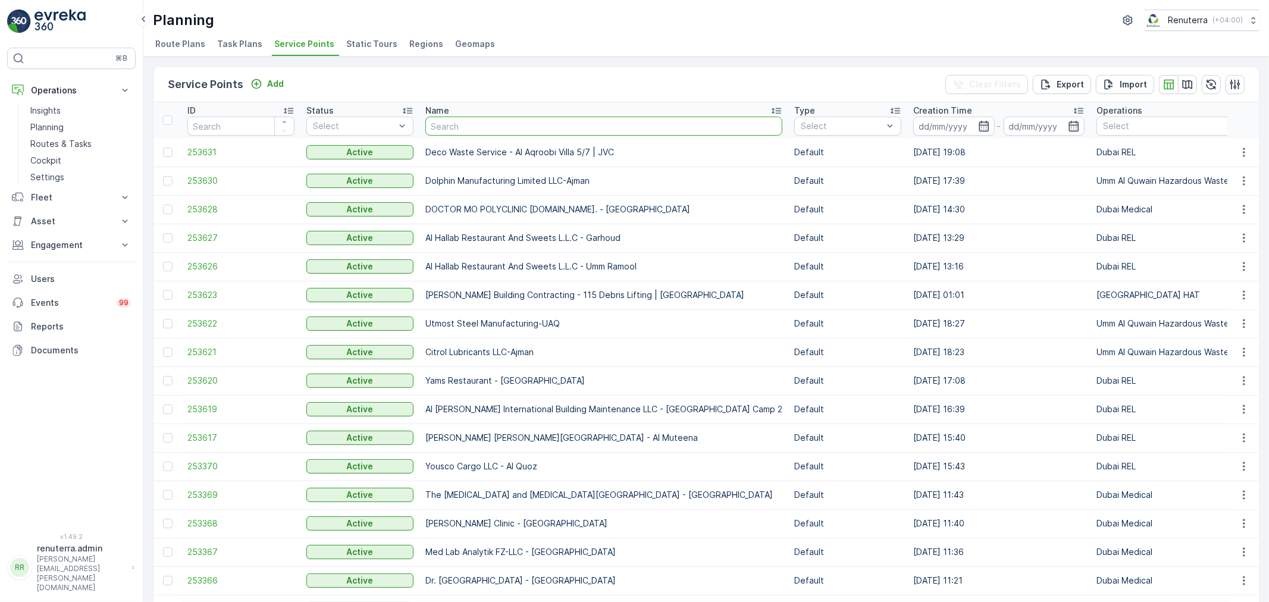
click at [455, 126] on input "text" at bounding box center [603, 126] width 357 height 19
click at [67, 145] on p "Routes & Tasks" at bounding box center [60, 144] width 61 height 12
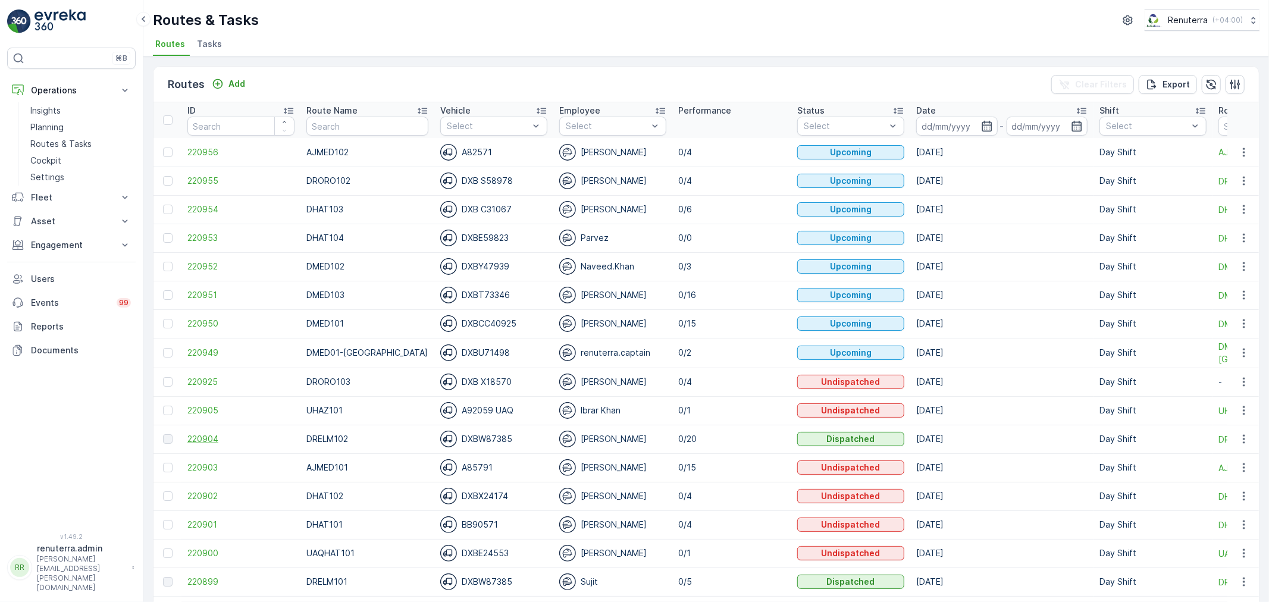
click at [203, 441] on span "220904" at bounding box center [240, 439] width 107 height 12
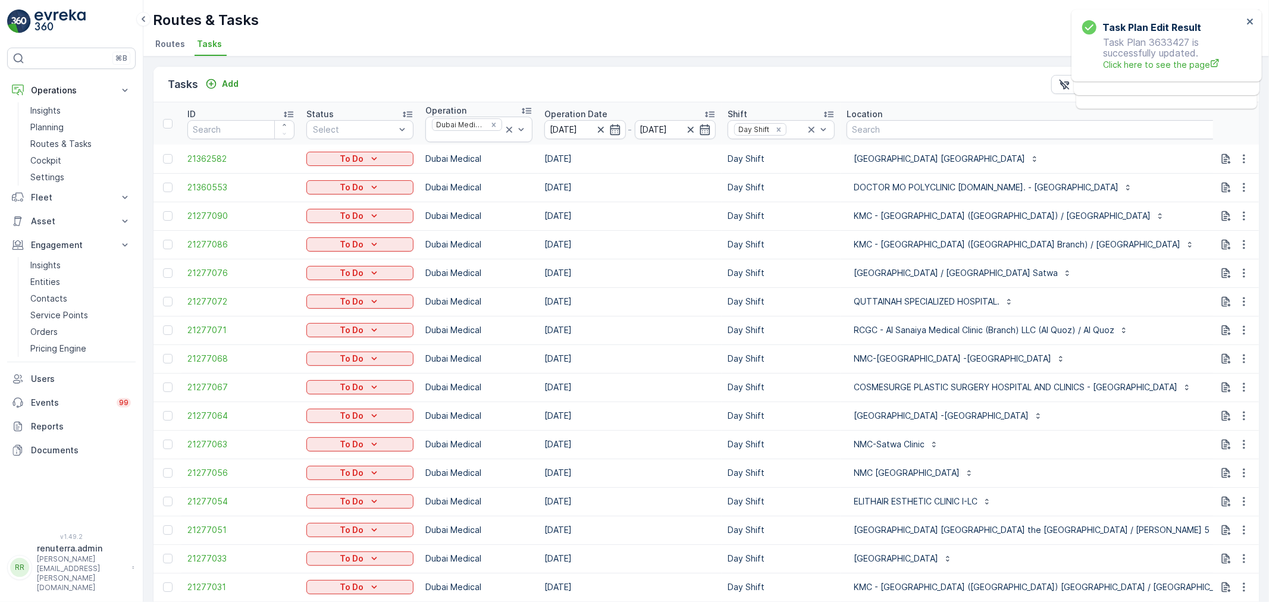
scroll to position [0, 157]
